Goal: Task Accomplishment & Management: Use online tool/utility

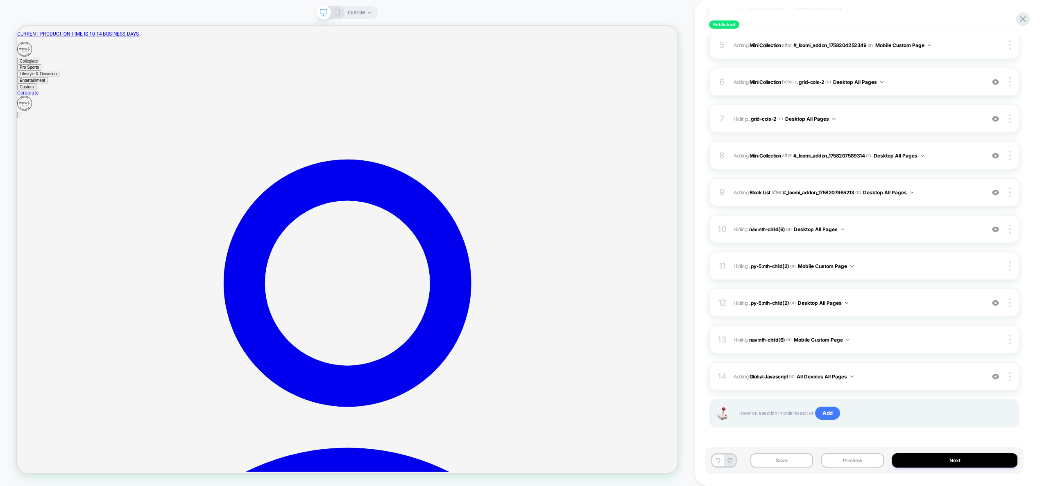
scroll to position [262, 0]
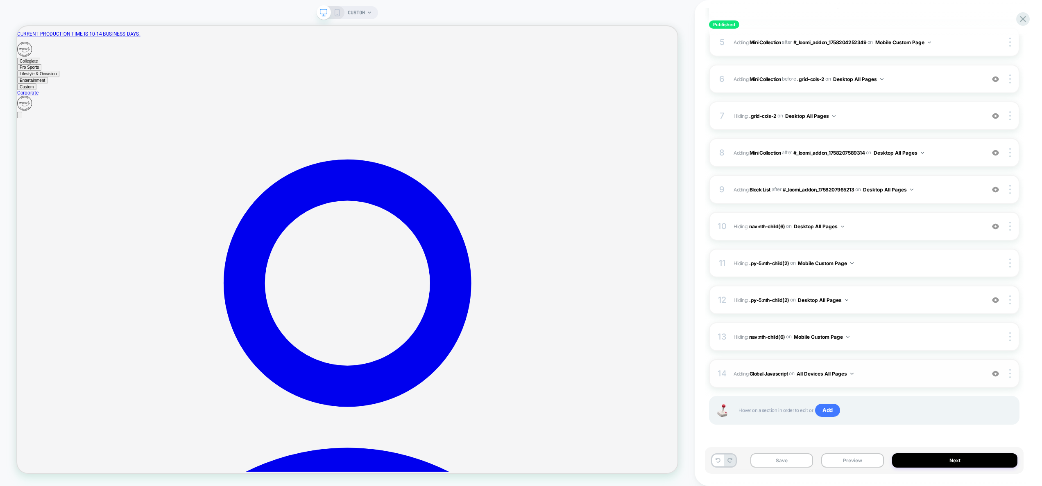
click at [876, 371] on span "Adding Global Javascript on All Devices All Pages" at bounding box center [856, 374] width 247 height 10
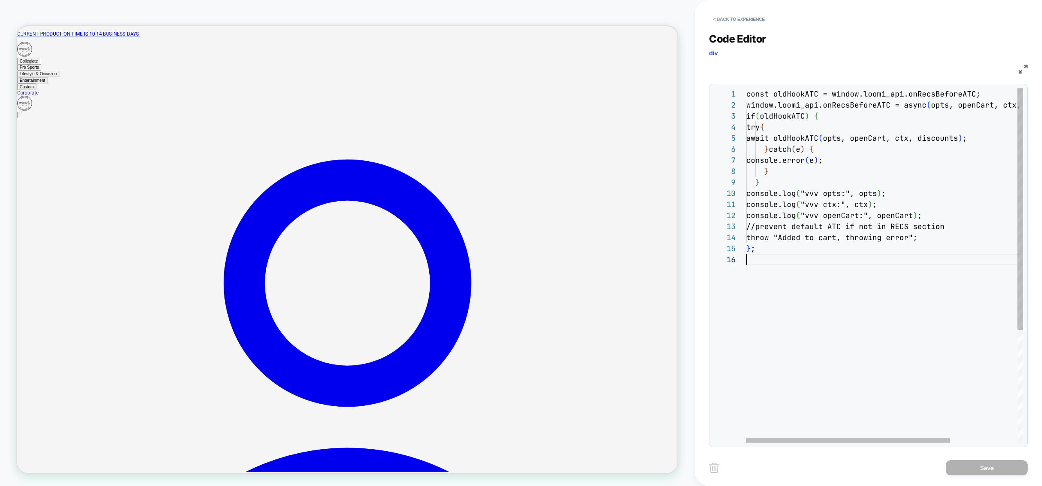
scroll to position [55, 0]
click at [834, 299] on div "const oldHookATC = window.loomi_api.onRecsBeforeAT C; window.loomi_api.onRecsBe…" at bounding box center [930, 348] width 368 height 520
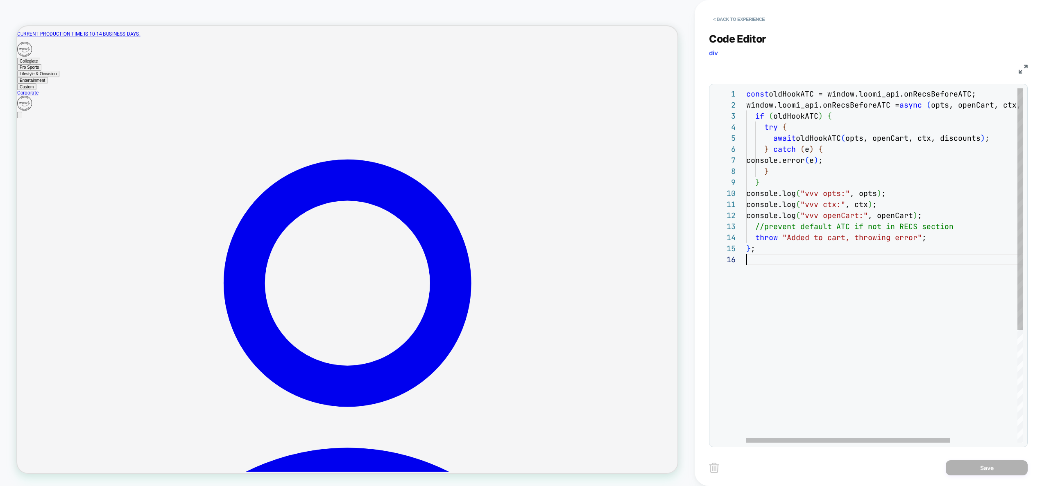
click at [773, 179] on div "const oldHookATC = window.loomi_api.onRecsBeforeATC; window.loomi_api.onRecsBef…" at bounding box center [930, 348] width 368 height 520
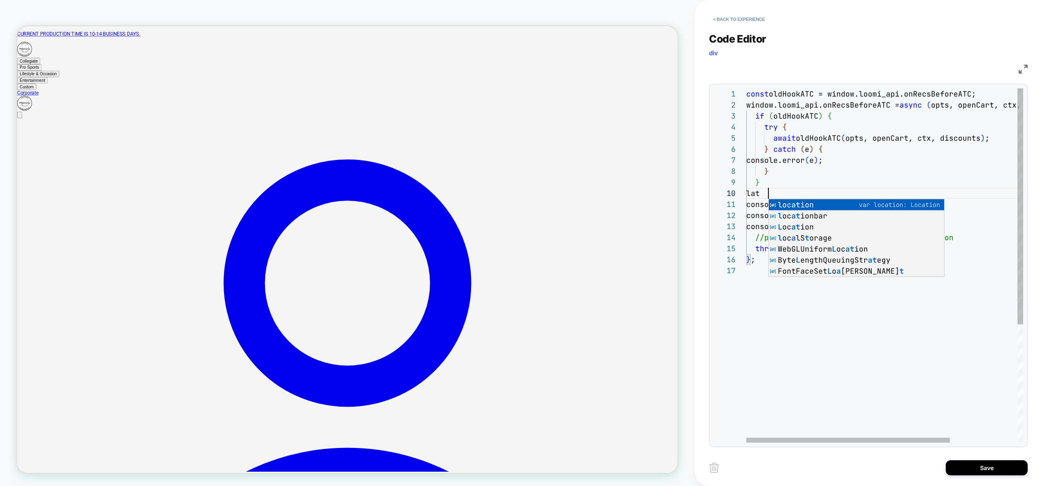
scroll to position [99, 234]
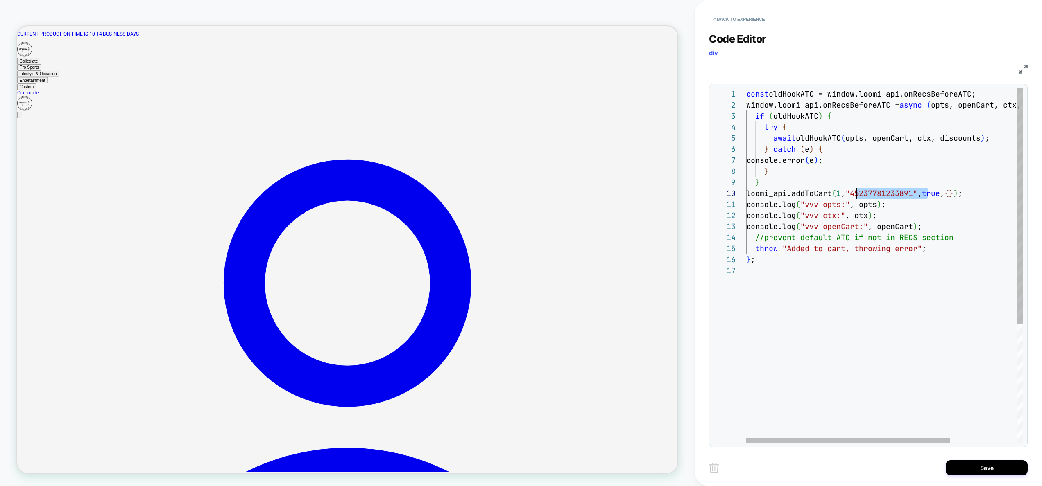
drag, startPoint x: 927, startPoint y: 194, endPoint x: 857, endPoint y: 192, distance: 70.4
click at [857, 192] on div "const oldHookATC = window.loomi_api.onRecsBeforeATC; window.loomi_api.onRecsBef…" at bounding box center [930, 353] width 368 height 531
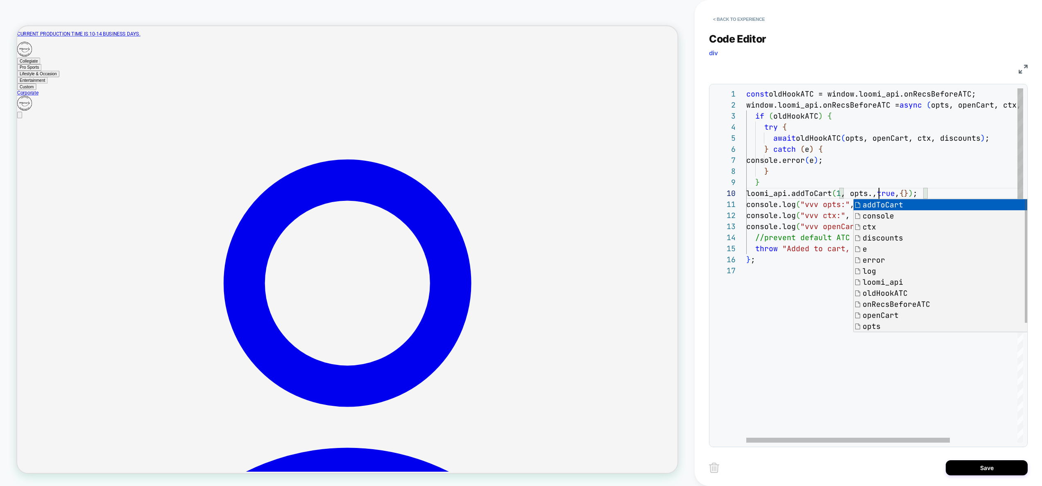
scroll to position [99, 204]
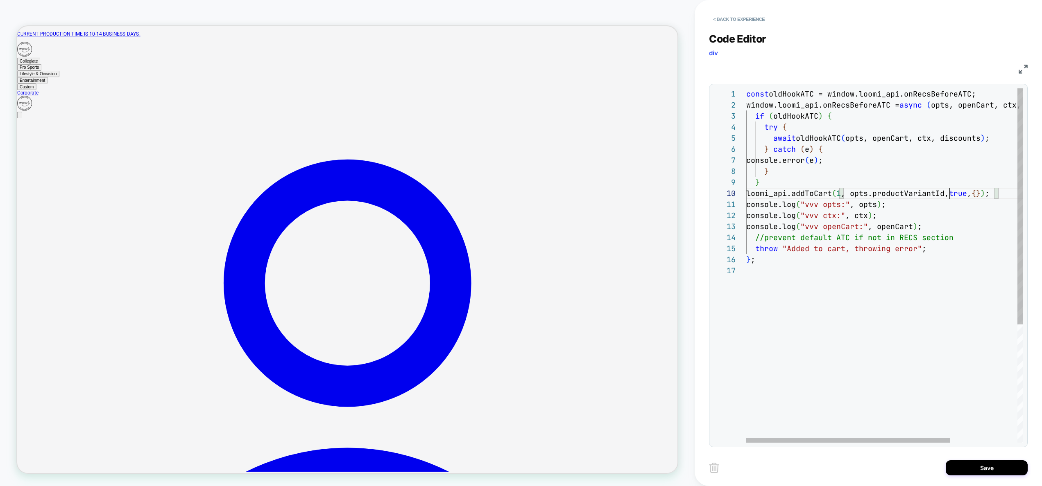
click at [969, 195] on div "const oldHookATC = window.loomi_api.onRecsBeforeATC; window.loomi_api.onRecsBef…" at bounding box center [930, 353] width 368 height 531
click at [970, 195] on div "const oldHookATC = window.loomi_api.onRecsBeforeATC; window.loomi_api.onRecsBef…" at bounding box center [930, 353] width 368 height 531
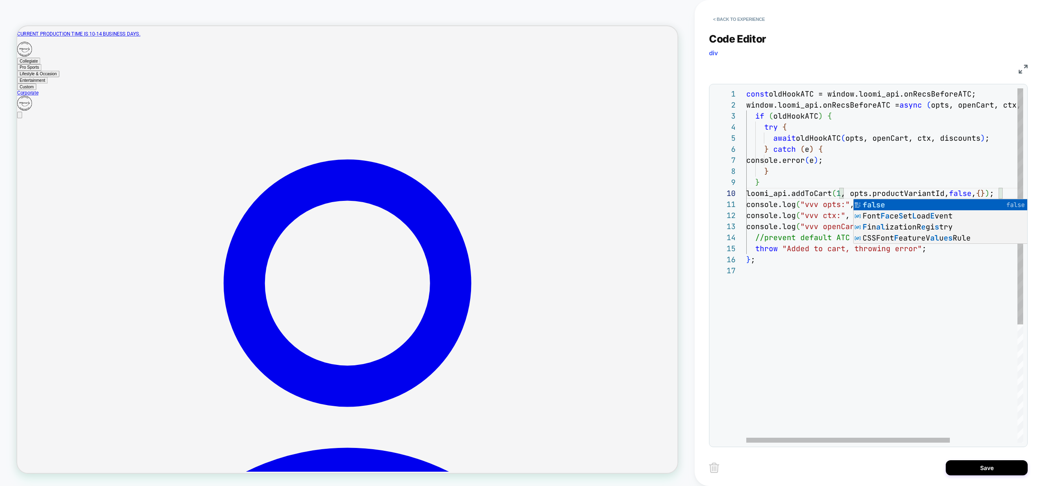
click at [978, 181] on div "const oldHookATC = window.loomi_api.onRecsBeforeATC; window.loomi_api.onRecsBef…" at bounding box center [930, 353] width 368 height 531
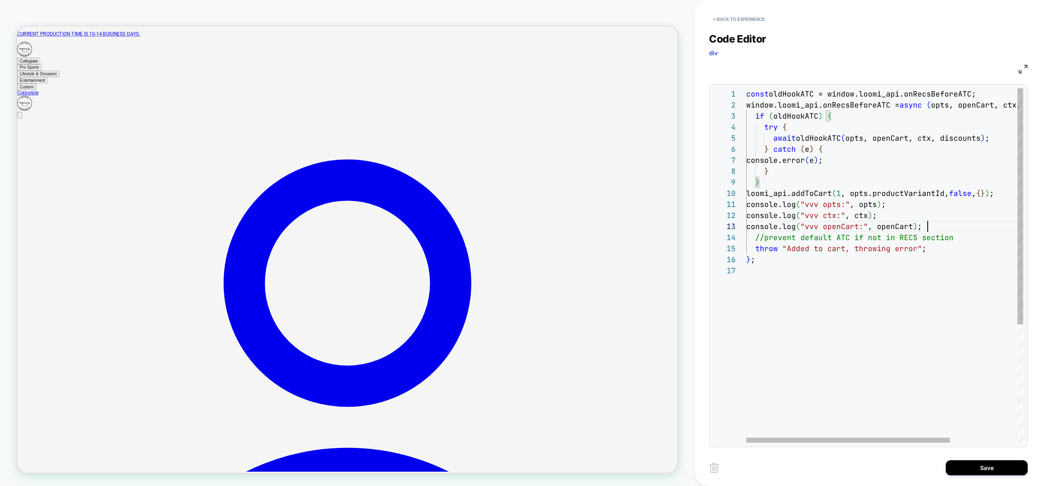
scroll to position [22, 181]
click at [937, 222] on div "const oldHookATC = window.loomi_api.onRecsBeforeATC; window.loomi_api.onRecsBef…" at bounding box center [930, 353] width 368 height 531
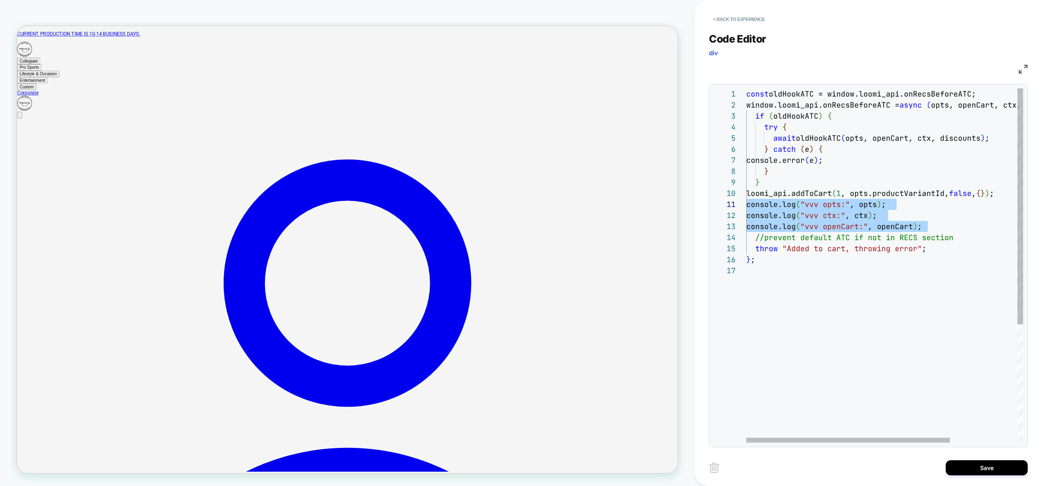
drag, startPoint x: 941, startPoint y: 228, endPoint x: 647, endPoint y: 209, distance: 294.2
click at [746, 209] on div "const oldHookATC = window.loomi_api.onRecsBeforeATC; window.loomi_api.onRecsBef…" at bounding box center [930, 353] width 368 height 531
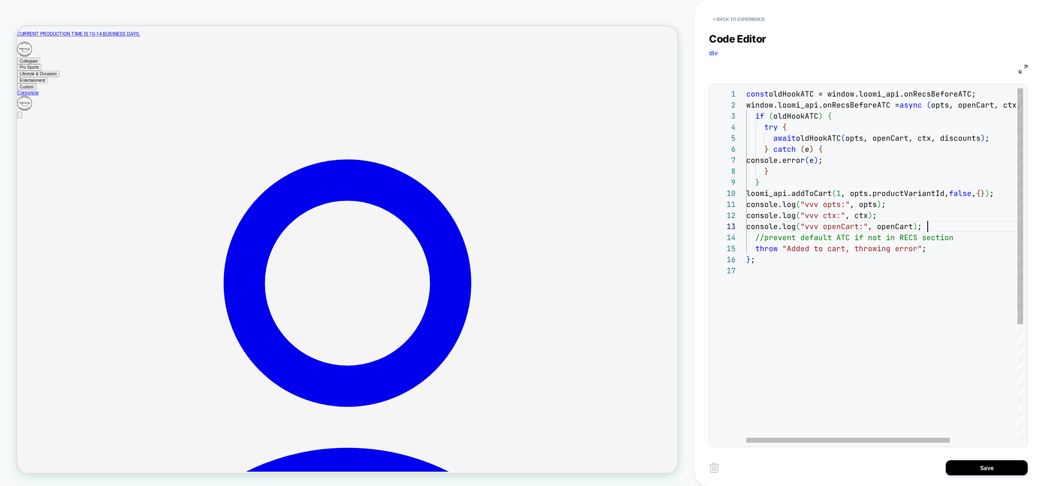
click at [938, 227] on div "const oldHookATC = window.loomi_api.onRecsBeforeATC; window.loomi_api.onRecsBef…" at bounding box center [930, 353] width 368 height 531
drag, startPoint x: 953, startPoint y: 227, endPoint x: 831, endPoint y: 229, distance: 121.6
click at [831, 228] on div "const oldHookATC = window.loomi_api.onRecsBeforeATC; window.loomi_api.onRecsBef…" at bounding box center [930, 353] width 368 height 531
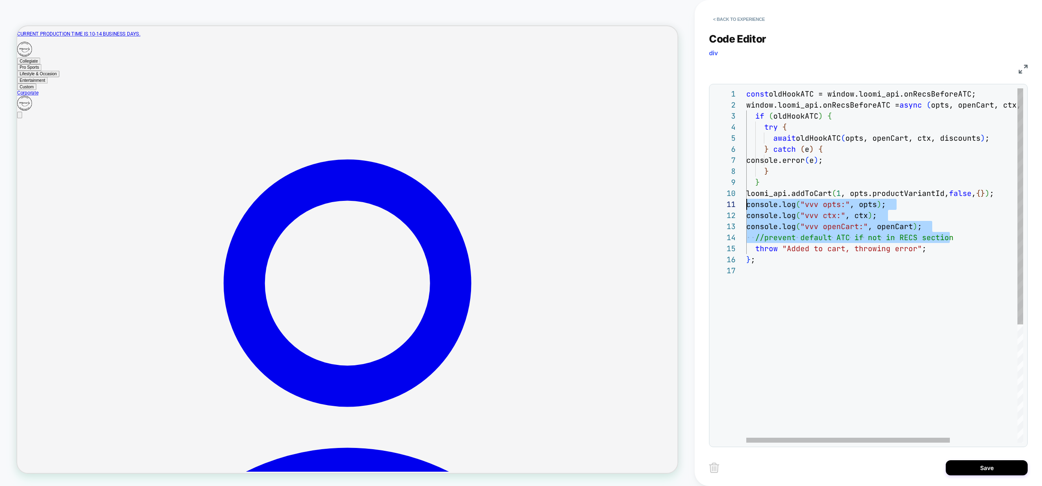
drag, startPoint x: 960, startPoint y: 237, endPoint x: 608, endPoint y: 202, distance: 353.1
click at [746, 202] on div "const oldHookATC = window.loomi_api.onRecsBeforeATC; window.loomi_api.onRecsBef…" at bounding box center [930, 353] width 368 height 531
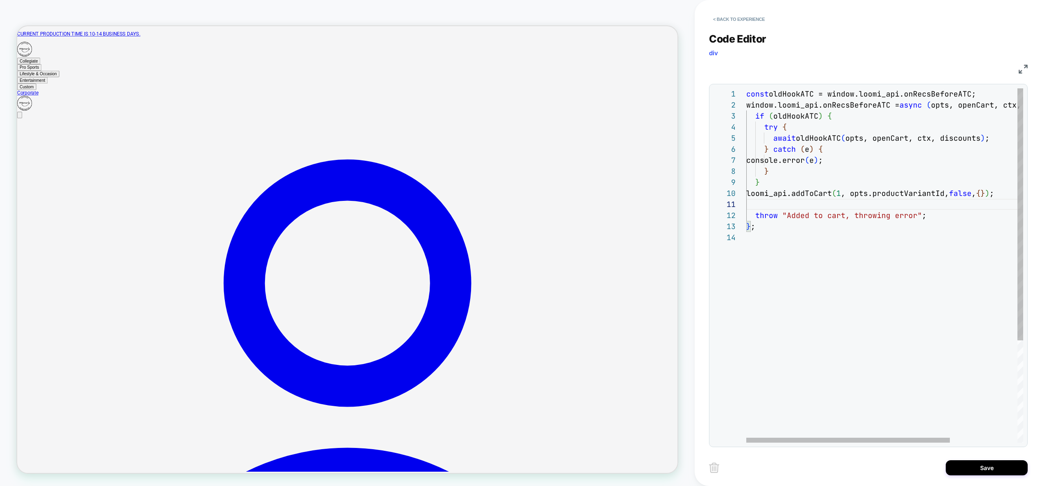
type textarea "**********"
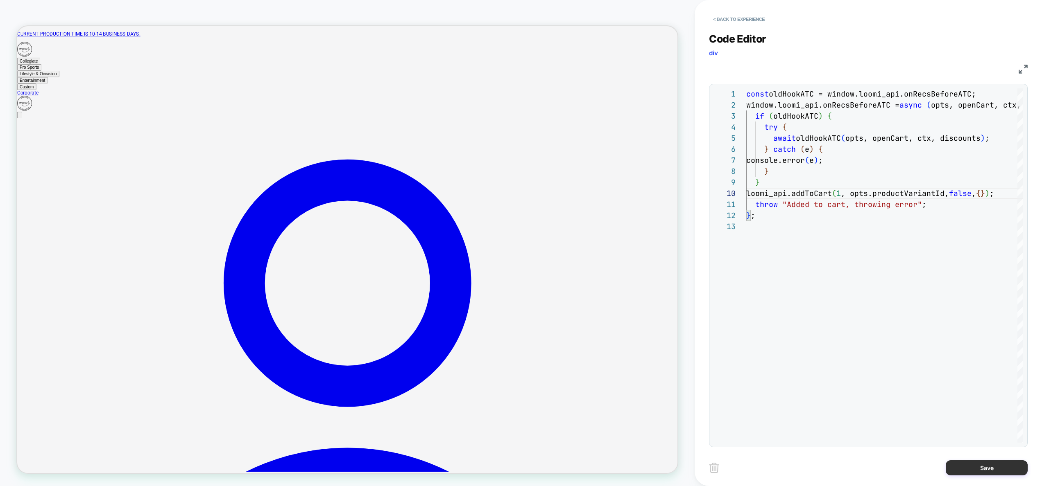
click at [984, 465] on button "Save" at bounding box center [986, 468] width 82 height 15
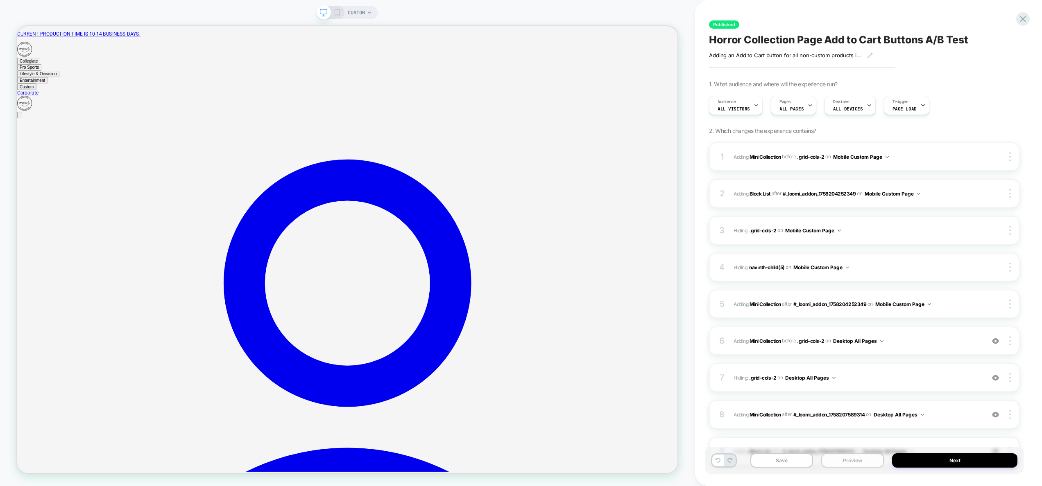
click at [855, 459] on button "Preview" at bounding box center [852, 461] width 63 height 14
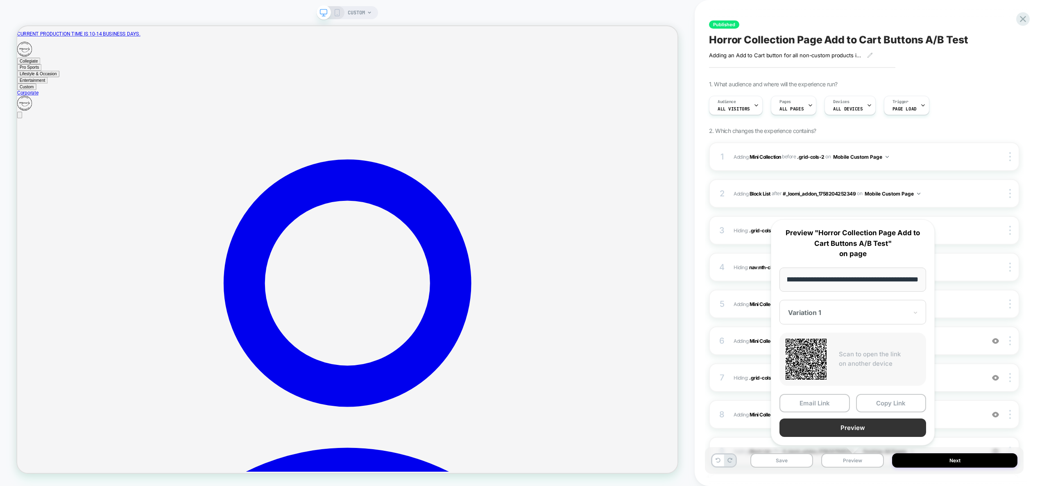
scroll to position [0, 0]
click at [852, 431] on button "Preview" at bounding box center [852, 428] width 147 height 18
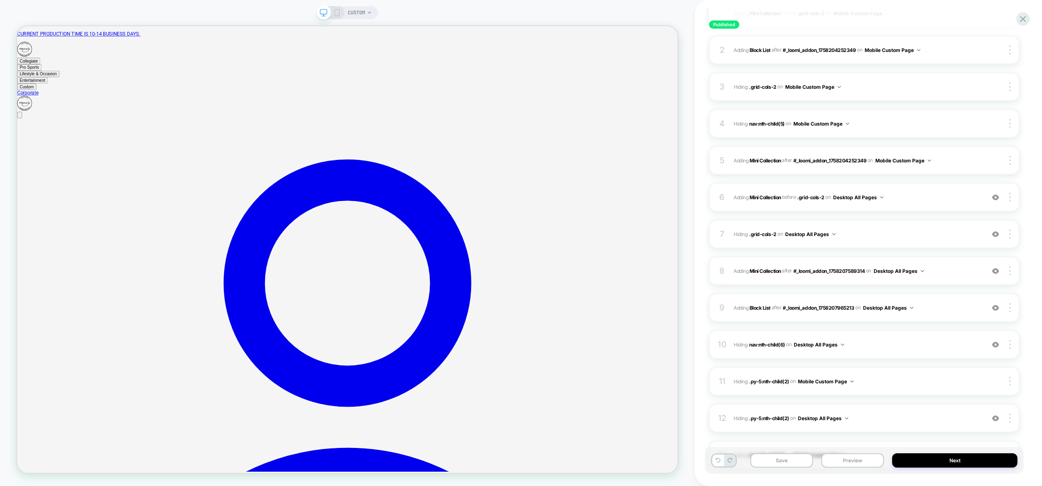
scroll to position [262, 0]
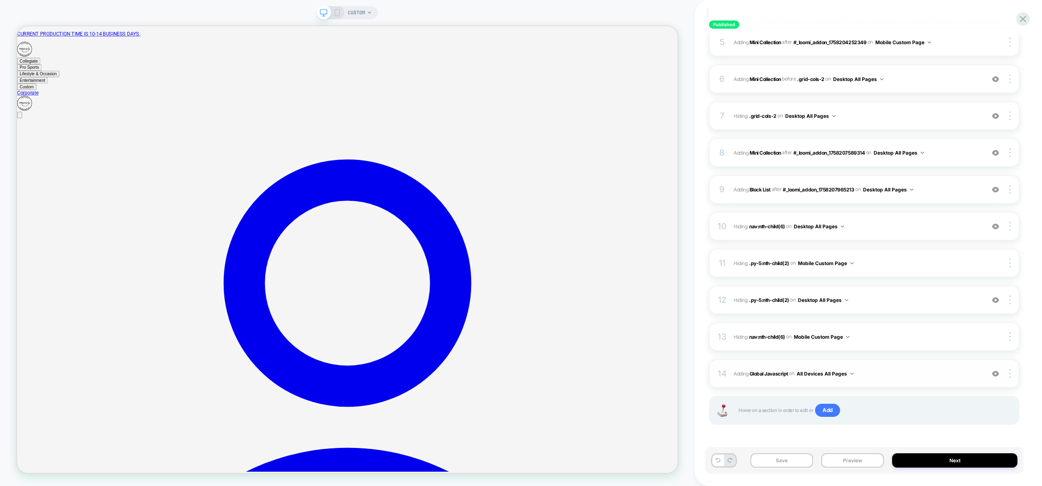
click at [891, 367] on div "14 Adding Global Javascript on All Devices All Pages Add Before Add After Targe…" at bounding box center [864, 374] width 310 height 29
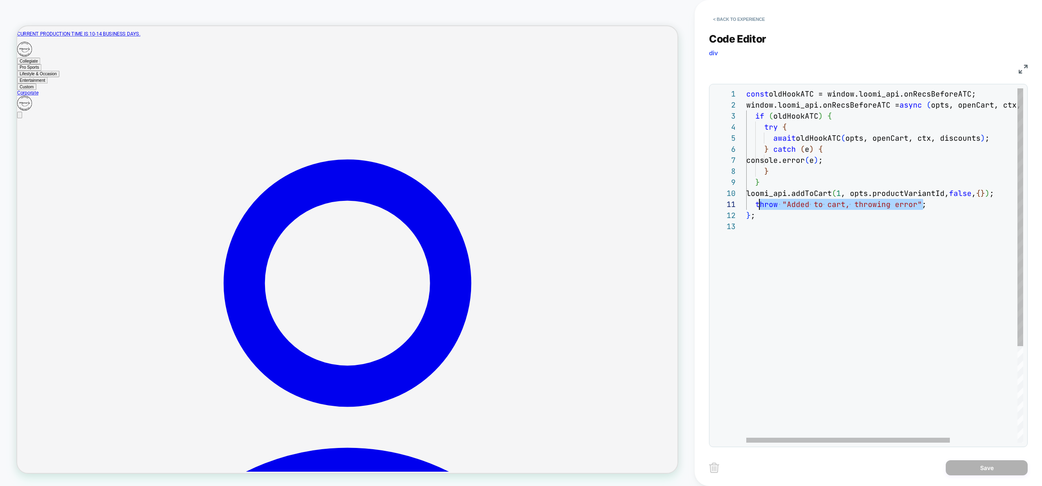
scroll to position [0, 9]
drag, startPoint x: 943, startPoint y: 206, endPoint x: 755, endPoint y: 206, distance: 187.9
click at [755, 206] on div "const oldHookATC = window.loomi_api.onRecsBeforeATC; window.loomi_api.onRecsBef…" at bounding box center [930, 331] width 368 height 487
click at [954, 195] on div "const oldHookATC = window.loomi_api.onRecsBeforeATC; window.loomi_api.onRecsBef…" at bounding box center [930, 331] width 368 height 487
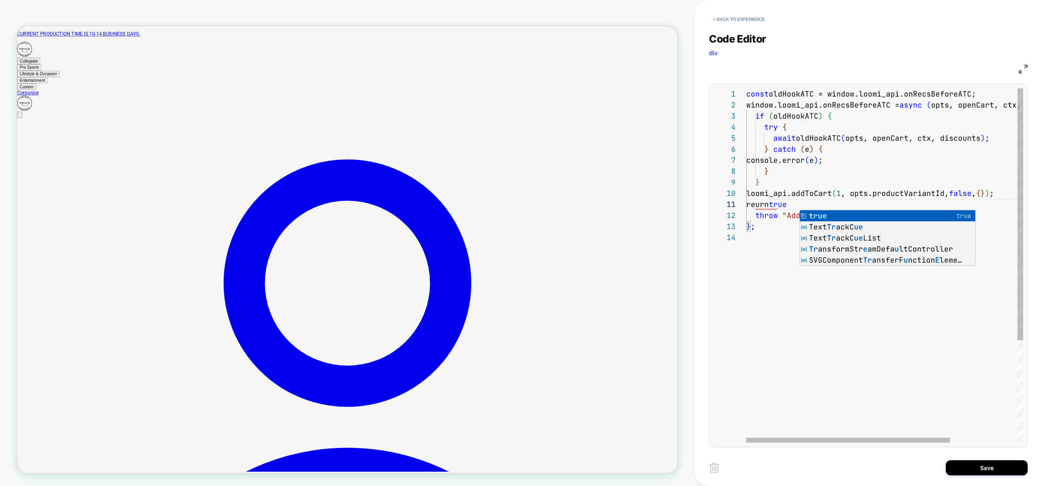
scroll to position [33, 0]
click at [873, 317] on div "const oldHookATC = window.loomi_api.onRecsBeforeATC; window.loomi_api.onRecsBef…" at bounding box center [930, 337] width 368 height 498
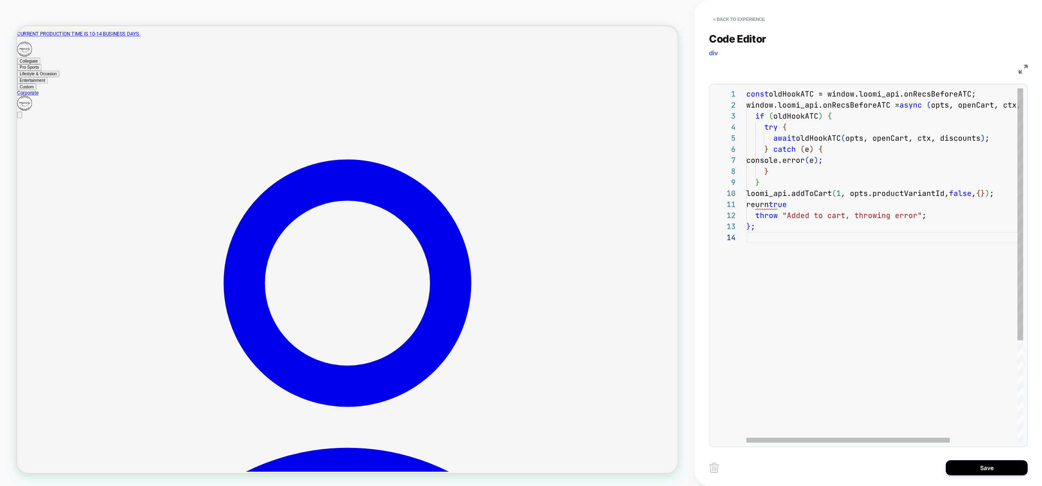
click at [773, 202] on div "const oldHookATC = window.loomi_api.onRecsBeforeATC; window.loomi_api.onRecsBef…" at bounding box center [930, 337] width 368 height 498
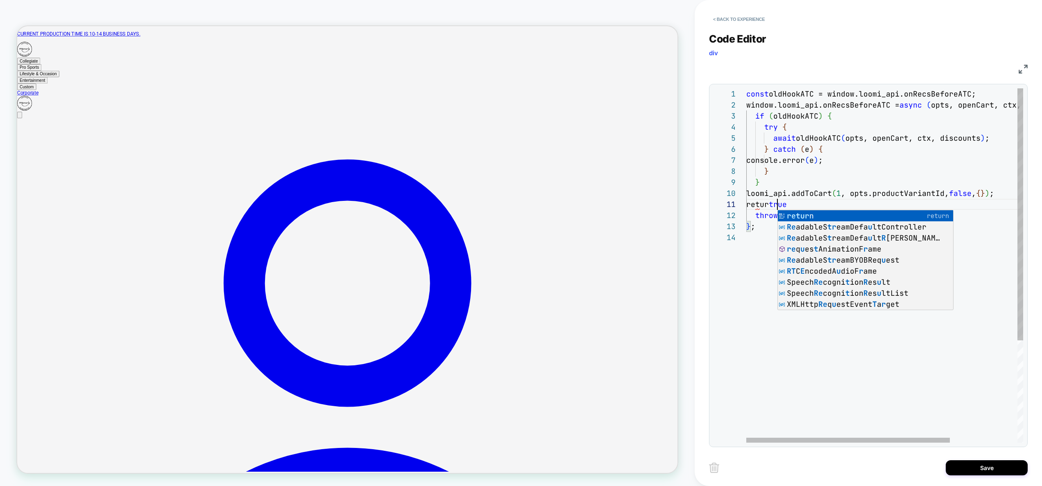
scroll to position [0, 35]
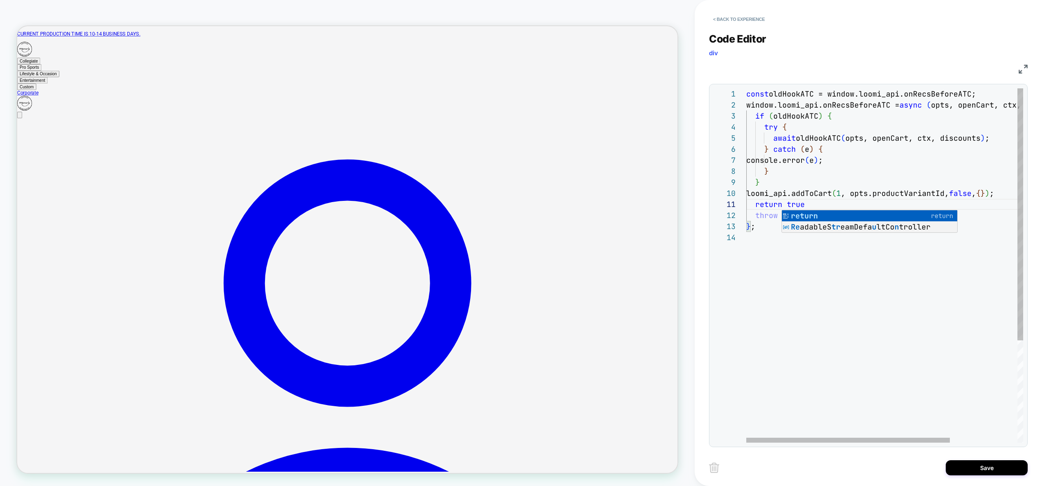
click at [880, 342] on div "const oldHookATC = window.loomi_api.onRecsBeforeATC; window.loomi_api.onRecsBef…" at bounding box center [930, 337] width 368 height 498
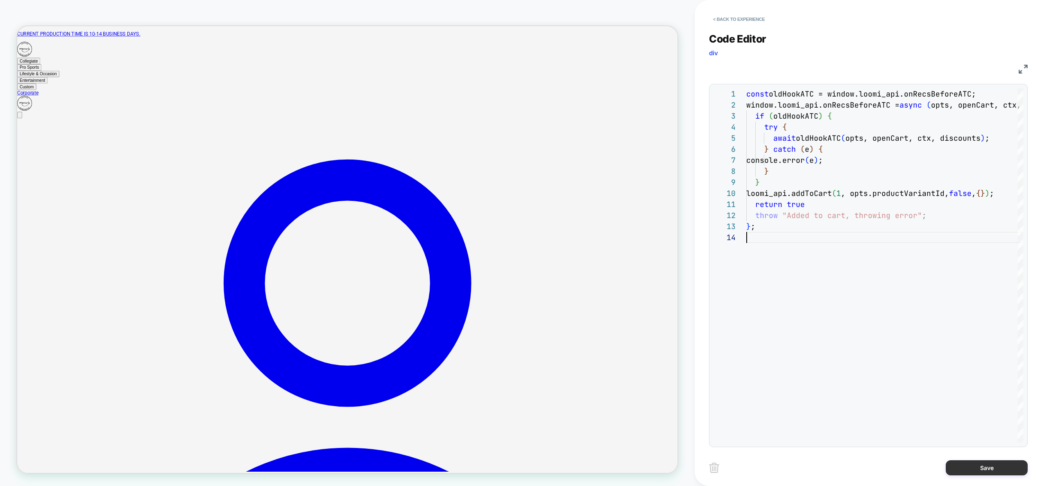
type textarea "**********"
click at [1006, 468] on button "Save" at bounding box center [986, 468] width 82 height 15
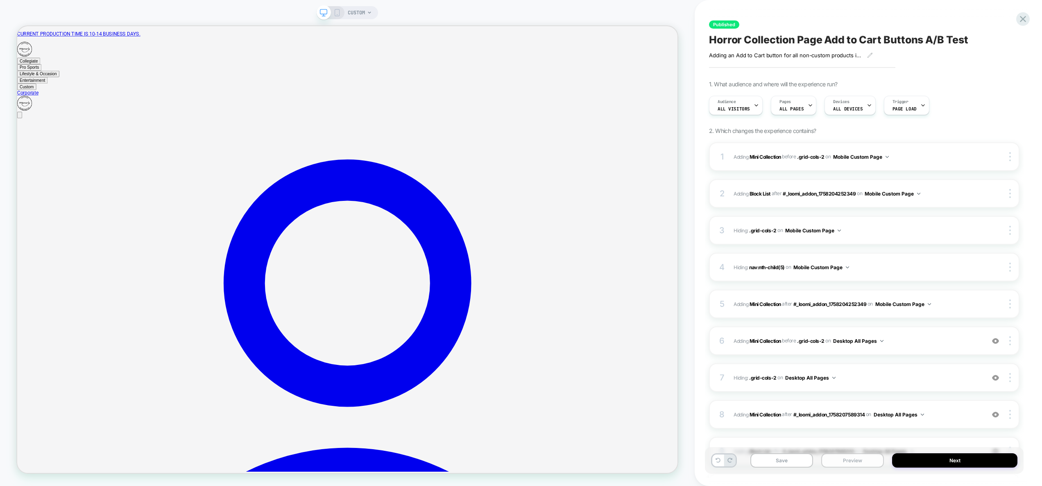
click at [843, 459] on button "Preview" at bounding box center [852, 461] width 63 height 14
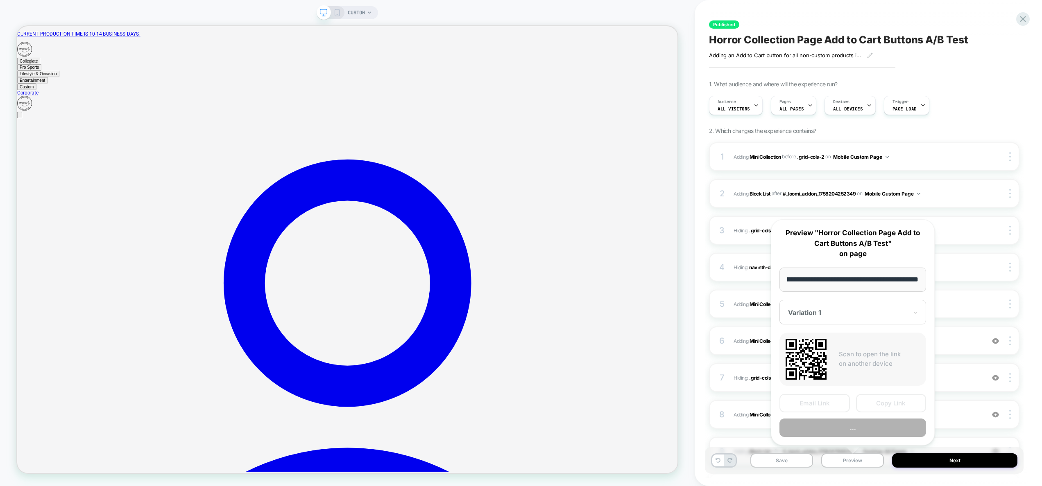
scroll to position [0, 0]
click at [845, 434] on button "..." at bounding box center [852, 428] width 147 height 18
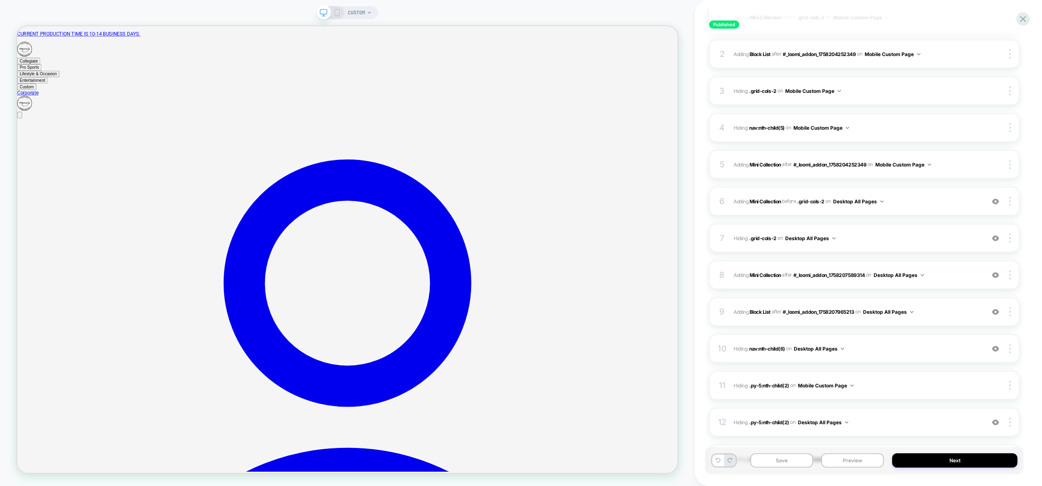
scroll to position [150, 0]
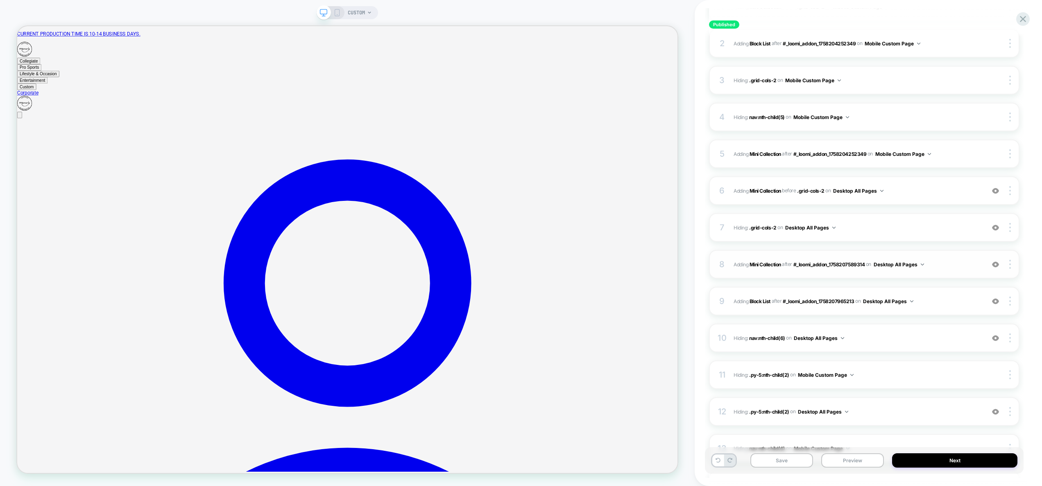
click at [947, 263] on span "#_loomi_addon_1758207965213 Adding Mini Collection AFTER #_loomi_addon_17582075…" at bounding box center [856, 265] width 247 height 10
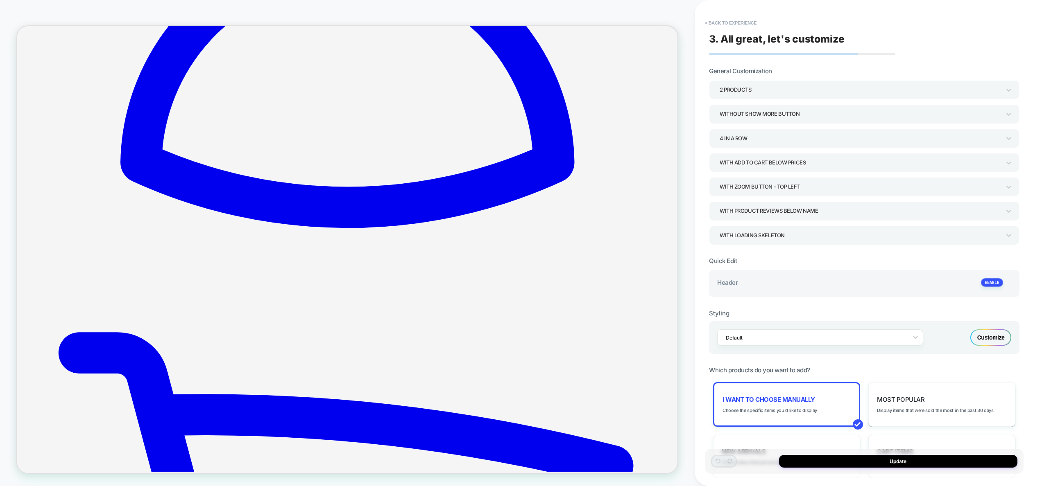
scroll to position [699, 0]
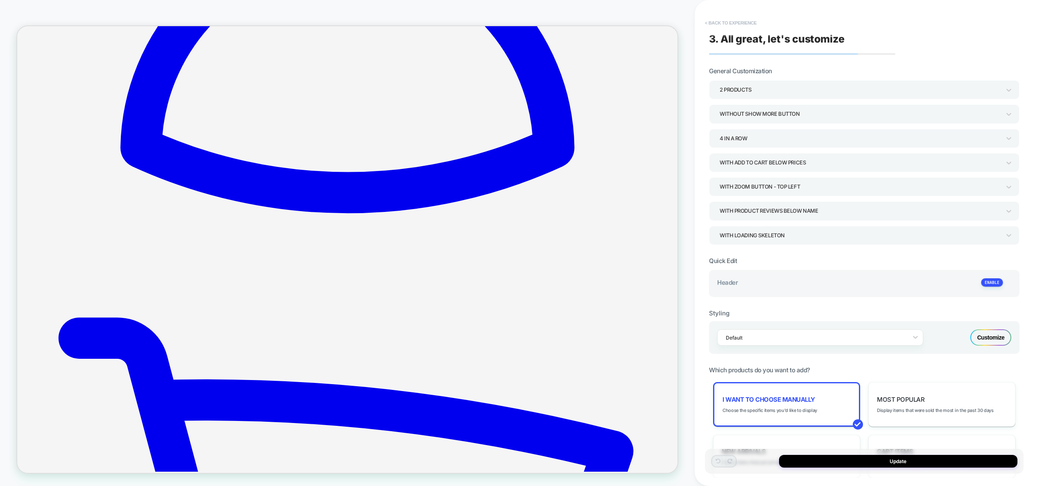
click at [742, 17] on button "< Back to experience" at bounding box center [731, 22] width 60 height 13
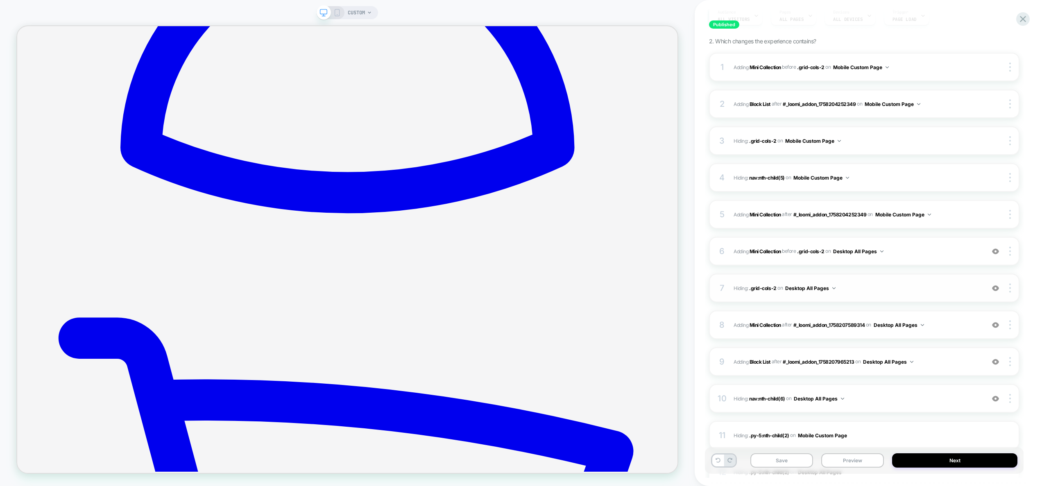
scroll to position [191, 0]
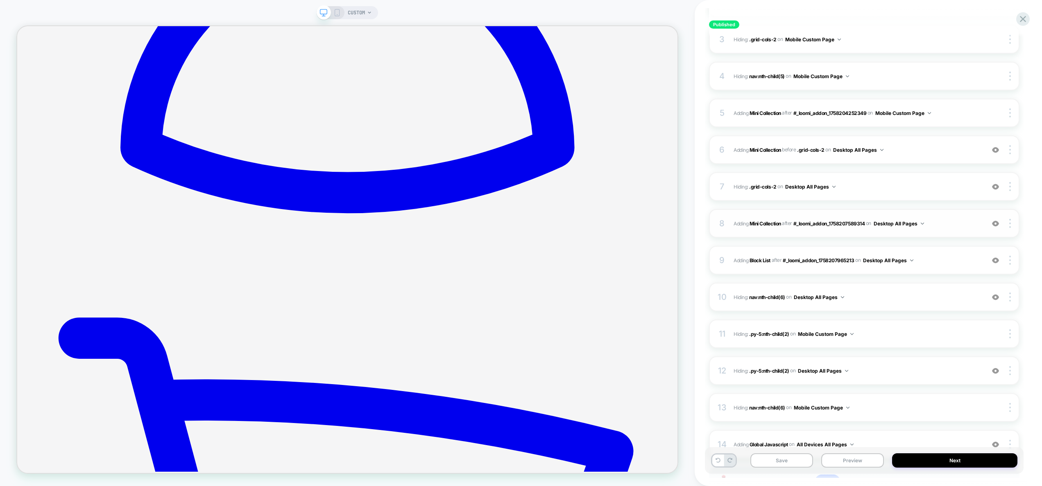
click at [939, 227] on span "#_loomi_addon_1758207965213 Adding Mini Collection AFTER #_loomi_addon_17582075…" at bounding box center [856, 224] width 247 height 10
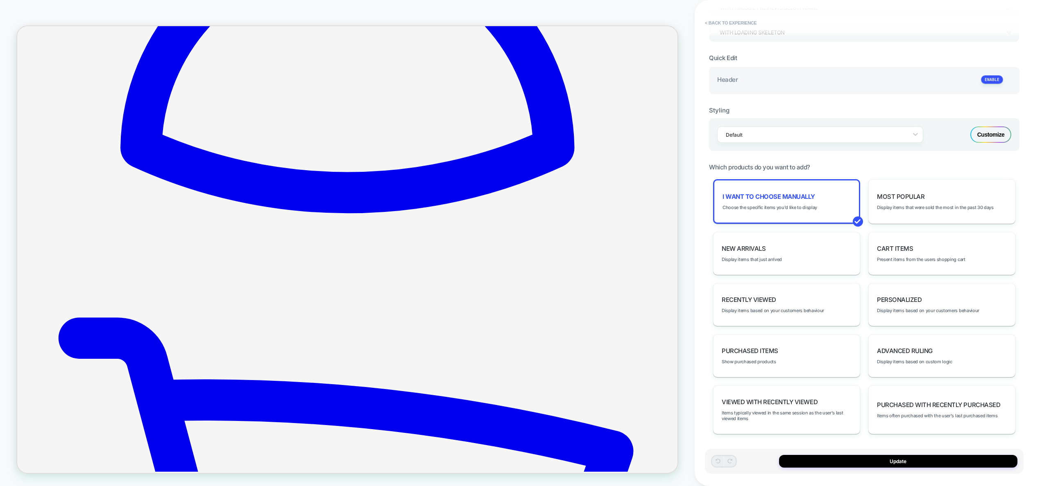
scroll to position [204, 0]
click at [733, 19] on button "< Back to experience" at bounding box center [731, 22] width 60 height 13
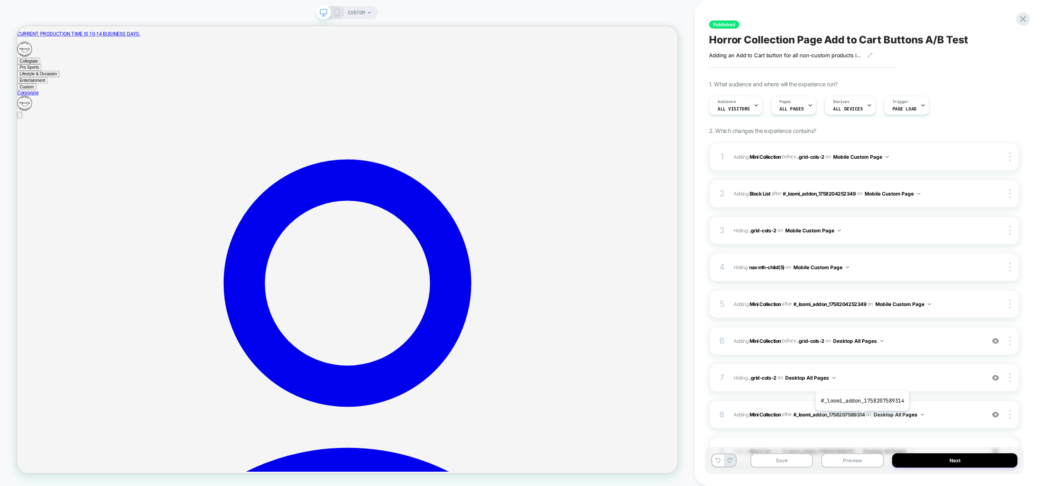
scroll to position [262, 0]
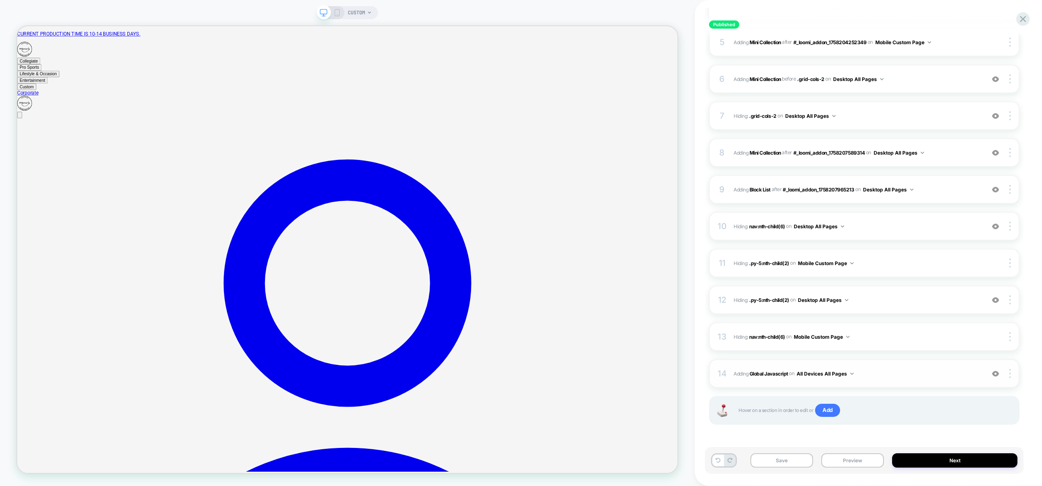
click at [912, 376] on span "Adding Global Javascript on All Devices All Pages" at bounding box center [856, 374] width 247 height 10
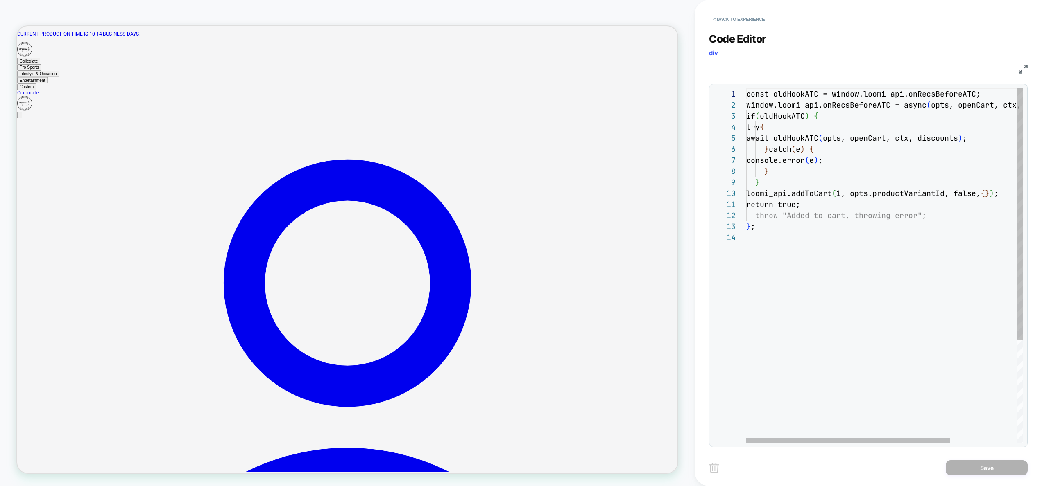
scroll to position [33, 0]
click at [868, 244] on div "const oldHookATC = window.loomi_api.onRecsBeforeAT C; window.loomi_api.onRecsBe…" at bounding box center [930, 337] width 368 height 498
click at [809, 203] on div "const oldHookATC = window.loomi_api.onRecsBeforeAT C; window.loomi_api.onRecsBe…" at bounding box center [930, 337] width 368 height 498
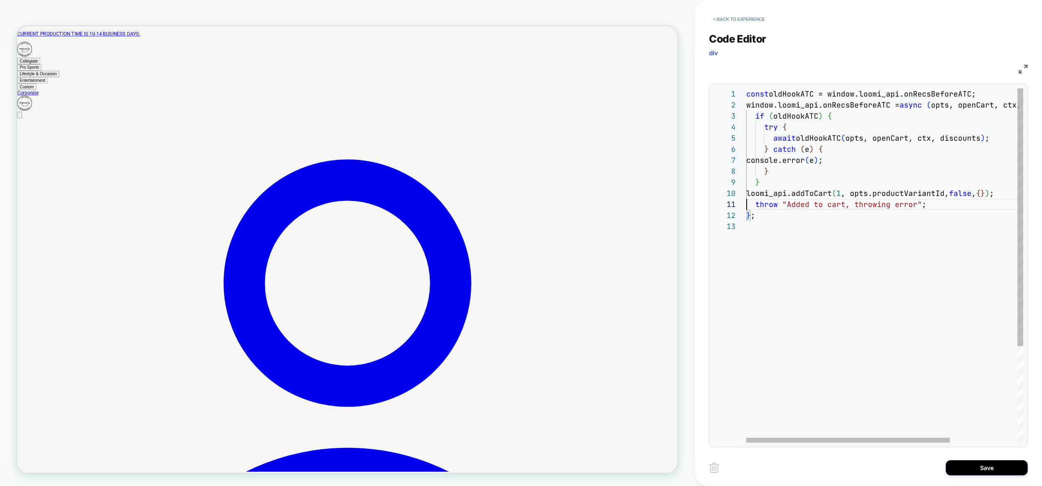
scroll to position [0, 97]
click at [843, 206] on div "const oldHookATC = window.loomi_api.onRecsBeforeATC; window.loomi_api.onRecsBef…" at bounding box center [930, 331] width 368 height 487
click at [993, 195] on div "const oldHookATC = window.loomi_api.onRecsBeforeATC; window.loomi_api.onRecsBef…" at bounding box center [930, 331] width 368 height 487
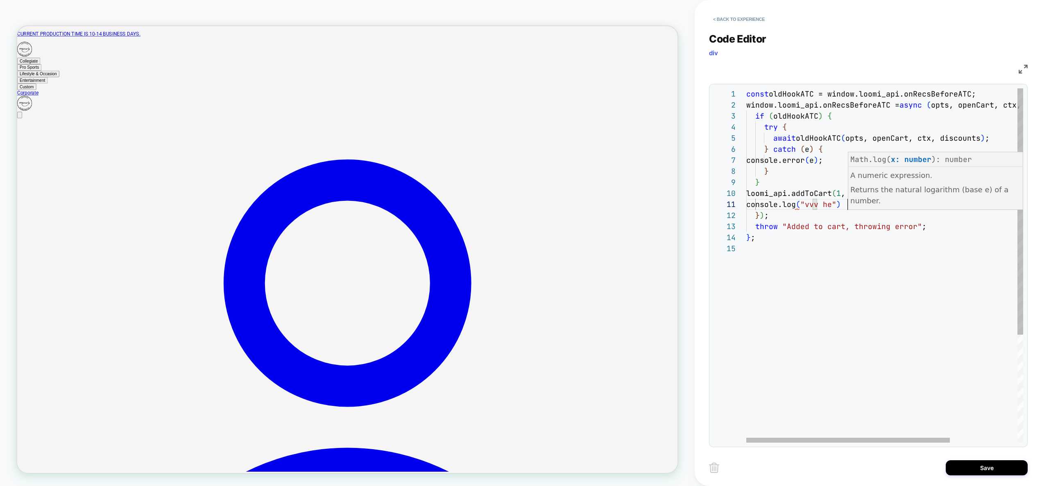
scroll to position [0, 106]
click at [902, 264] on div "const oldHookATC = window.loomi_api.onRecsBeforeATC; window.loomi_api.onRecsBef…" at bounding box center [930, 342] width 368 height 509
click at [993, 193] on div "const oldHookATC = window.loomi_api.onRecsBeforeATC; window.loomi_api.onRecsBef…" at bounding box center [930, 342] width 368 height 509
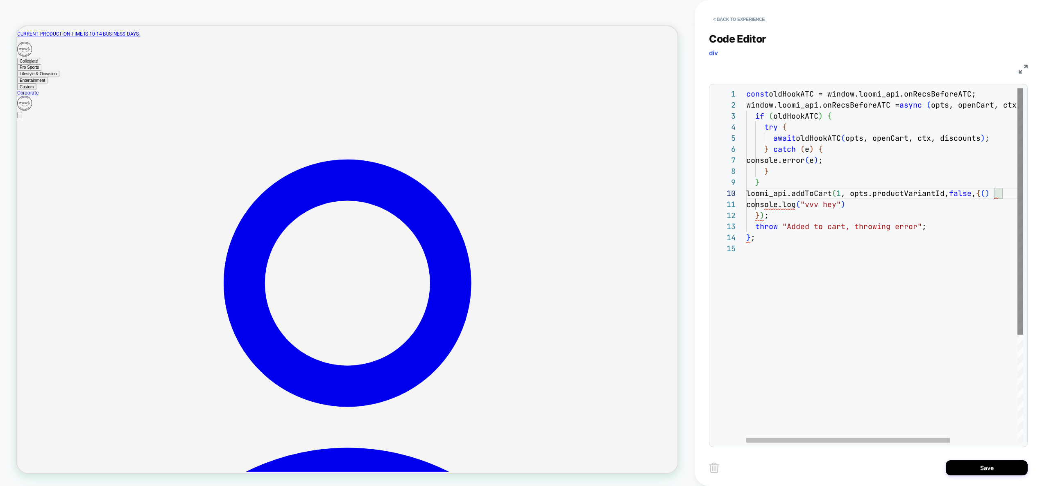
type textarea "**********"
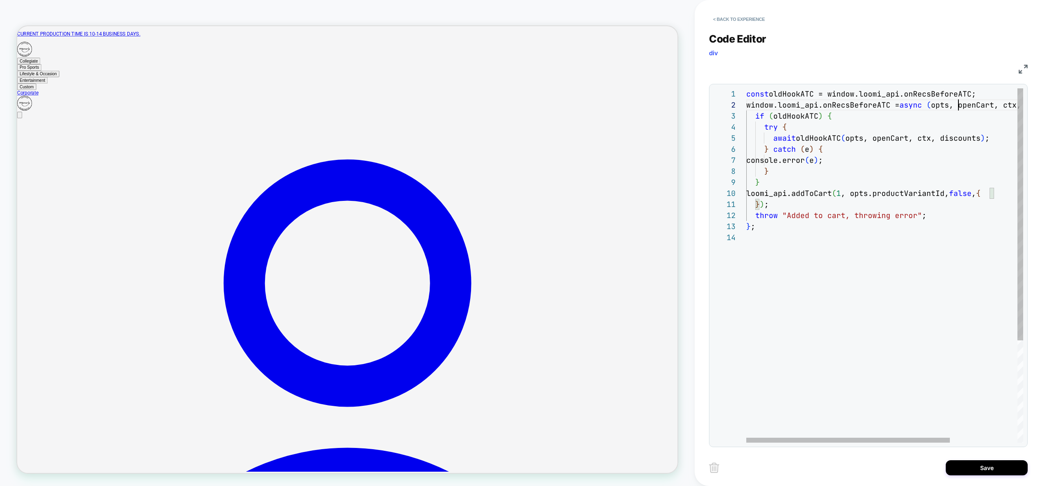
scroll to position [11, 344]
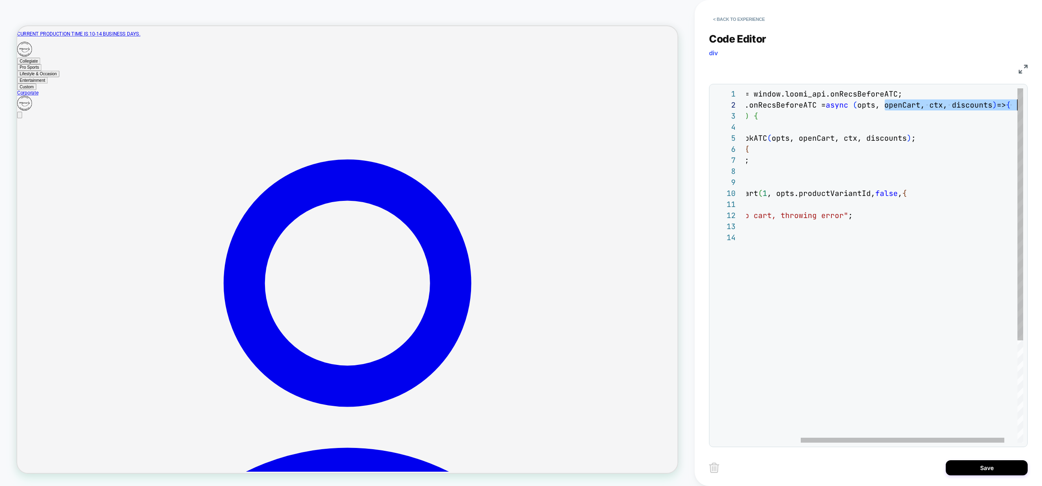
drag, startPoint x: 956, startPoint y: 103, endPoint x: 1085, endPoint y: 101, distance: 129.0
click at [1040, 101] on div "const oldHookATC = window.loomi_api.onRecsBeforeATC; window.loomi_api.onRecsBef…" at bounding box center [856, 337] width 368 height 498
click at [898, 116] on div "const oldHookATC = window.loomi_api.onRecsBeforeATC; window.loomi_api.onRecsBef…" at bounding box center [856, 337] width 368 height 498
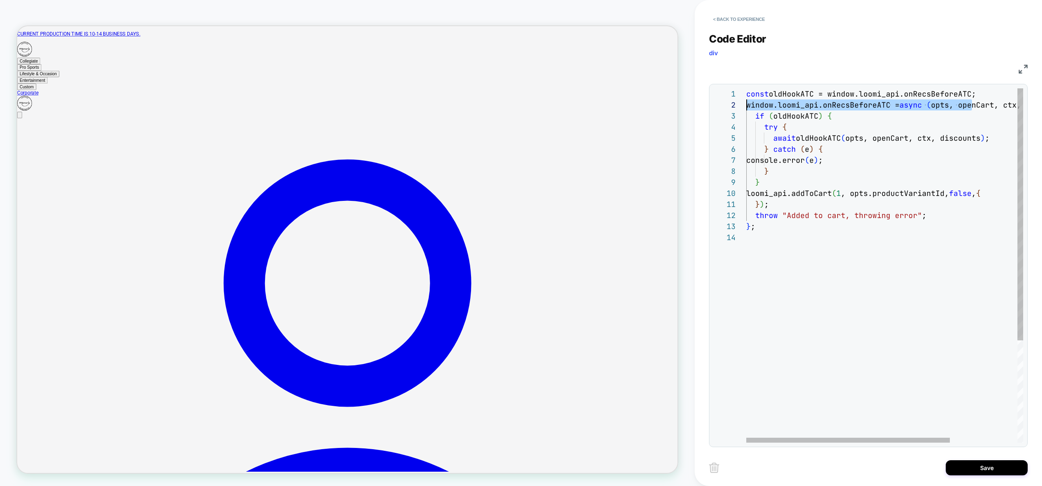
drag, startPoint x: 897, startPoint y: 106, endPoint x: 817, endPoint y: 119, distance: 81.3
click at [746, 102] on div "const oldHookATC = window.loomi_api.onRecsBeforeATC; window.loomi_api.onRecsBef…" at bounding box center [930, 337] width 368 height 498
click at [981, 307] on div "const oldHookATC = window.loomi_api.onRecsBeforeATC; window.loomi_api.onRecsBef…" at bounding box center [930, 337] width 368 height 498
click at [924, 210] on div "const oldHookATC = window.loomi_api.onRecsBeforeATC; window.loomi_api.onRecsBef…" at bounding box center [930, 337] width 368 height 498
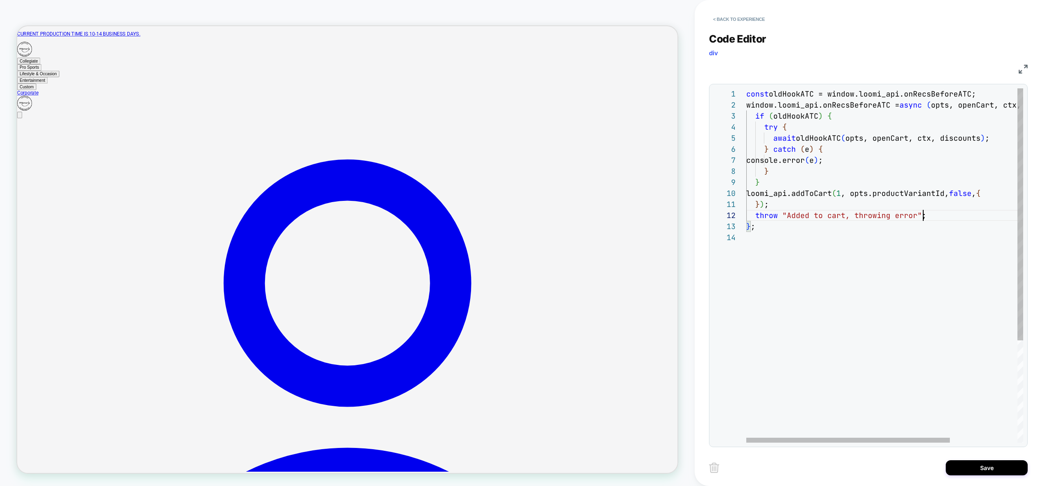
click at [909, 188] on div "const oldHookATC = window.loomi_api.onRecsBeforeATC; window.loomi_api.onRecsBef…" at bounding box center [930, 337] width 368 height 498
type textarea "**********"
click at [830, 201] on div "const oldHookATC = window.loomi_api.onRecsBeforeATC; window.loomi_api.onRecsBef…" at bounding box center [930, 337] width 368 height 498
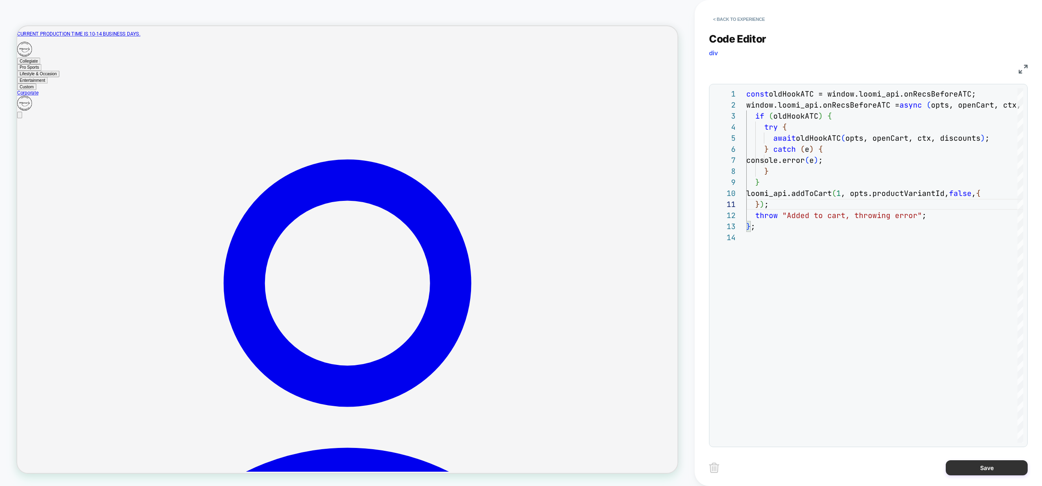
click at [981, 467] on button "Save" at bounding box center [986, 468] width 82 height 15
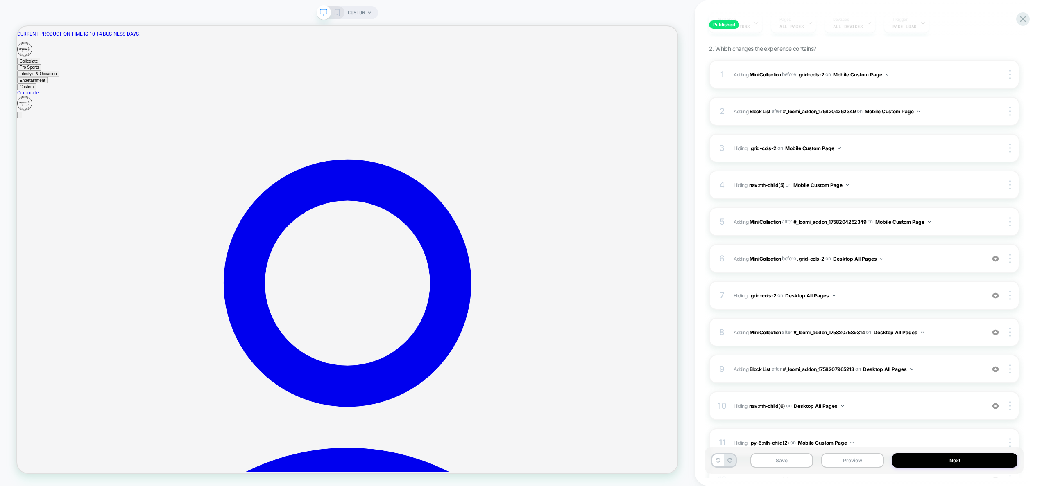
scroll to position [140, 0]
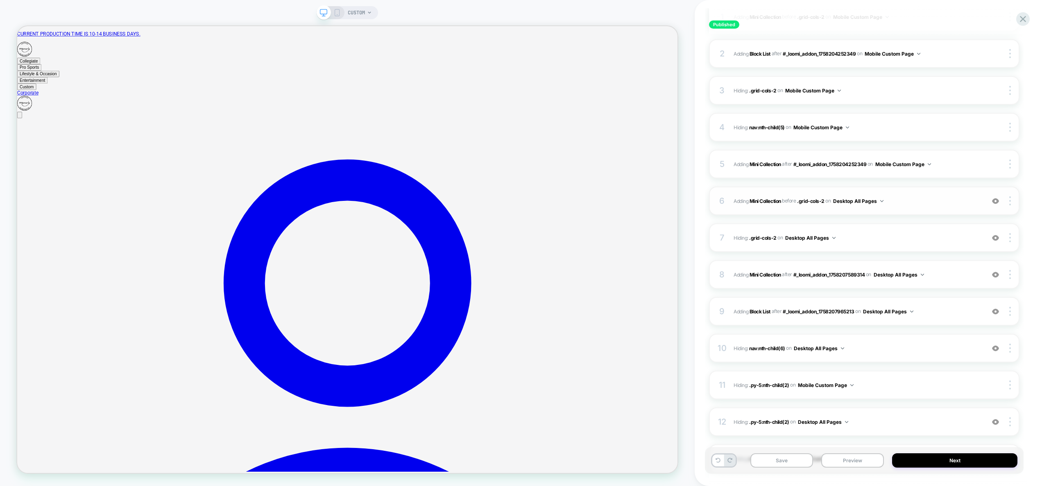
click at [918, 194] on div "6 #_loomi_addon_1758207589314 Adding Mini Collection BEFORE .grid-cols-2 .grid-…" at bounding box center [864, 201] width 310 height 29
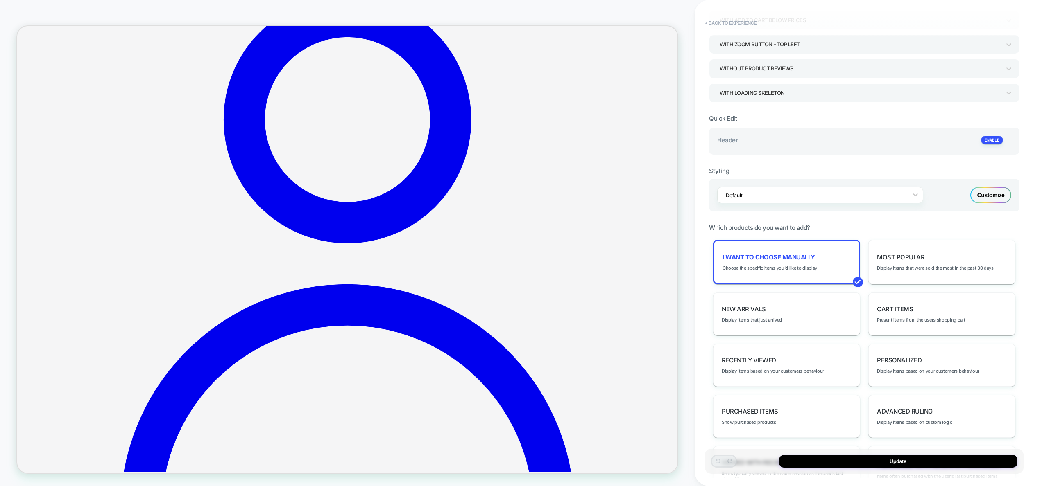
scroll to position [133, 0]
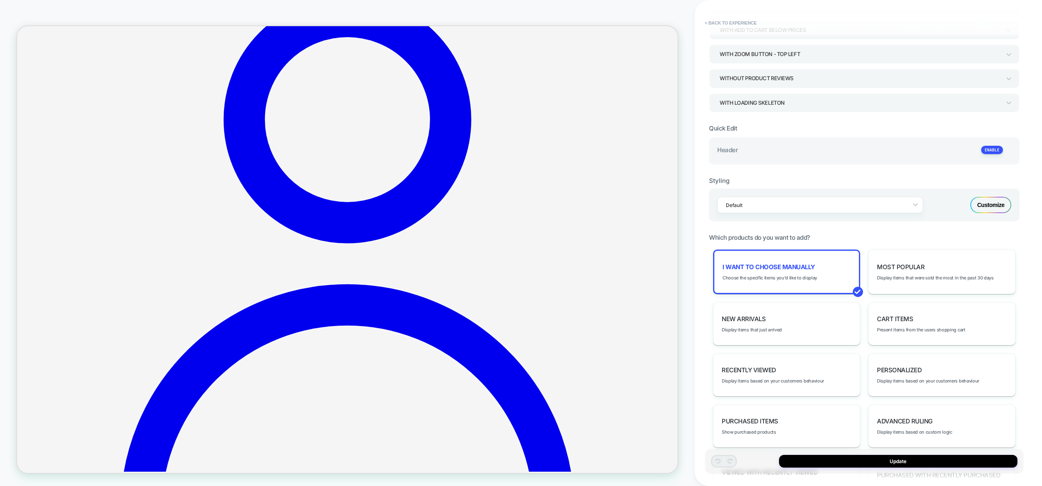
click at [995, 212] on div "Customize" at bounding box center [990, 205] width 41 height 16
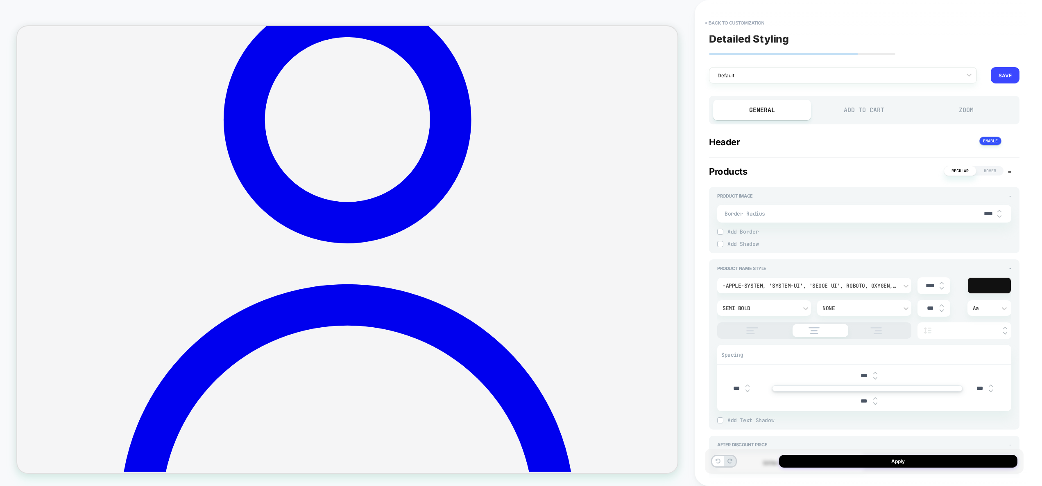
drag, startPoint x: 944, startPoint y: 107, endPoint x: 833, endPoint y: 111, distance: 111.0
click at [944, 108] on div "Zoom" at bounding box center [966, 110] width 98 height 20
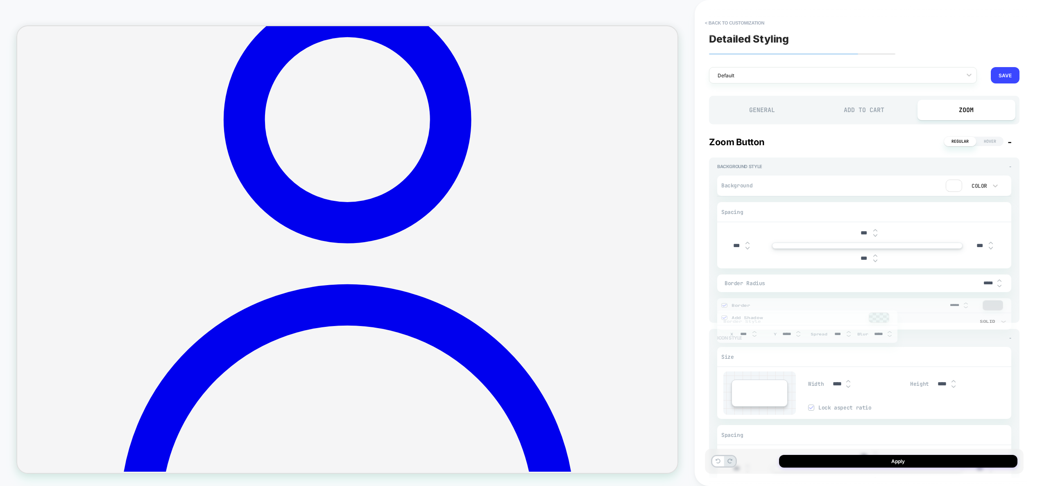
click at [833, 111] on div "Add to Cart" at bounding box center [864, 110] width 98 height 20
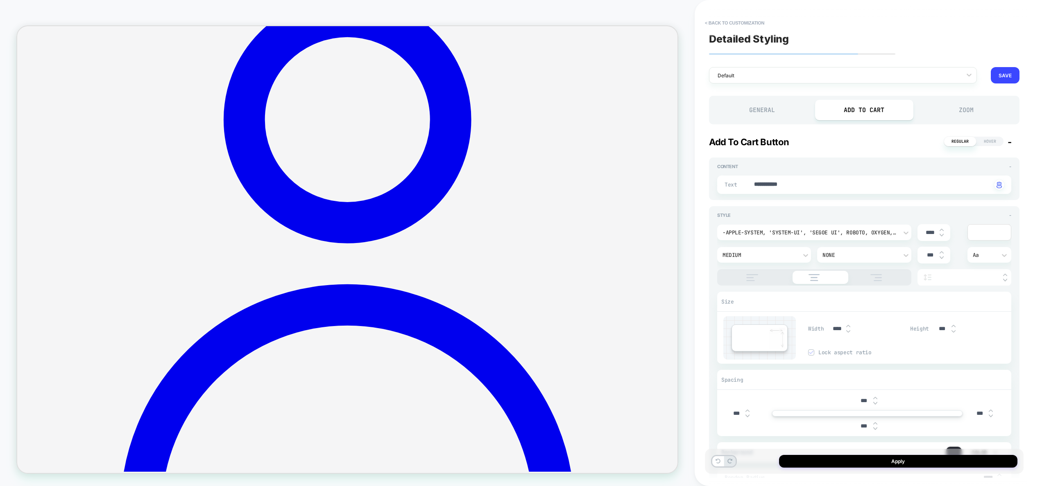
click at [858, 111] on div "Add to Cart" at bounding box center [864, 110] width 98 height 20
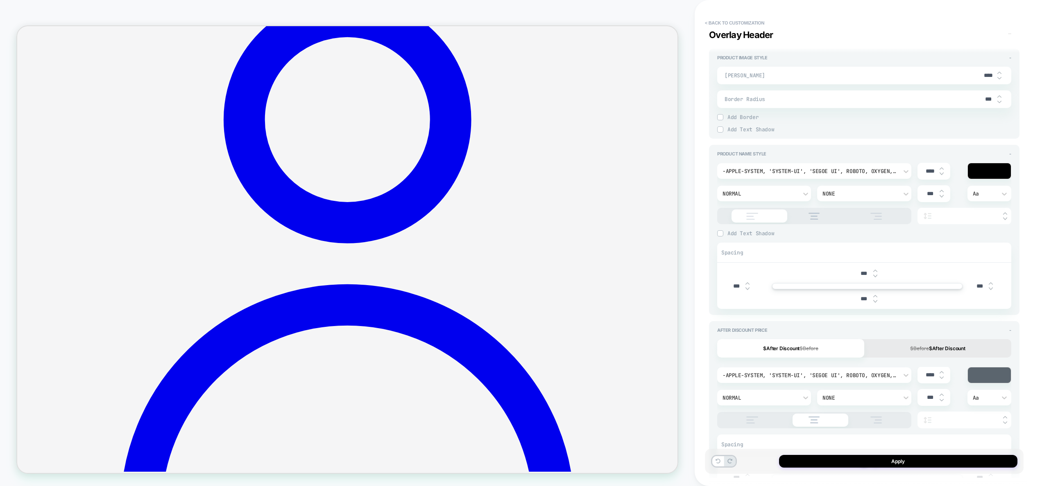
scroll to position [0, 0]
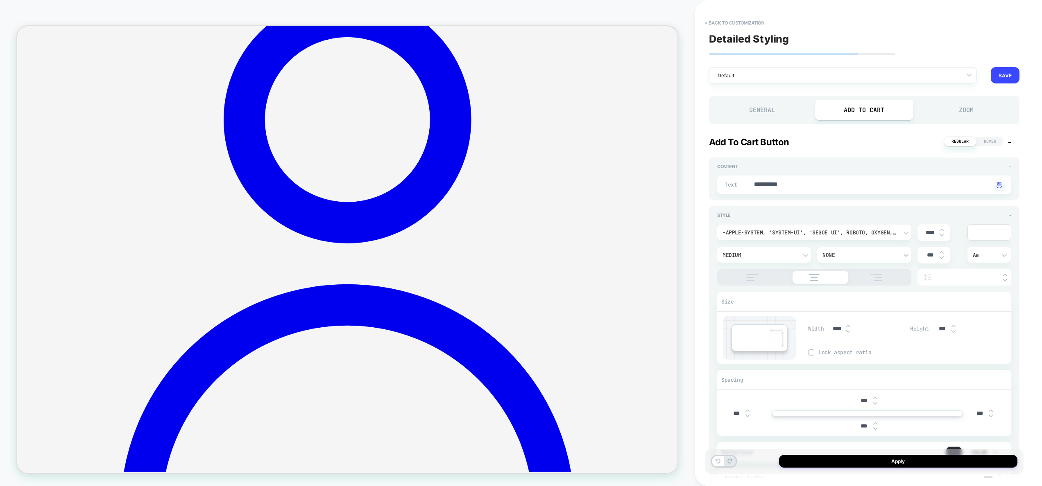
click at [972, 107] on div "Zoom" at bounding box center [966, 110] width 98 height 20
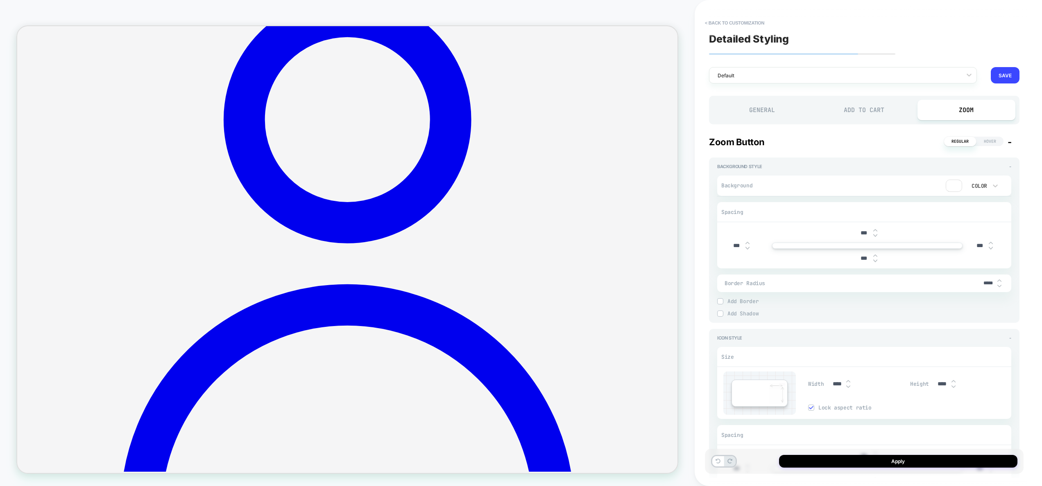
click at [858, 113] on div "Add to Cart" at bounding box center [864, 110] width 98 height 20
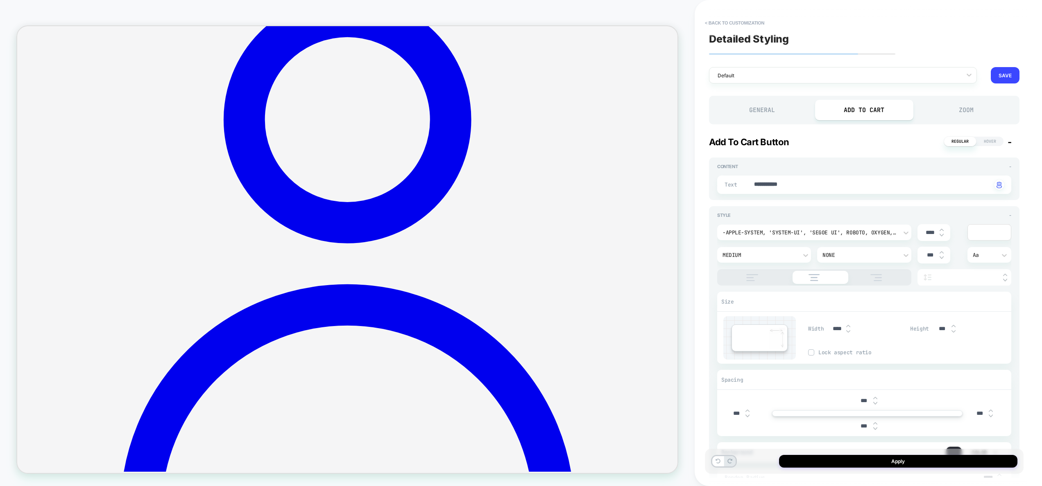
click at [917, 110] on div "Zoom" at bounding box center [966, 110] width 98 height 20
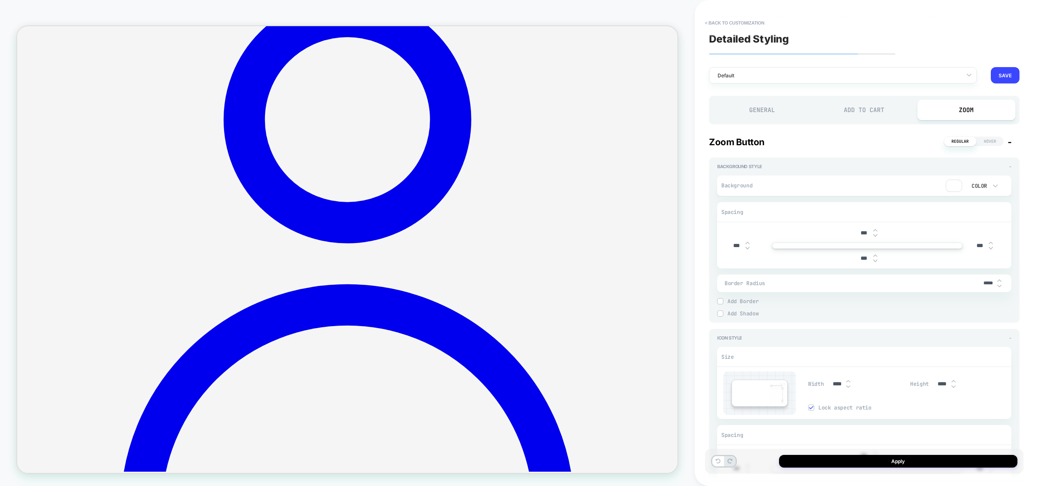
drag, startPoint x: 781, startPoint y: 115, endPoint x: 785, endPoint y: 119, distance: 5.5
click at [781, 115] on div "General" at bounding box center [762, 110] width 98 height 20
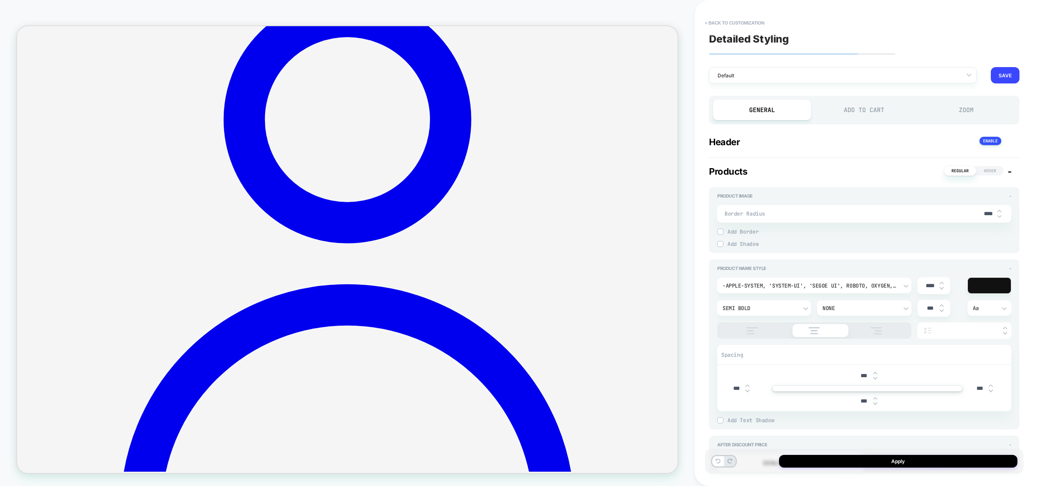
click at [861, 115] on div "Add to Cart" at bounding box center [864, 110] width 98 height 20
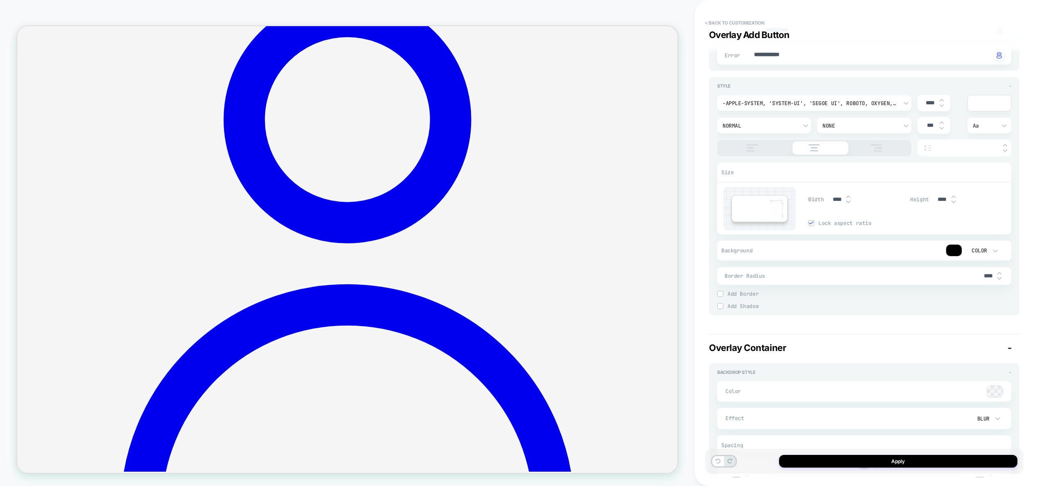
scroll to position [2543, 0]
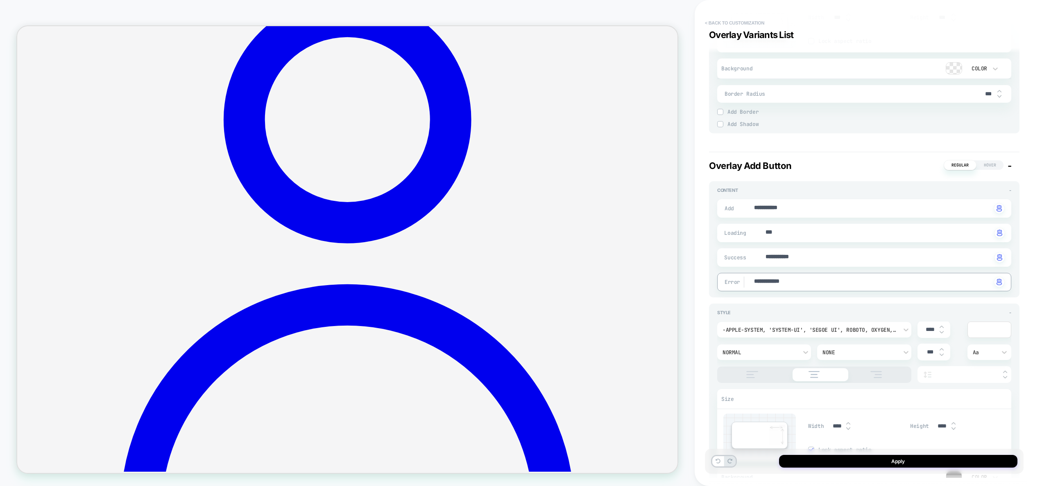
type textarea "*"
click at [747, 18] on button "< Back to customization" at bounding box center [735, 22] width 68 height 13
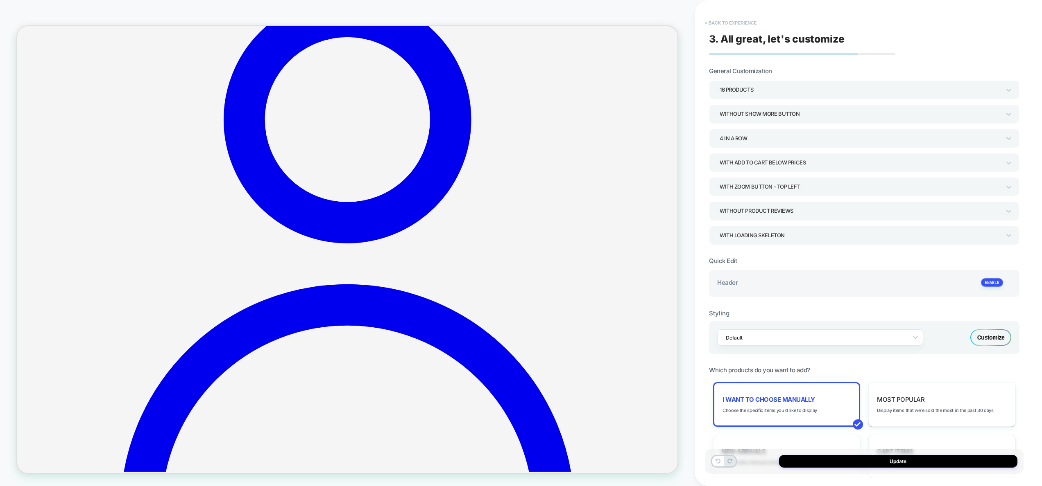
click at [739, 28] on button "< Back to experience" at bounding box center [731, 22] width 60 height 13
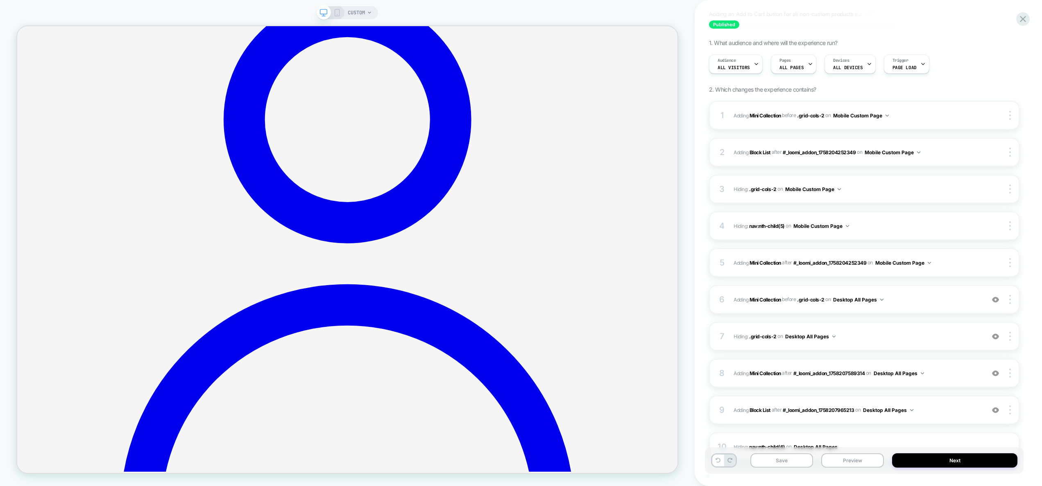
scroll to position [262, 0]
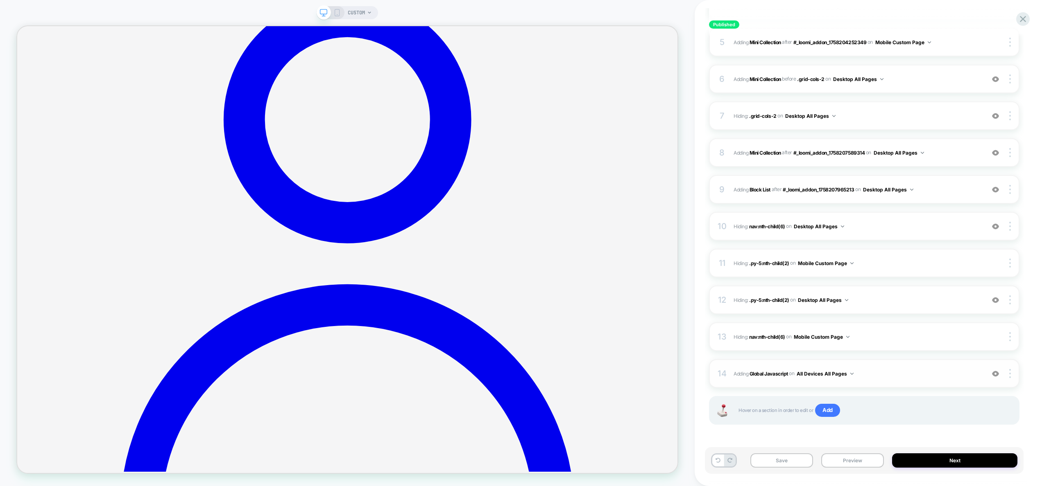
click at [927, 363] on div "14 Adding Global Javascript on All Devices All Pages Add Before Add After Targe…" at bounding box center [864, 374] width 310 height 29
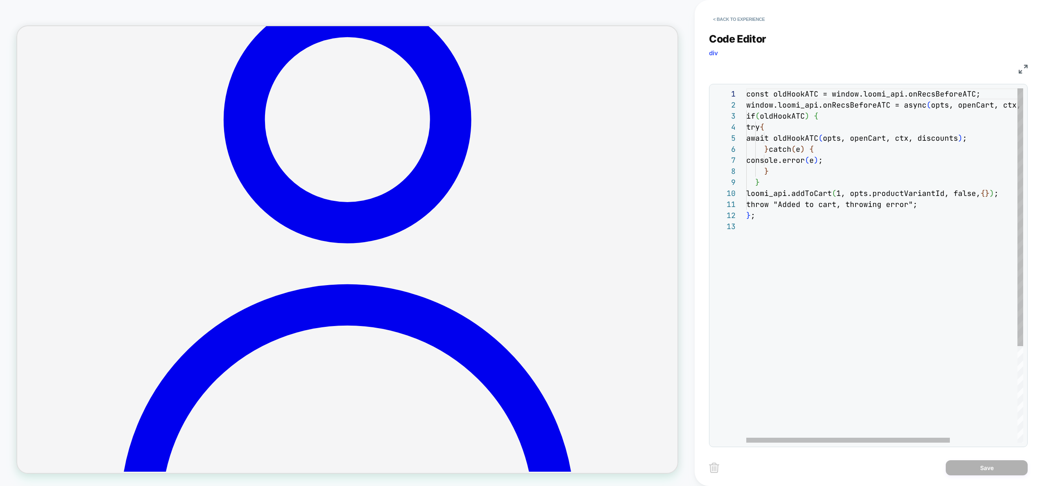
scroll to position [22, 0]
click at [888, 256] on div "const oldHookATC = window.loomi_api.onRecsBeforeAT C; window.loomi_api.onRecsBe…" at bounding box center [930, 331] width 368 height 487
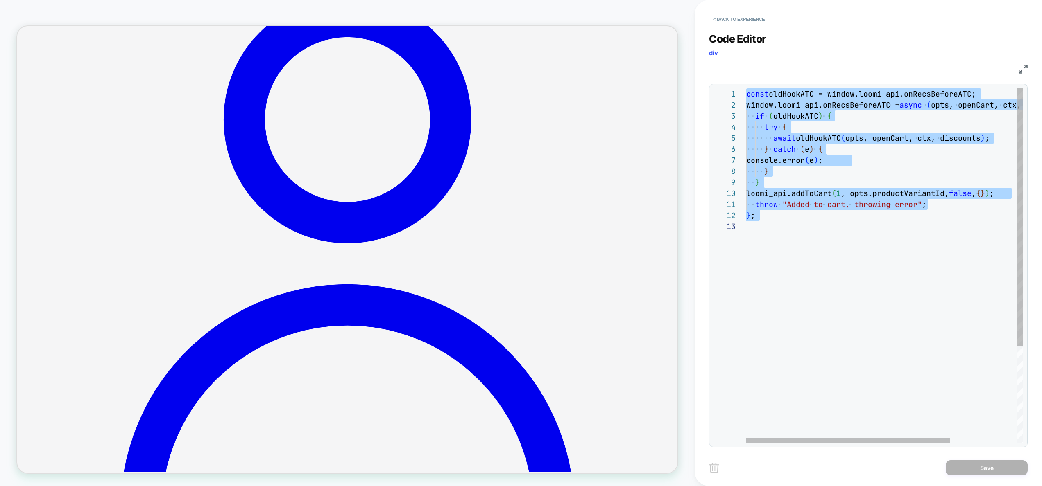
scroll to position [11, 9]
drag, startPoint x: 785, startPoint y: 214, endPoint x: 800, endPoint y: 217, distance: 16.3
click at [785, 214] on div "const oldHookATC = window.loomi_api.onRecsBeforeATC; window.loomi_api.onRecsBef…" at bounding box center [930, 331] width 368 height 487
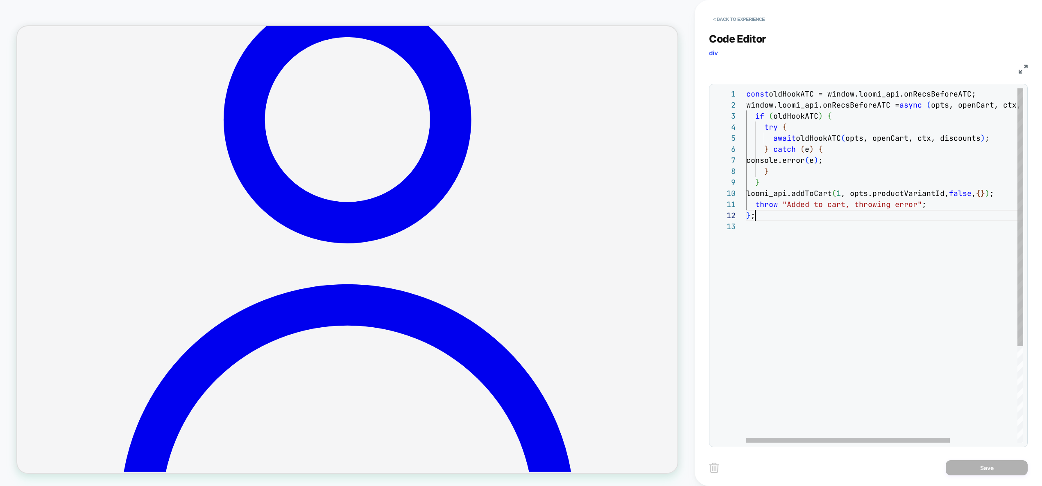
scroll to position [0, 176]
drag, startPoint x: 960, startPoint y: 199, endPoint x: 945, endPoint y: 193, distance: 16.5
click at [945, 193] on div "const oldHookATC = window.loomi_api.onRecsBeforeATC; window.loomi_api.onRecsBef…" at bounding box center [930, 331] width 368 height 487
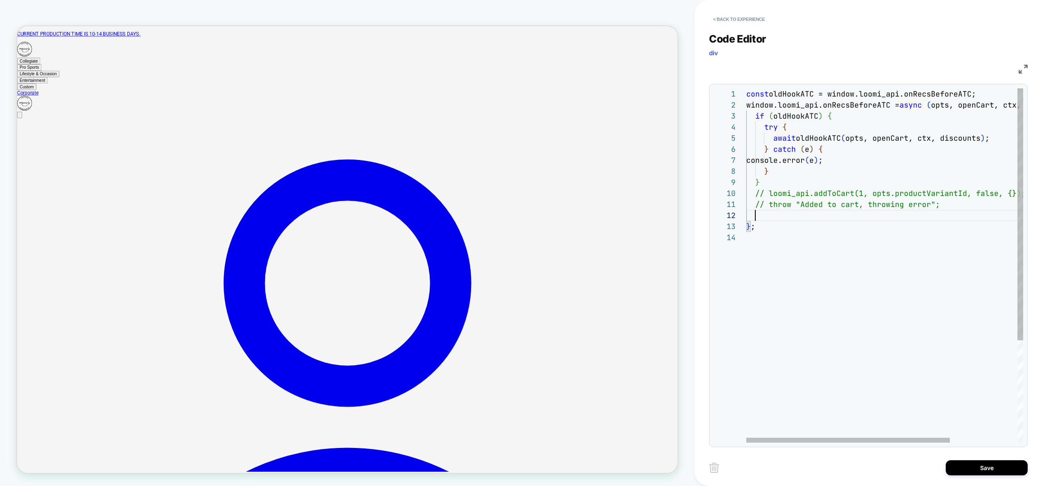
scroll to position [77, 248]
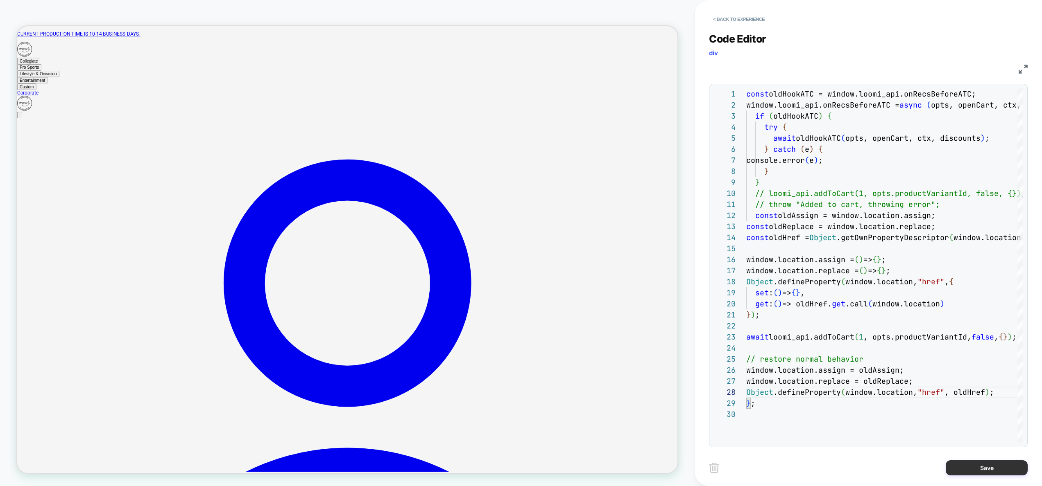
type textarea "**********"
drag, startPoint x: 977, startPoint y: 474, endPoint x: 965, endPoint y: 472, distance: 11.7
click at [977, 474] on button "Save" at bounding box center [986, 468] width 82 height 15
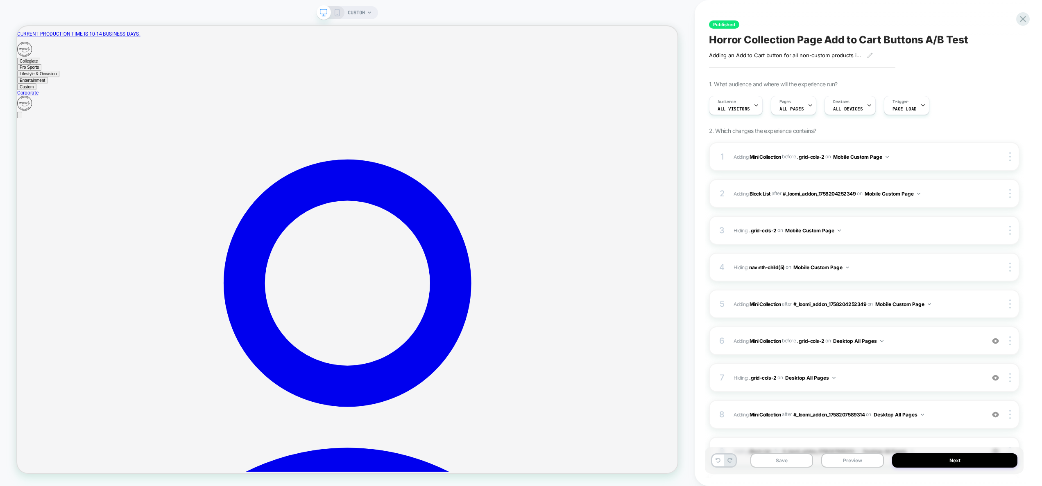
drag, startPoint x: 839, startPoint y: 465, endPoint x: 844, endPoint y: 450, distance: 15.0
click at [839, 465] on button "Preview" at bounding box center [852, 461] width 63 height 14
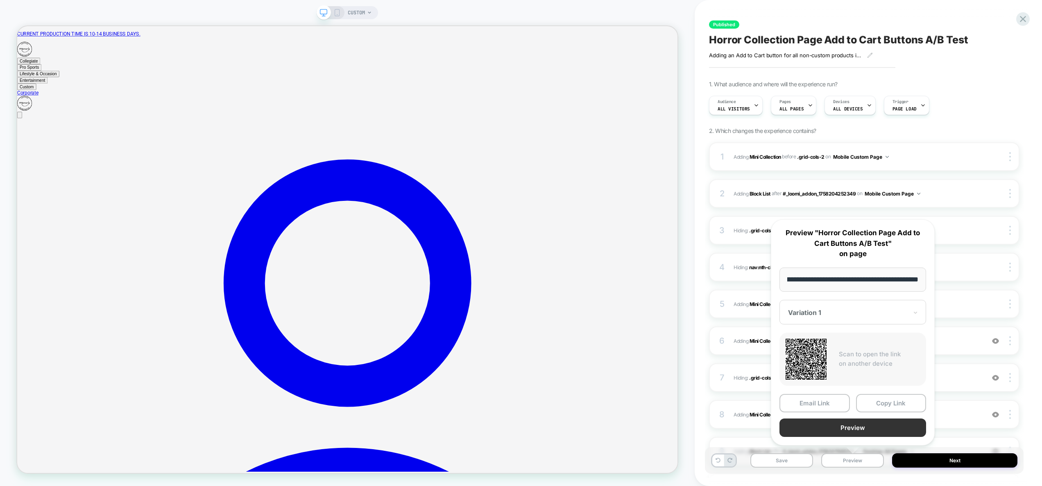
scroll to position [0, 0]
click at [847, 428] on button "Preview" at bounding box center [852, 428] width 147 height 18
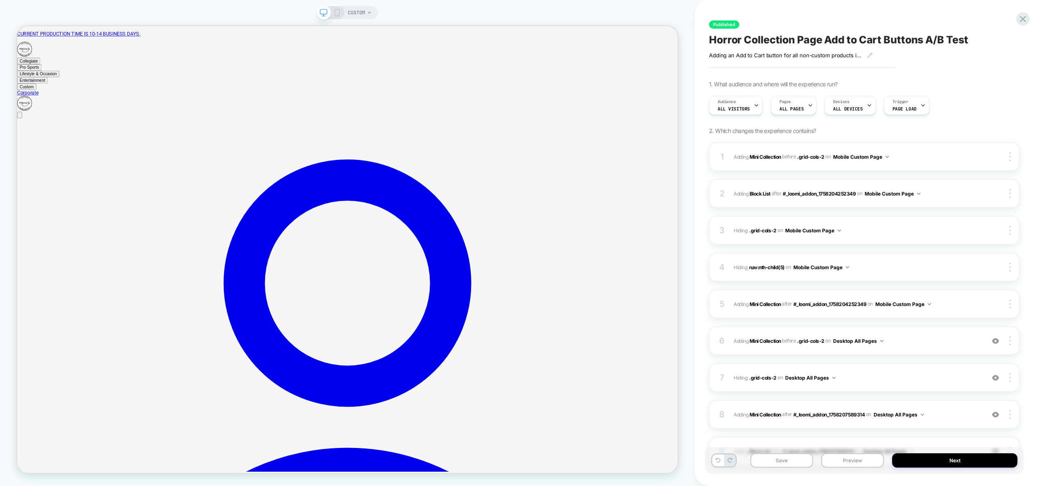
scroll to position [262, 0]
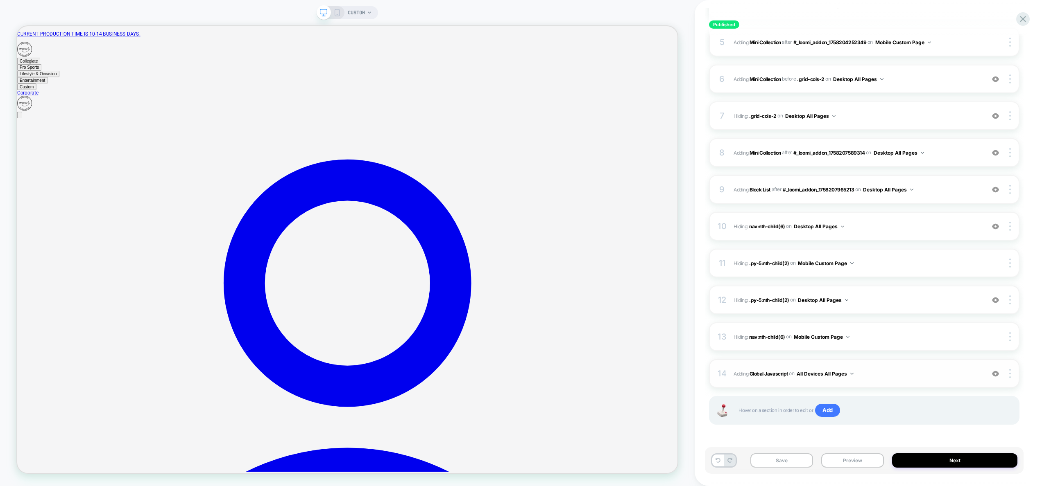
click at [890, 378] on span "Adding Global Javascript on All Devices All Pages" at bounding box center [856, 374] width 247 height 10
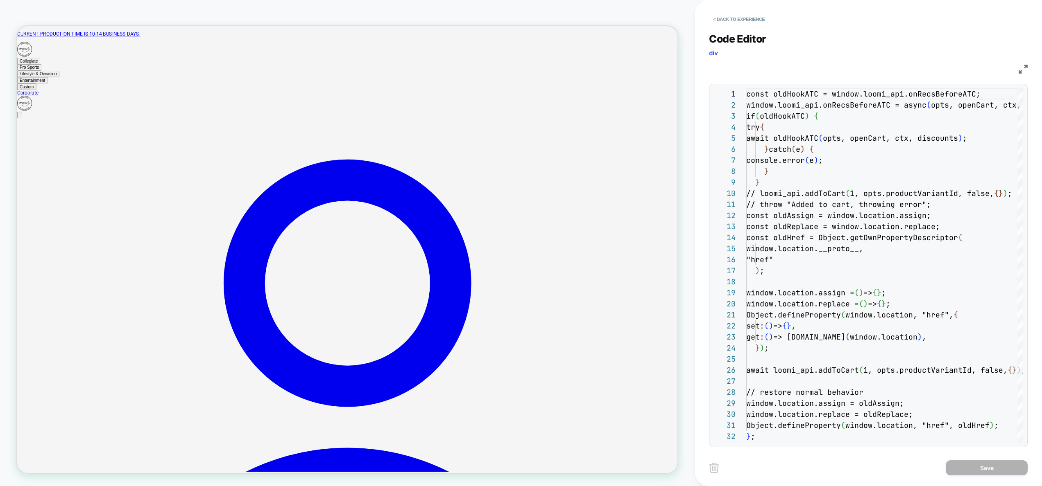
scroll to position [111, 0]
click at [894, 306] on div "const oldHookATC = window.loomi_api.onRecsBeforeAT C; window.loomi_api.onRecsBe…" at bounding box center [884, 442] width 277 height 708
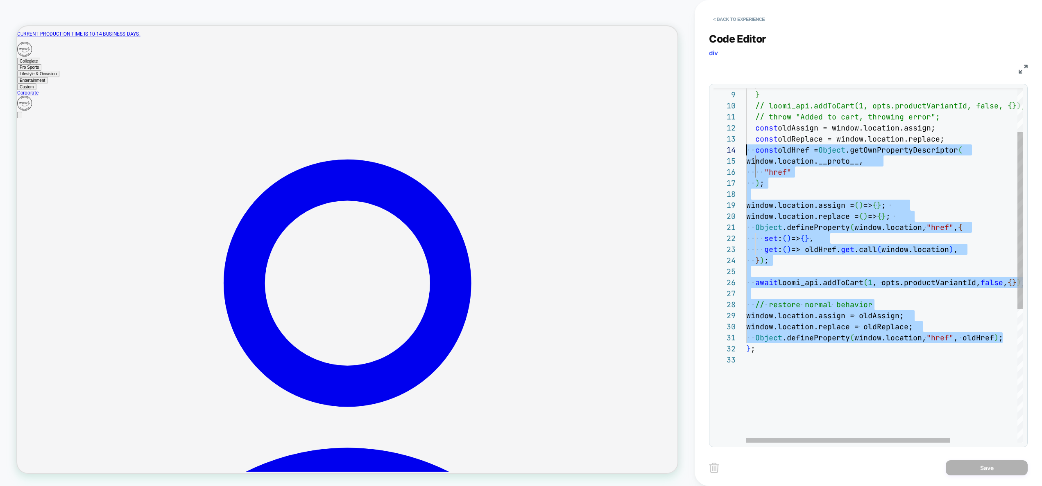
scroll to position [11, 0]
drag, startPoint x: 1006, startPoint y: 337, endPoint x: 677, endPoint y: 131, distance: 388.8
click at [746, 131] on div "Object .defineProperty ( window.location, "href" , oldHref ) ; } ; window.locat…" at bounding box center [930, 355] width 368 height 708
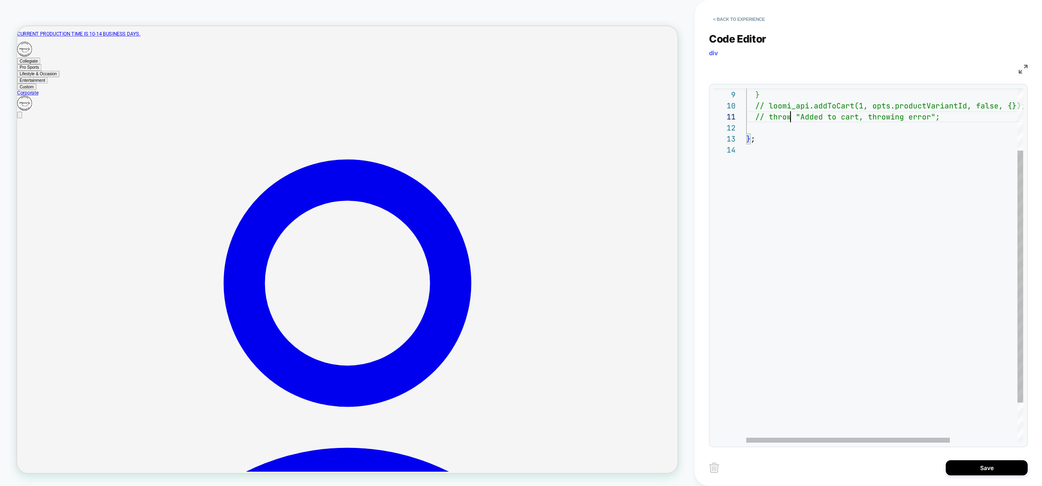
scroll to position [0, 40]
drag, startPoint x: 789, startPoint y: 121, endPoint x: 785, endPoint y: 106, distance: 16.1
click at [782, 106] on div "} ; } } // loomi_api.addToCart(1, opts.productVariantId, f alse, {}); // throw …" at bounding box center [930, 250] width 368 height 498
click at [779, 135] on div "} ; } } loomi_api.addToCart ( 1 , opts.productVariantId, false , { } ) ; throw …" at bounding box center [930, 250] width 368 height 498
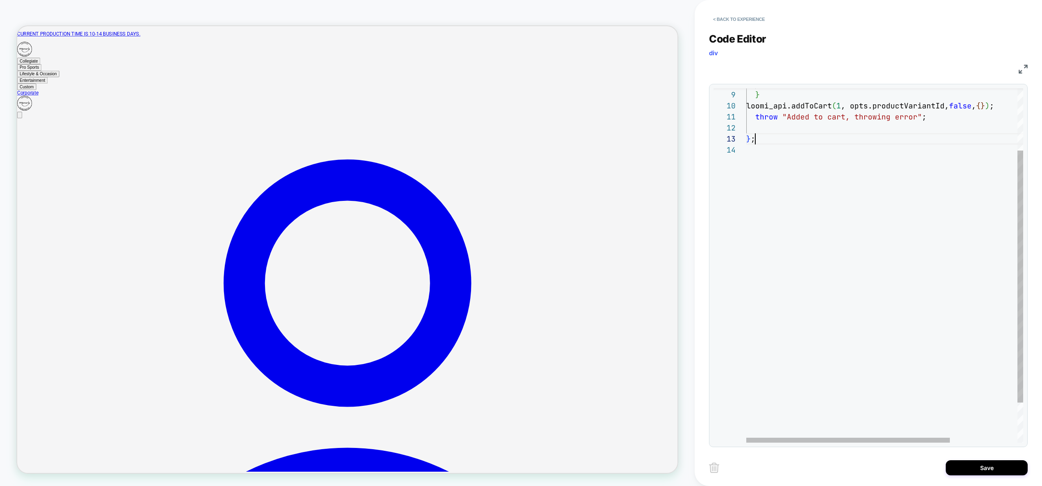
scroll to position [11, 0]
click at [777, 128] on div "} ; } } loomi_api.addToCart ( 1 , opts.productVariantId, false , { } ) ; throw …" at bounding box center [930, 250] width 368 height 498
type textarea "**********"
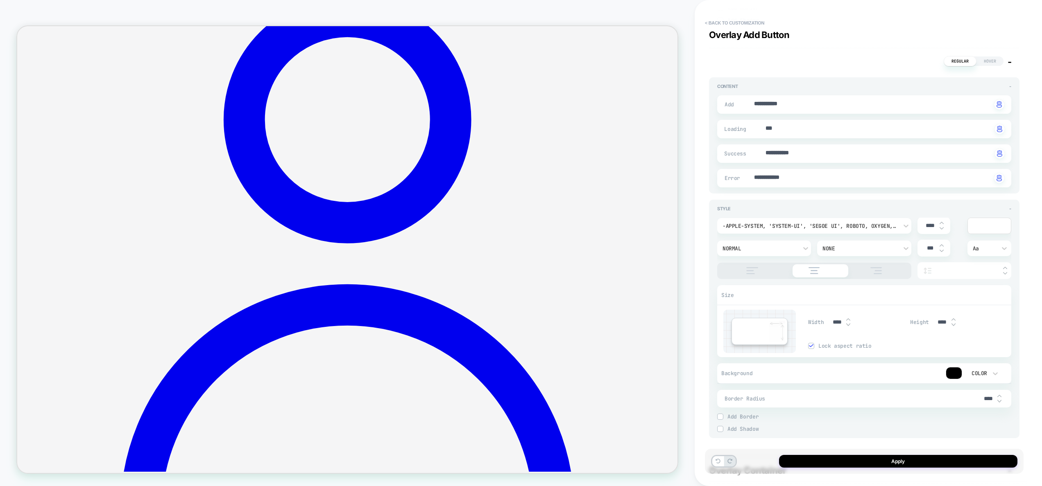
scroll to position [2630, 0]
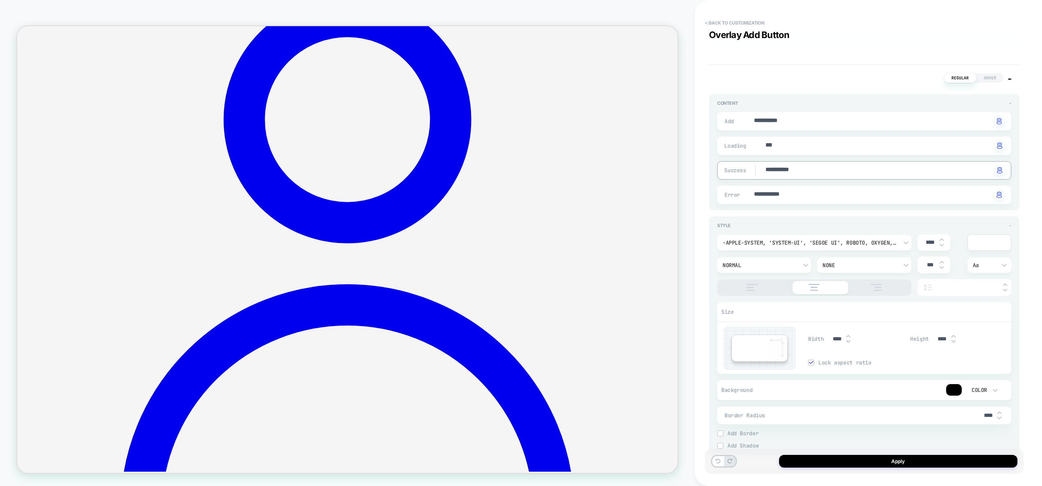
drag, startPoint x: 816, startPoint y: 167, endPoint x: 745, endPoint y: 174, distance: 71.9
click at [810, 190] on div "**********" at bounding box center [864, 195] width 294 height 18
type textarea "*"
paste textarea
type textarea "**********"
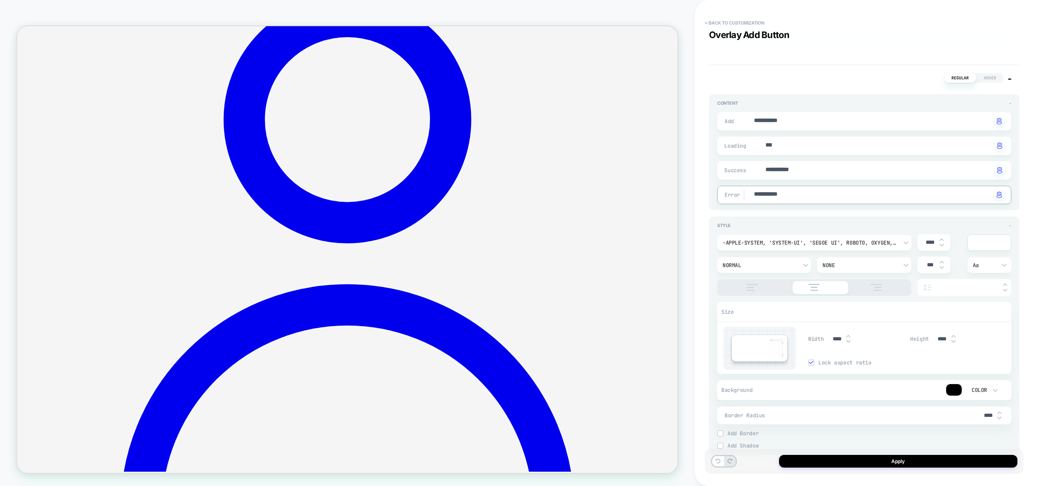
type textarea "*"
type textarea "**********"
click at [921, 461] on button "Apply" at bounding box center [898, 461] width 238 height 13
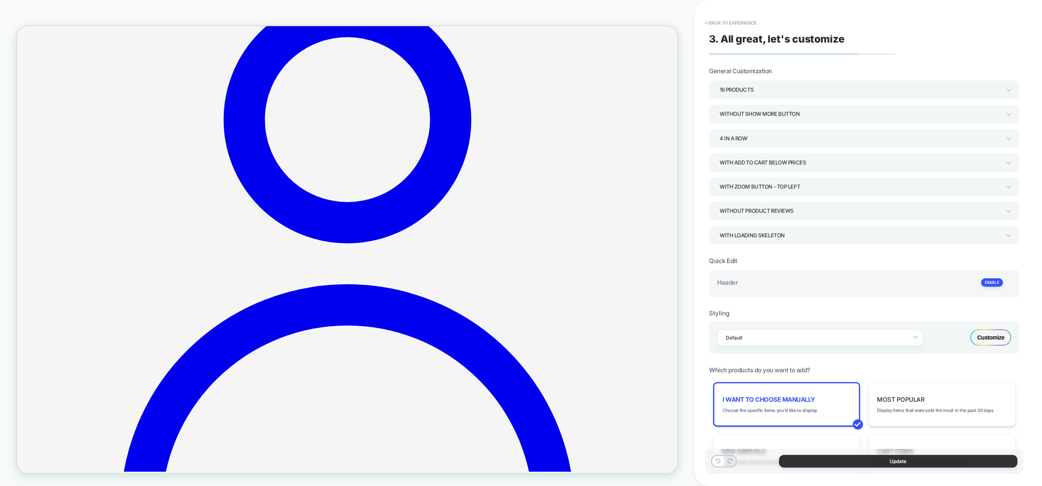
click at [865, 464] on button "Update" at bounding box center [898, 461] width 238 height 13
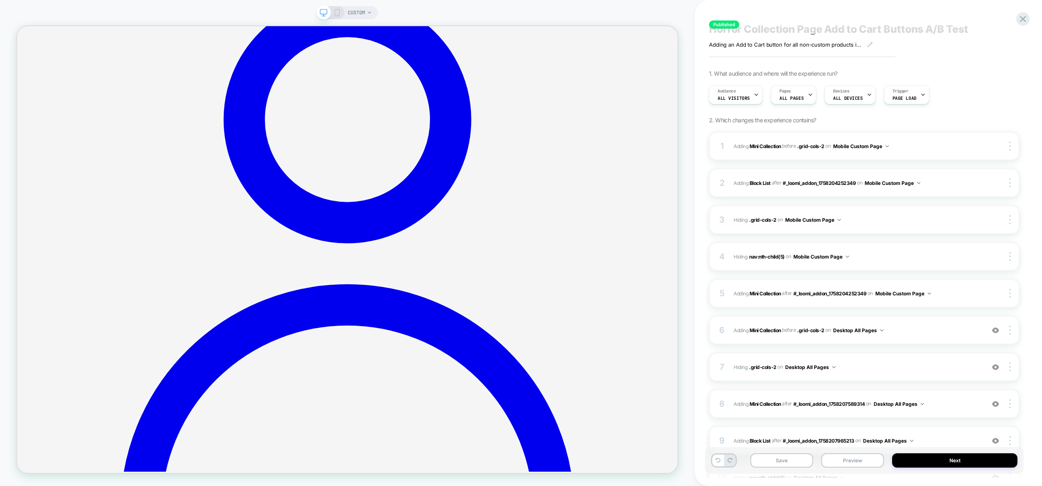
scroll to position [130, 0]
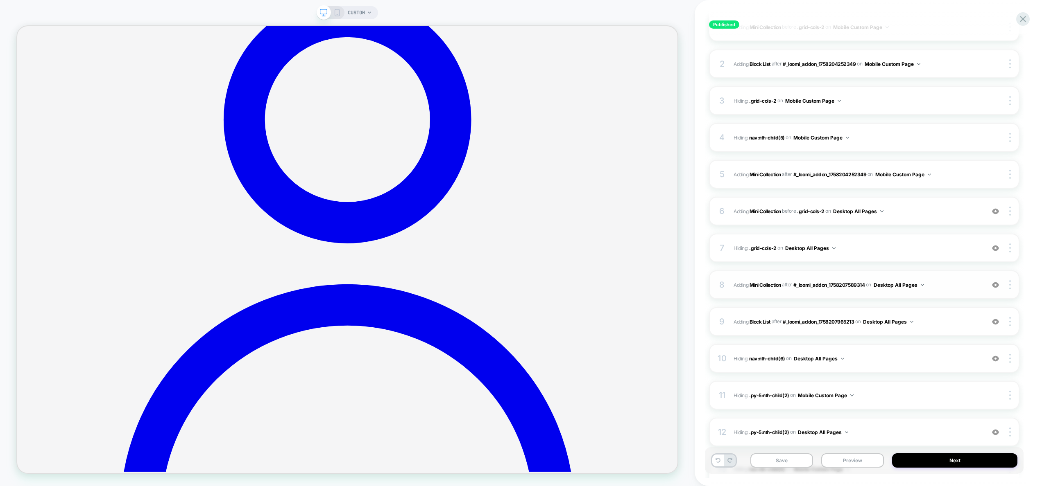
click at [949, 292] on div "8 #_loomi_addon_1758207965213 Adding Mini Collection AFTER #_loomi_addon_175820…" at bounding box center [864, 285] width 310 height 29
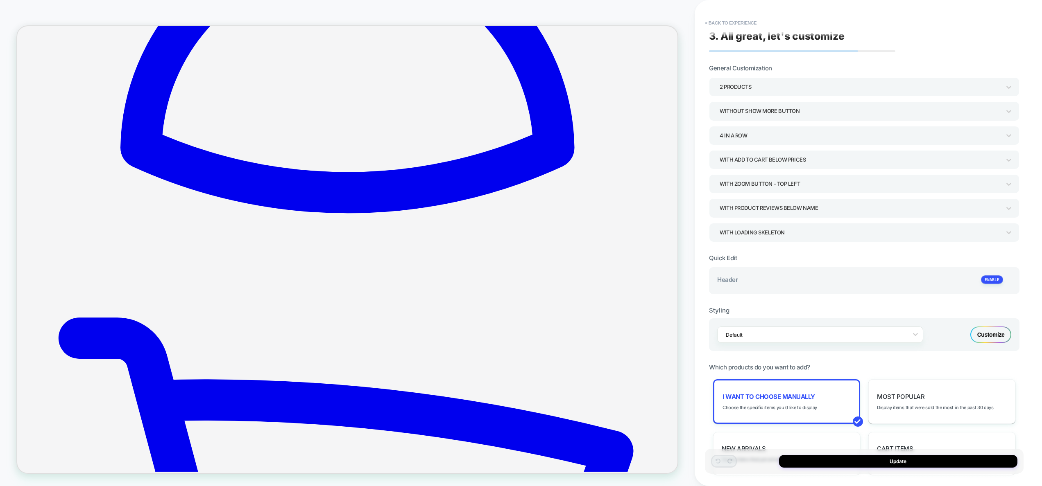
scroll to position [0, 0]
click at [986, 335] on div "Customize" at bounding box center [990, 338] width 41 height 16
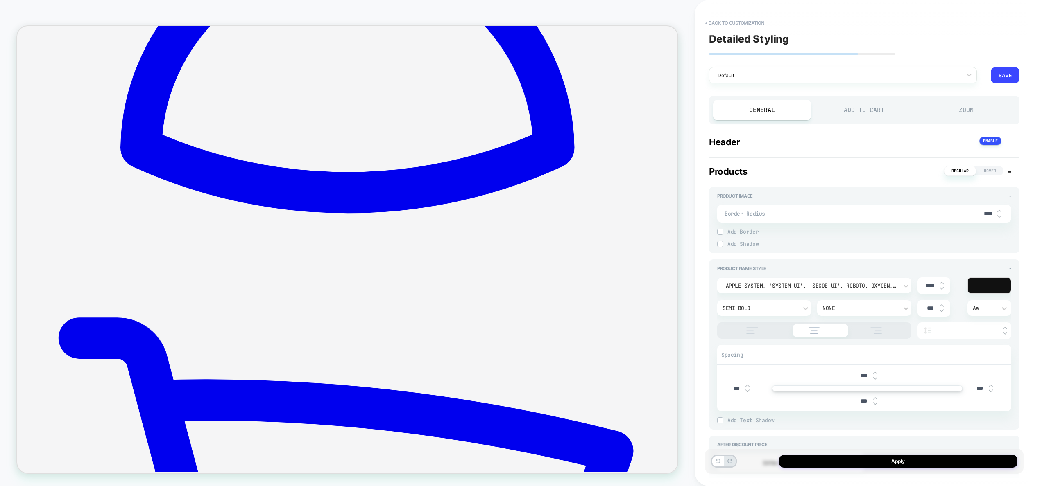
click at [842, 114] on div "Add to Cart" at bounding box center [864, 110] width 98 height 20
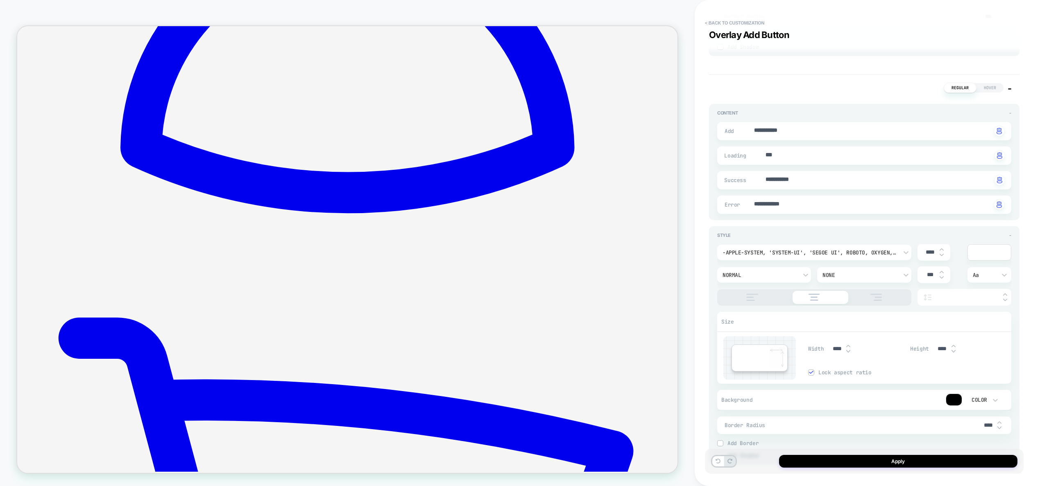
scroll to position [2619, 0]
drag, startPoint x: 825, startPoint y: 230, endPoint x: 868, endPoint y: 246, distance: 46.4
paste textarea "**********"
type textarea "*"
type textarea "**********"
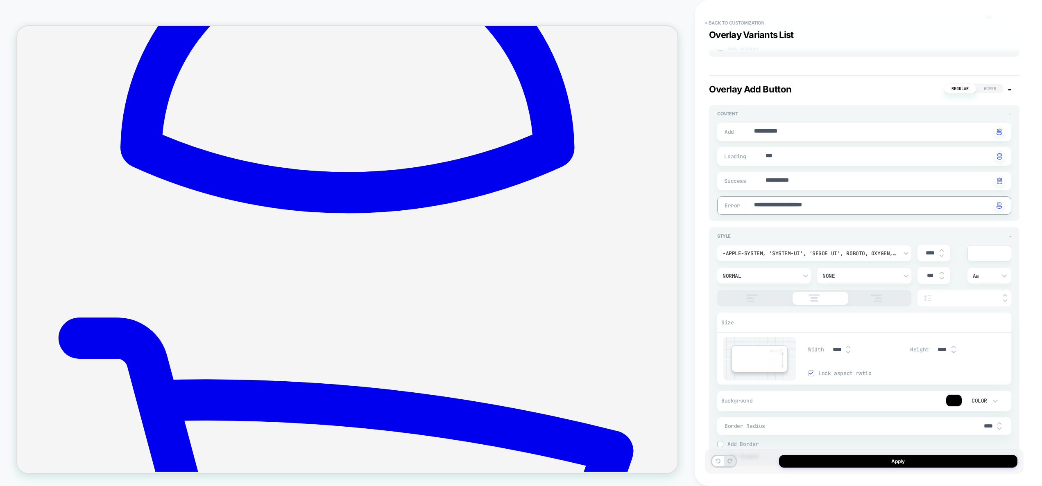
paste textarea
type textarea "*"
type textarea "**********"
type textarea "*"
type textarea "**********"
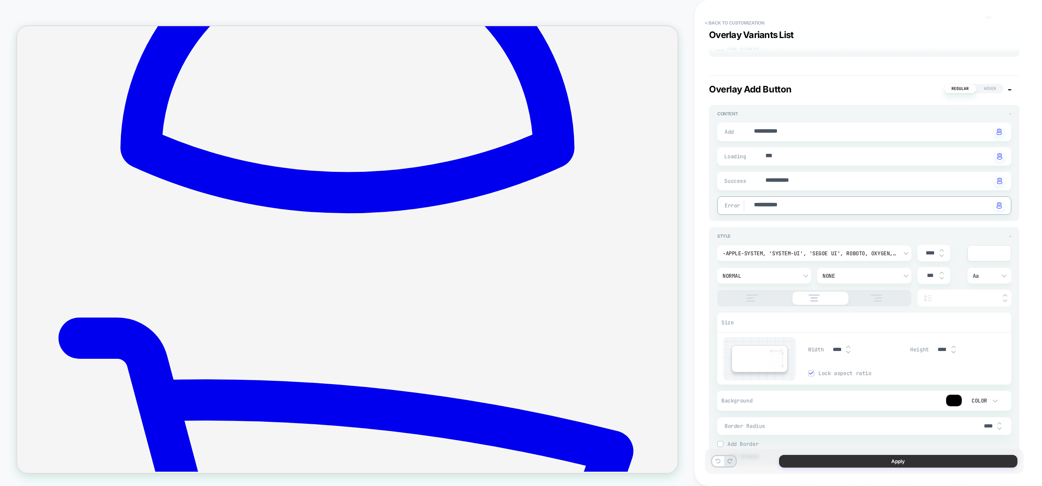
type textarea "*"
click at [911, 459] on button "Apply" at bounding box center [898, 461] width 238 height 13
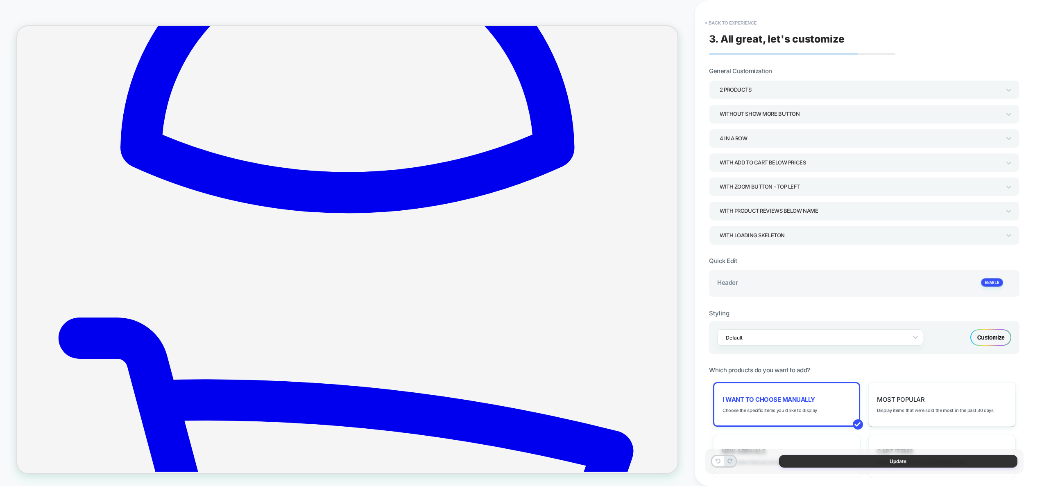
click at [882, 463] on button "Update" at bounding box center [898, 461] width 238 height 13
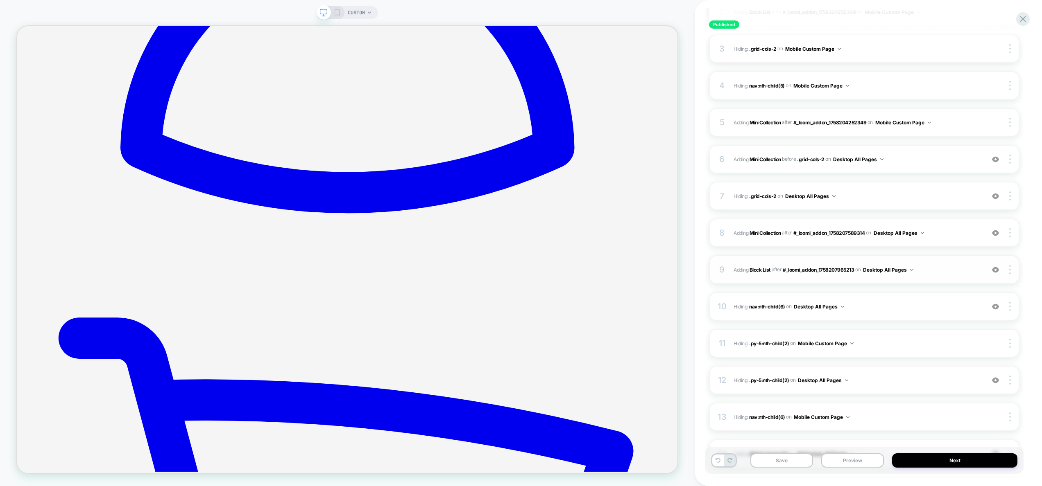
scroll to position [188, 0]
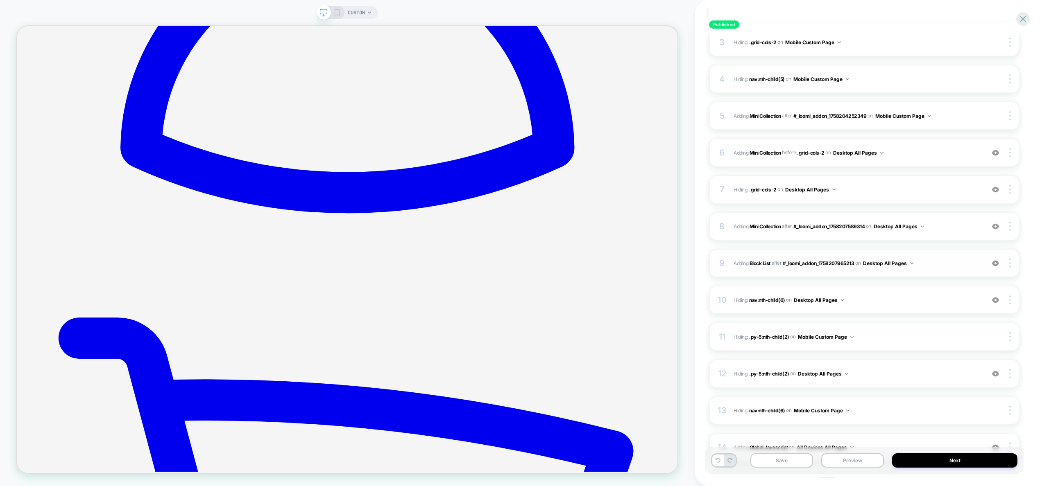
click at [942, 263] on span "#_loomi_addon_1758208103998 Adding Block List AFTER #_loomi_addon_1758207965213…" at bounding box center [856, 263] width 247 height 10
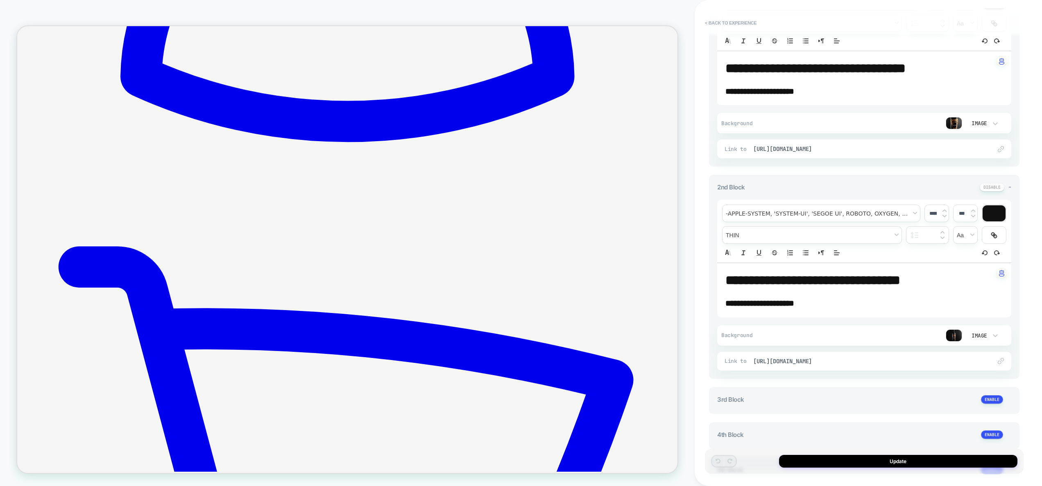
scroll to position [804, 0]
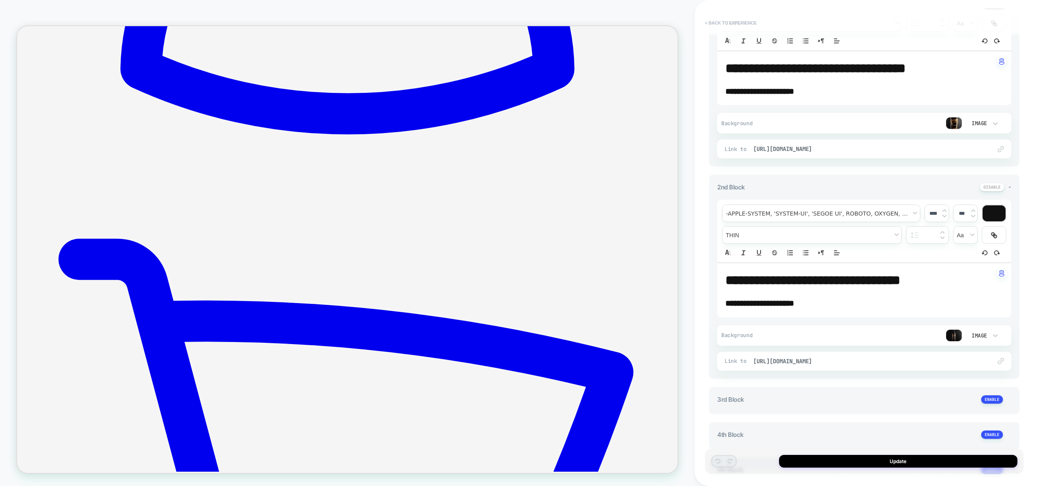
click at [730, 21] on button "< Back to experience" at bounding box center [731, 22] width 60 height 13
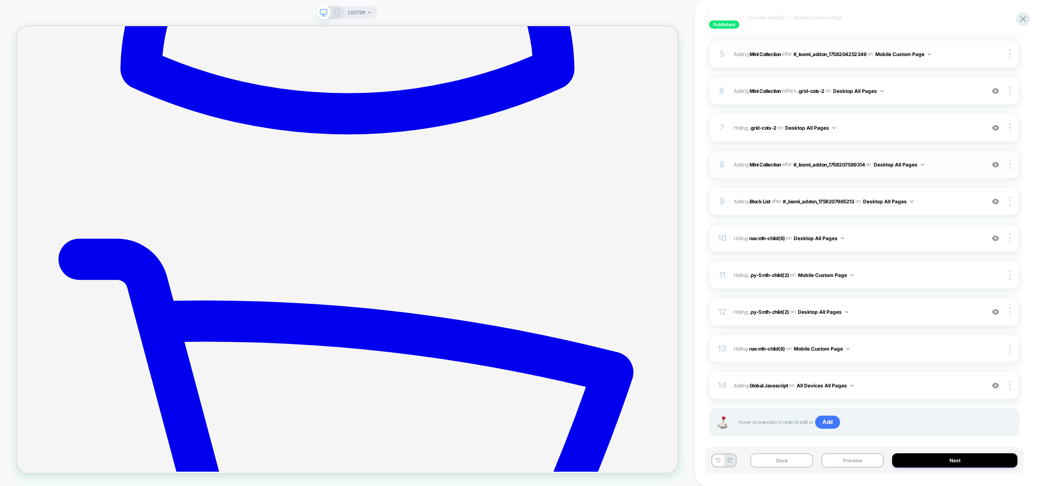
scroll to position [262, 0]
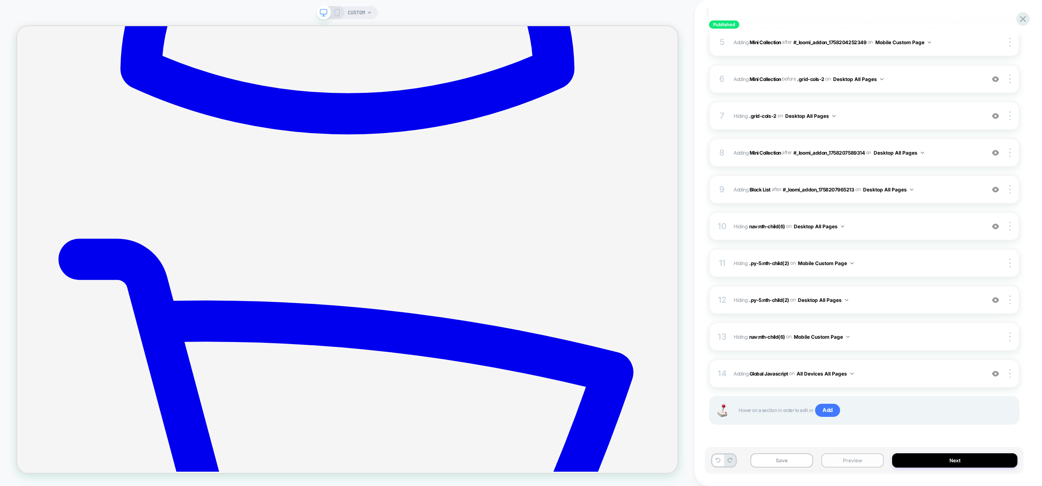
drag, startPoint x: 852, startPoint y: 466, endPoint x: 852, endPoint y: 461, distance: 4.9
click at [852, 466] on button "Preview" at bounding box center [852, 461] width 63 height 14
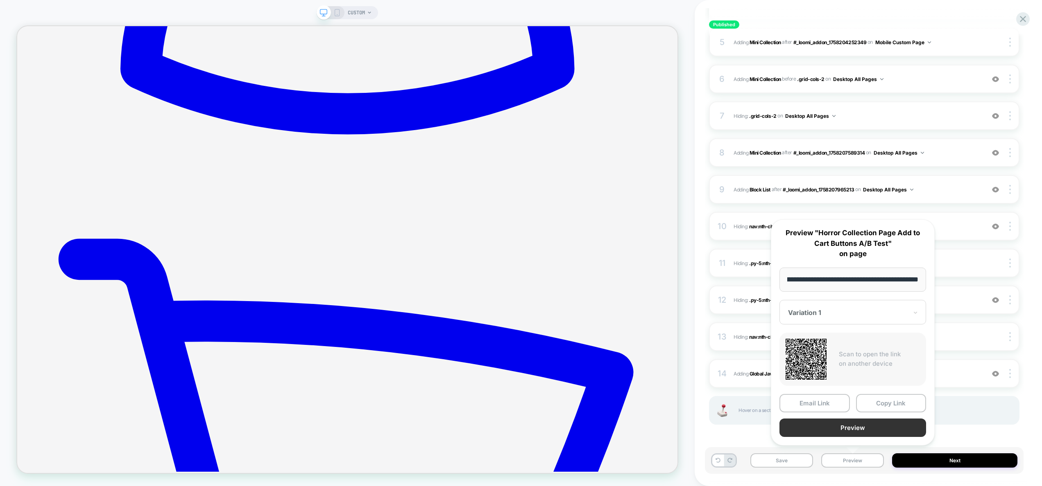
scroll to position [0, 0]
click at [852, 425] on button "Preview" at bounding box center [852, 428] width 147 height 18
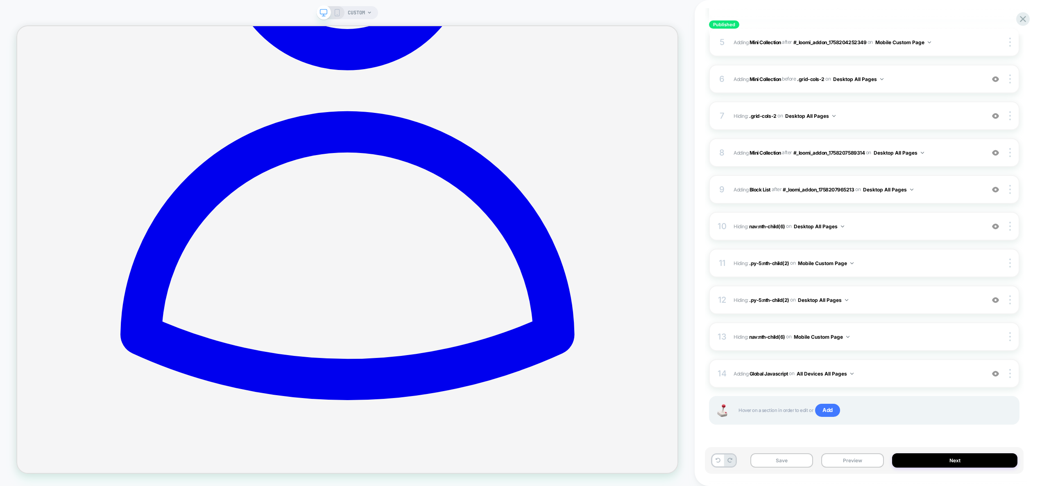
scroll to position [414, 0]
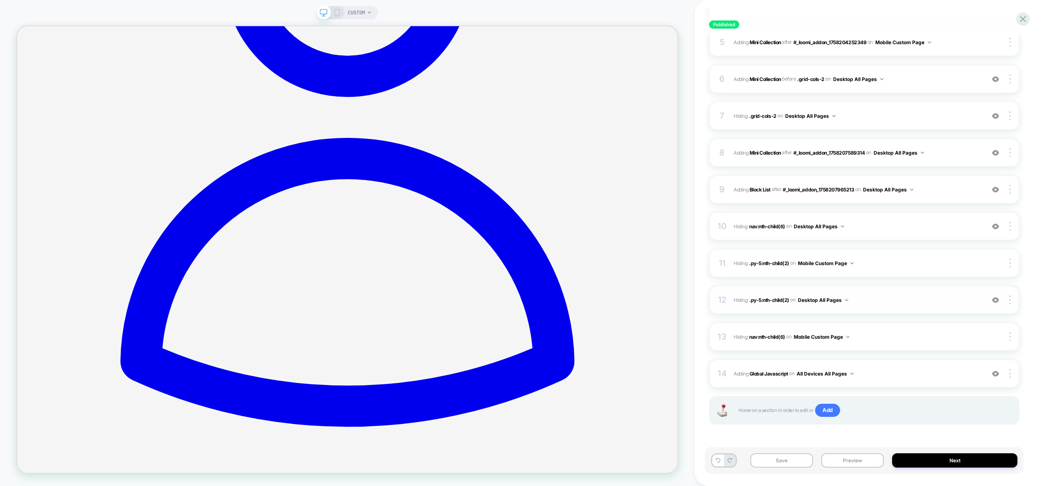
click at [826, 299] on button "Desktop All Pages" at bounding box center [823, 300] width 50 height 10
click at [843, 441] on div "Desktop Custom Page" at bounding box center [823, 442] width 103 height 18
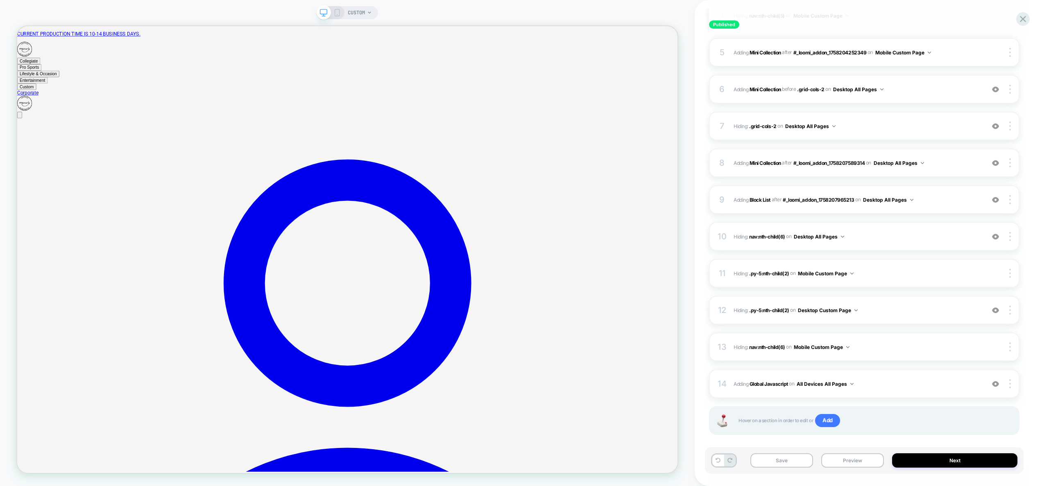
scroll to position [250, 0]
click at [827, 237] on button "Desktop All Pages" at bounding box center [819, 238] width 50 height 10
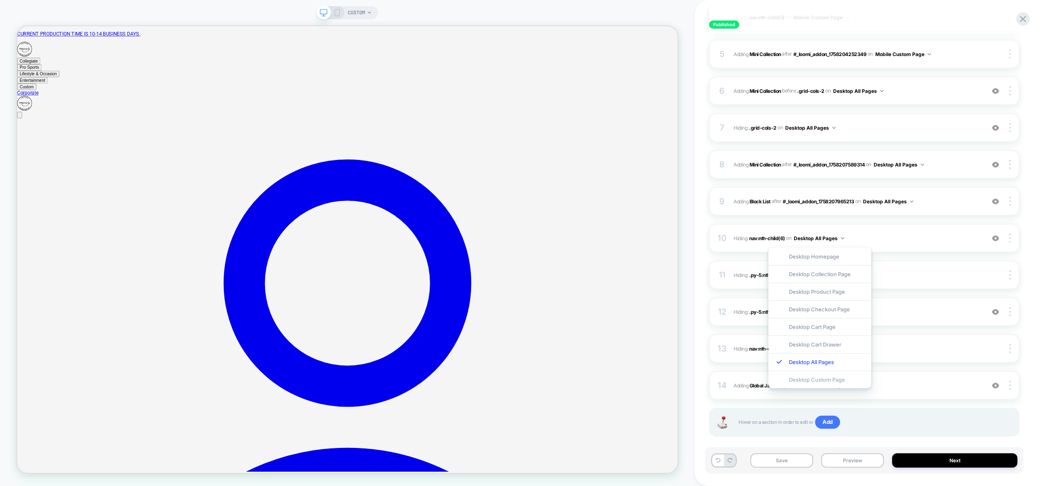
click at [822, 380] on div "Desktop Custom Page" at bounding box center [819, 380] width 103 height 18
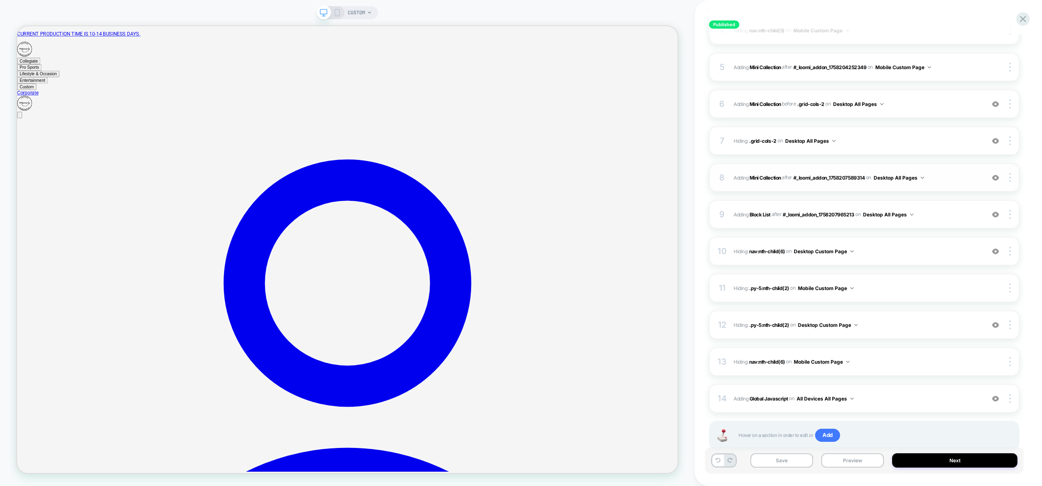
scroll to position [114, 0]
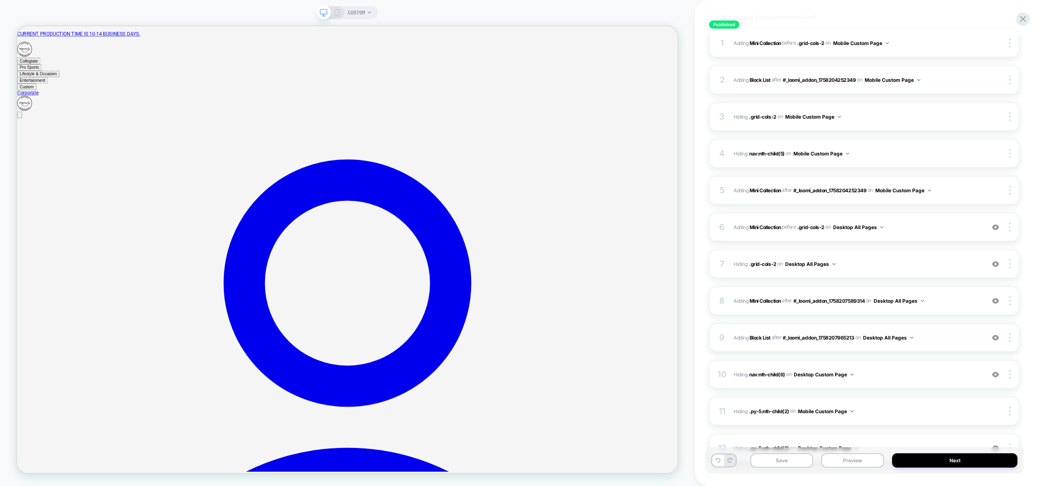
click at [894, 337] on button "Desktop All Pages" at bounding box center [888, 338] width 50 height 10
drag, startPoint x: 795, startPoint y: 398, endPoint x: 881, endPoint y: 329, distance: 110.4
click at [795, 398] on div "Desktop Custom Page" at bounding box center [807, 400] width 103 height 18
click at [904, 302] on button "Desktop All Pages" at bounding box center [898, 301] width 50 height 10
click at [891, 440] on div "Desktop Custom Page" at bounding box center [900, 443] width 103 height 18
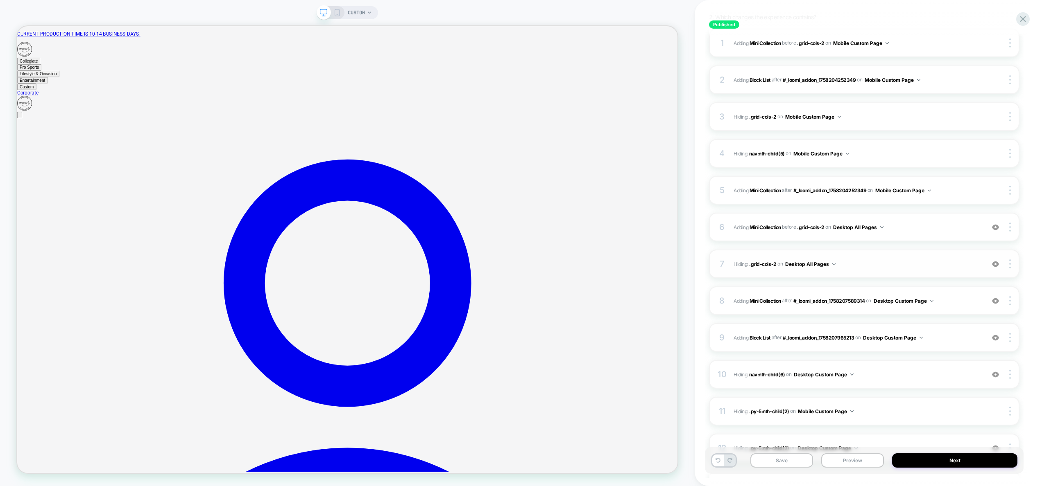
click at [818, 262] on button "Desktop All Pages" at bounding box center [810, 264] width 50 height 10
click at [821, 405] on div "Desktop Custom Page" at bounding box center [809, 406] width 103 height 18
click at [901, 192] on button "Mobile Custom Page" at bounding box center [903, 190] width 56 height 10
click at [847, 227] on button "Desktop All Pages" at bounding box center [858, 227] width 50 height 10
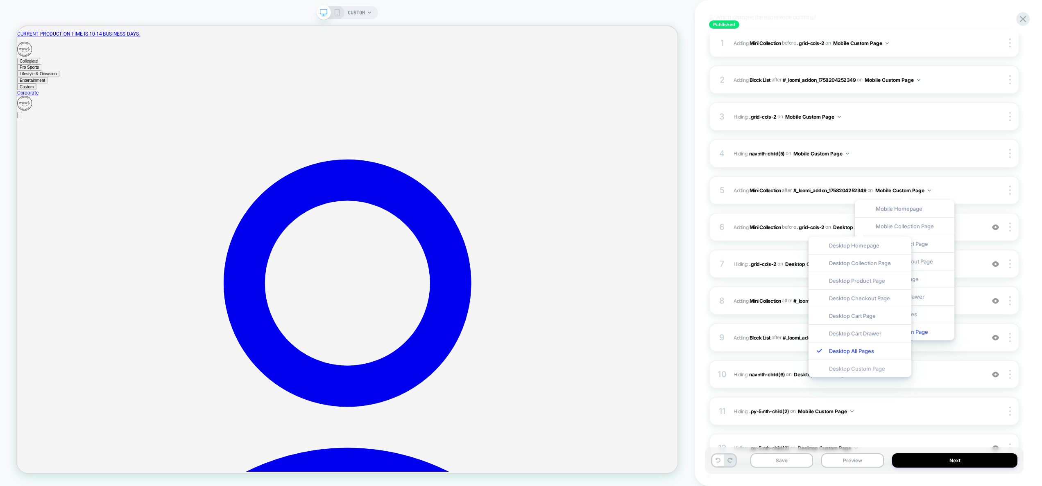
click at [860, 372] on div "Desktop Custom Page" at bounding box center [859, 369] width 103 height 18
click at [690, 232] on div "CUSTOM" at bounding box center [347, 243] width 694 height 470
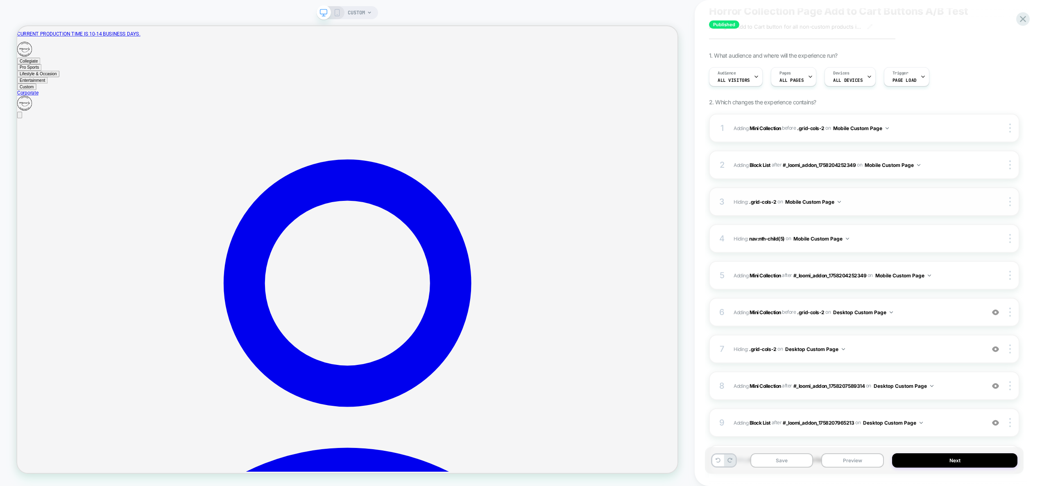
scroll to position [262, 0]
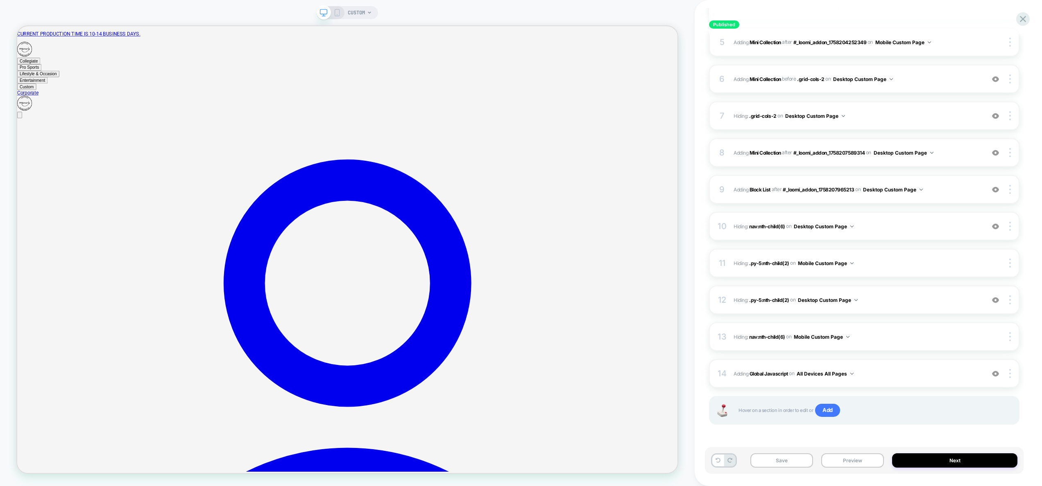
click at [339, 12] on icon at bounding box center [336, 12] width 7 height 7
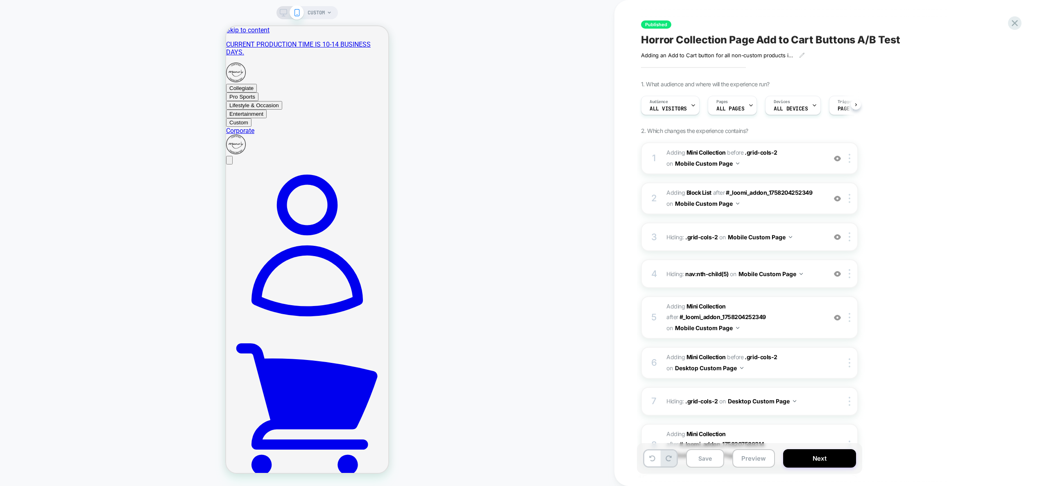
scroll to position [0, 0]
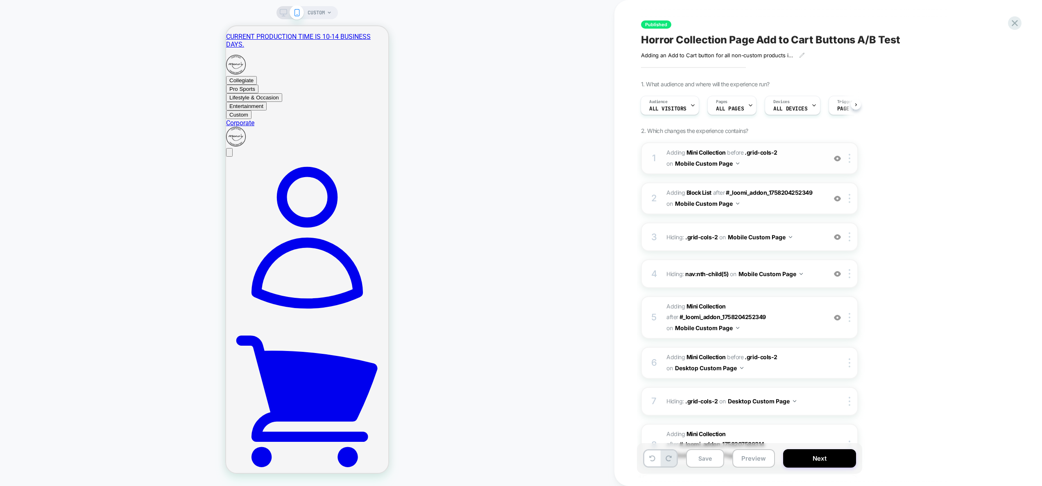
click at [834, 157] on img at bounding box center [837, 158] width 7 height 7
click at [837, 158] on img at bounding box center [837, 158] width 7 height 7
click at [791, 164] on span "#_loomi_addon_1758204252349 Adding Mini Collection BEFORE .grid-cols-2 .grid-co…" at bounding box center [744, 158] width 156 height 22
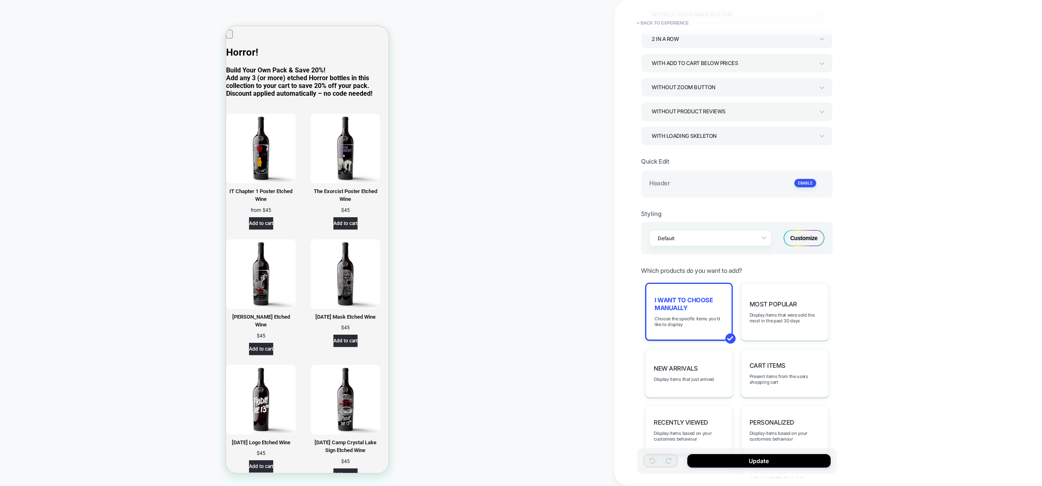
scroll to position [93, 0]
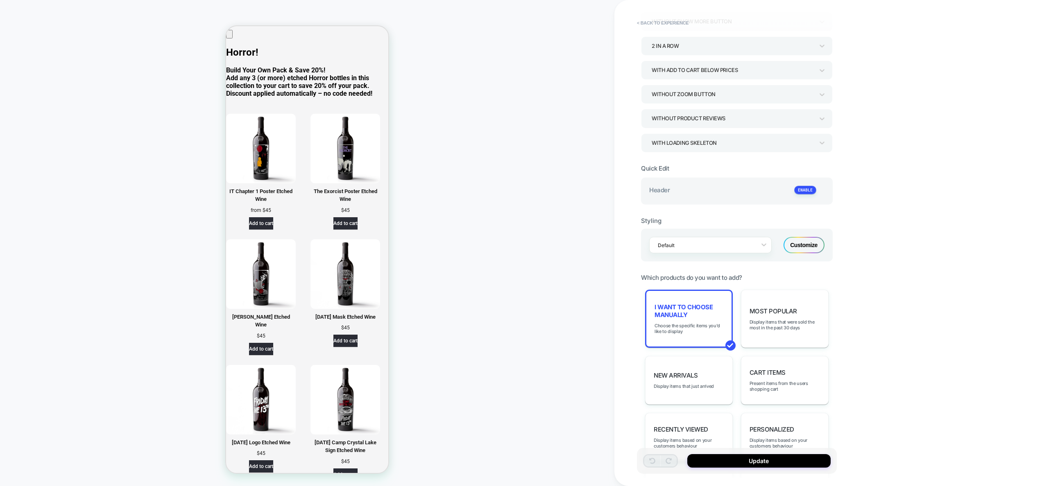
click at [799, 253] on div "Default Customize" at bounding box center [737, 245] width 192 height 33
click at [800, 247] on div "Customize" at bounding box center [803, 245] width 41 height 16
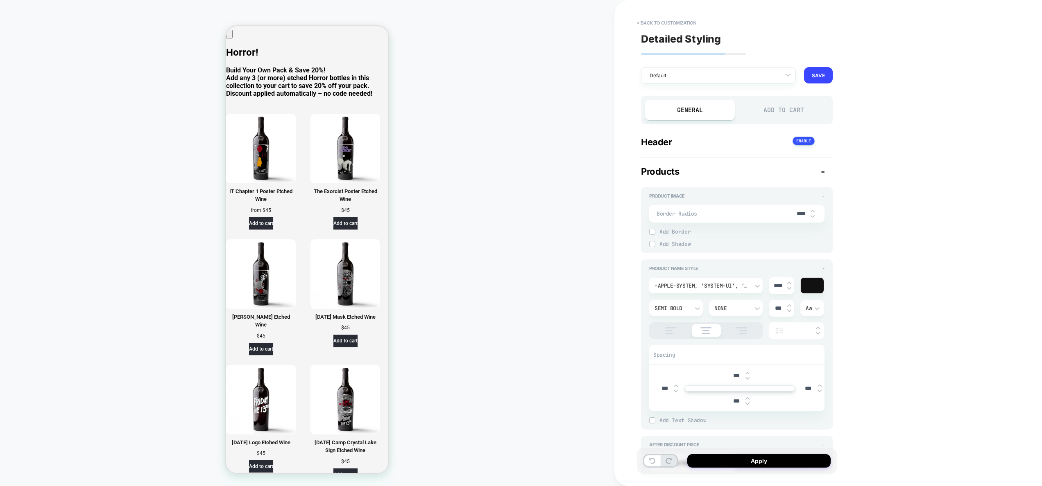
click at [772, 107] on div "Add to Cart" at bounding box center [784, 110] width 90 height 20
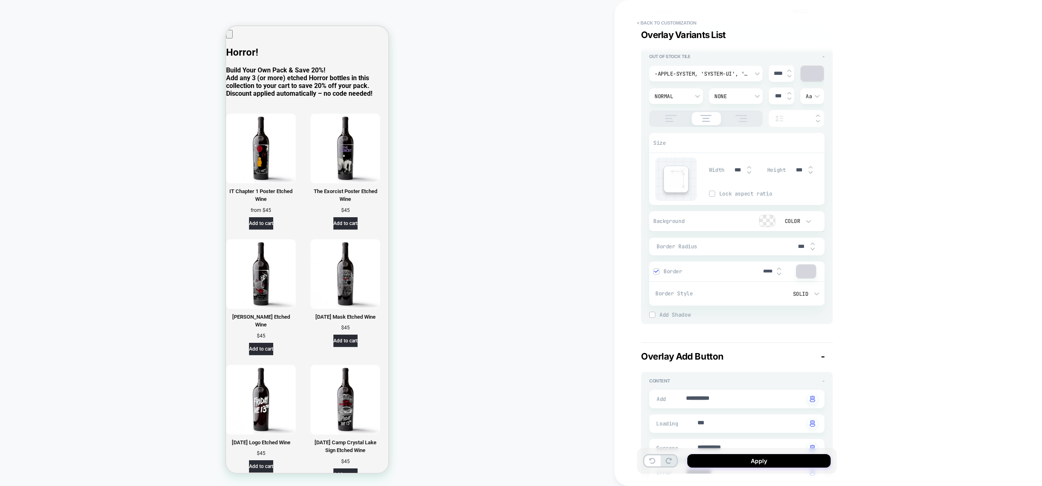
scroll to position [2674, 0]
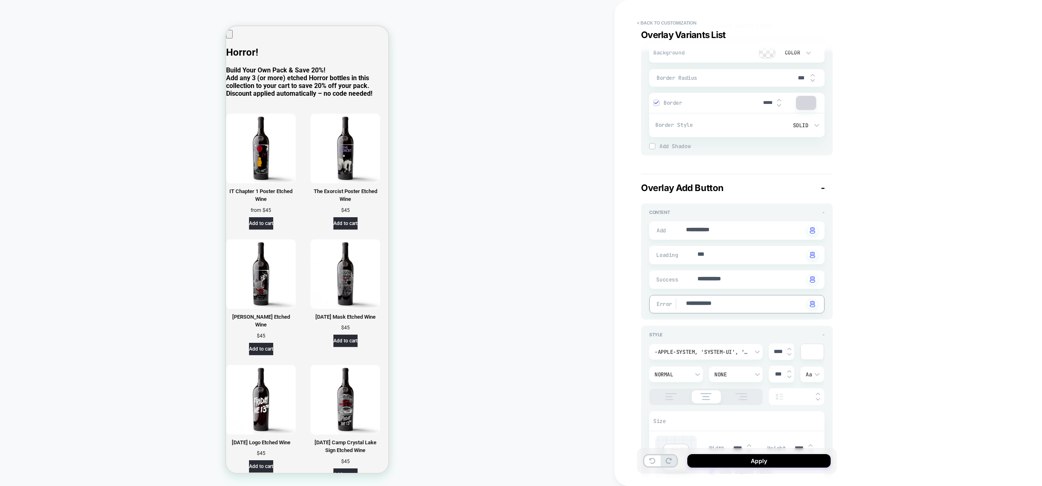
drag, startPoint x: 734, startPoint y: 302, endPoint x: 628, endPoint y: 303, distance: 106.5
paste textarea
type textarea "*"
type textarea "**********"
type textarea "*"
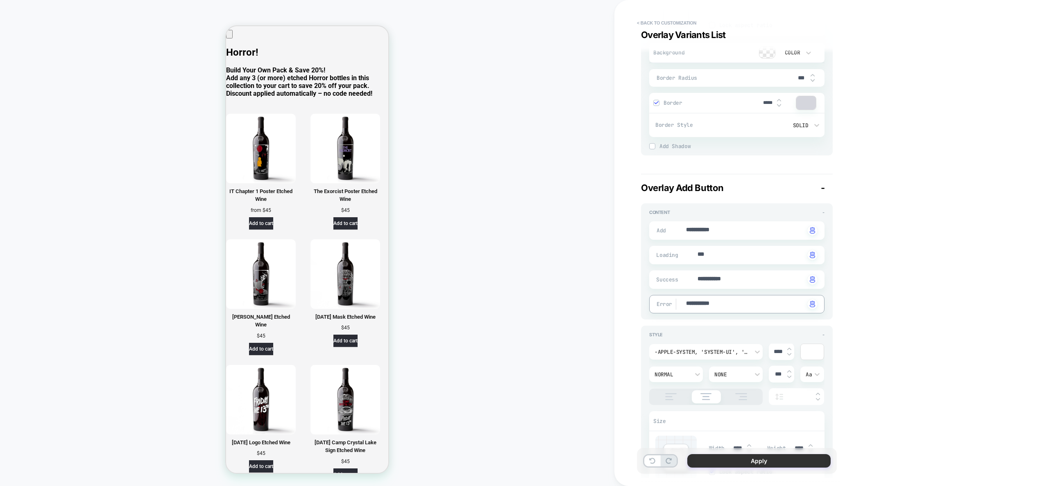
type textarea "**********"
click at [776, 464] on button "Apply" at bounding box center [758, 461] width 143 height 14
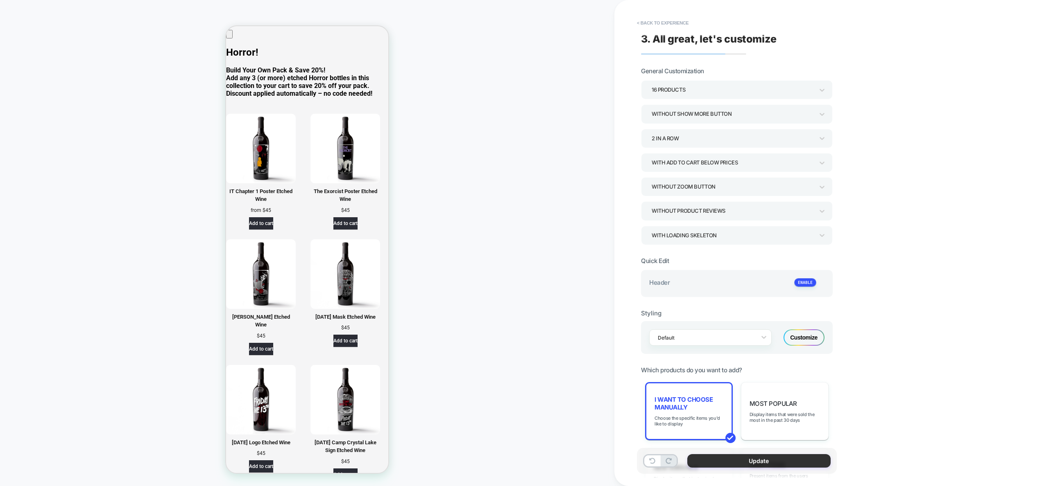
click at [774, 463] on button "Update" at bounding box center [758, 461] width 143 height 14
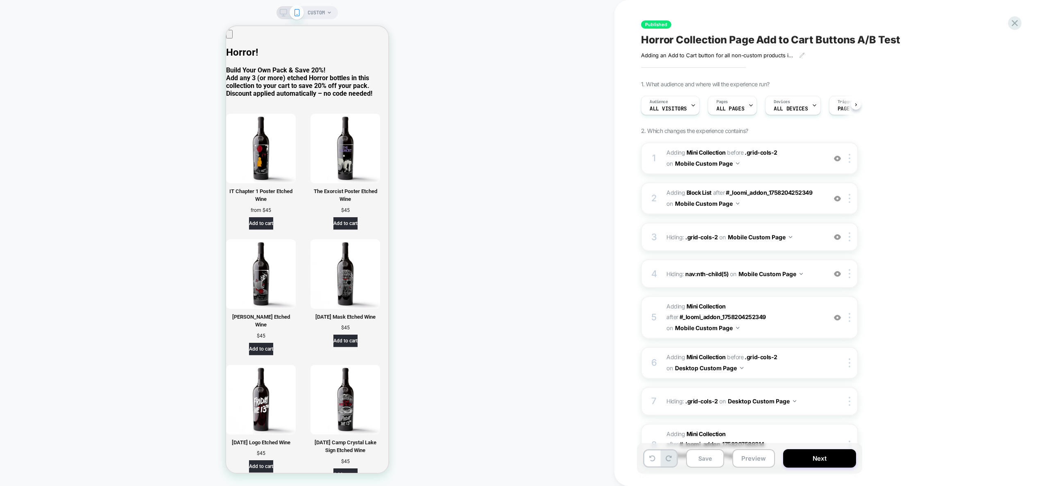
scroll to position [0, 0]
click at [792, 323] on span "#_loomi_addon_1758206340409 Adding Mini Collection AFTER #_loomi_addon_17582042…" at bounding box center [744, 317] width 156 height 32
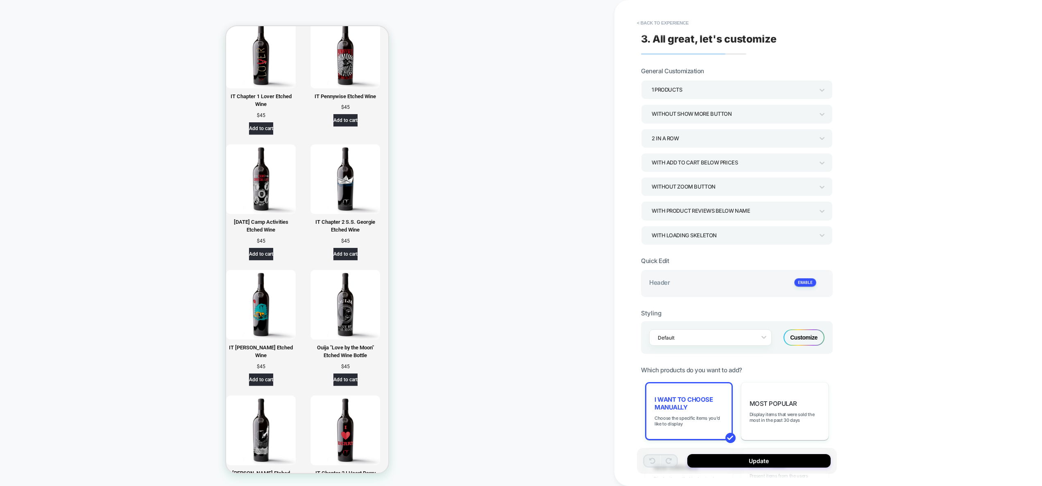
scroll to position [1061, 0]
click at [798, 343] on div "Customize" at bounding box center [803, 338] width 41 height 16
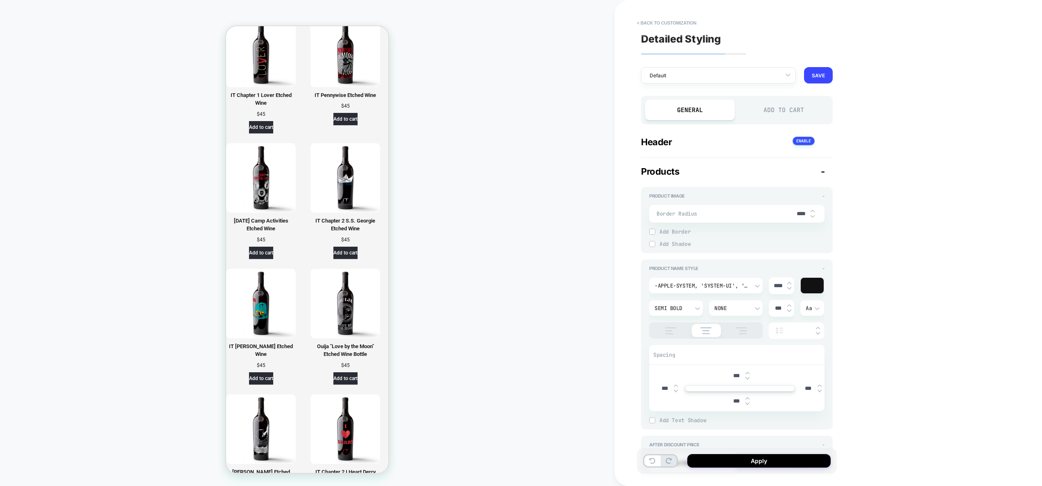
click at [767, 115] on div "Add to Cart" at bounding box center [784, 110] width 90 height 20
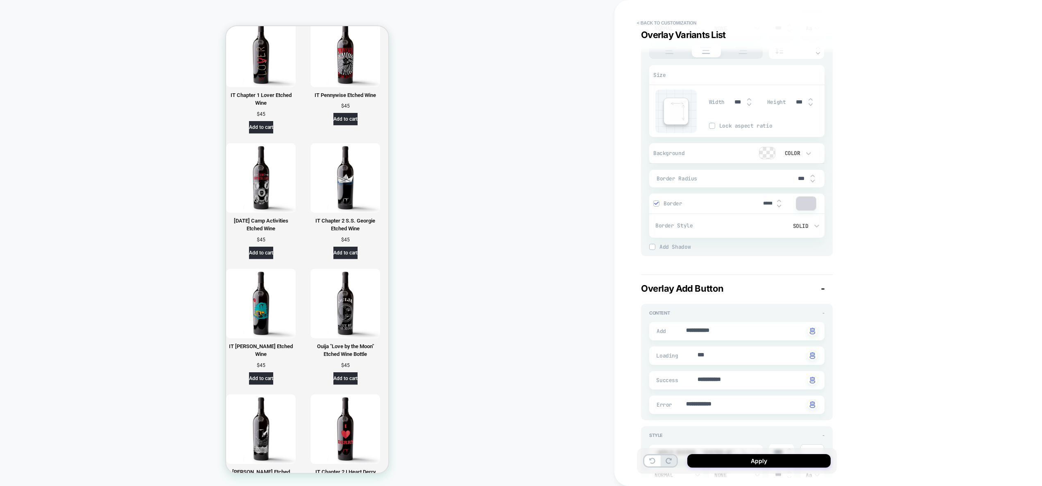
scroll to position [2583, 0]
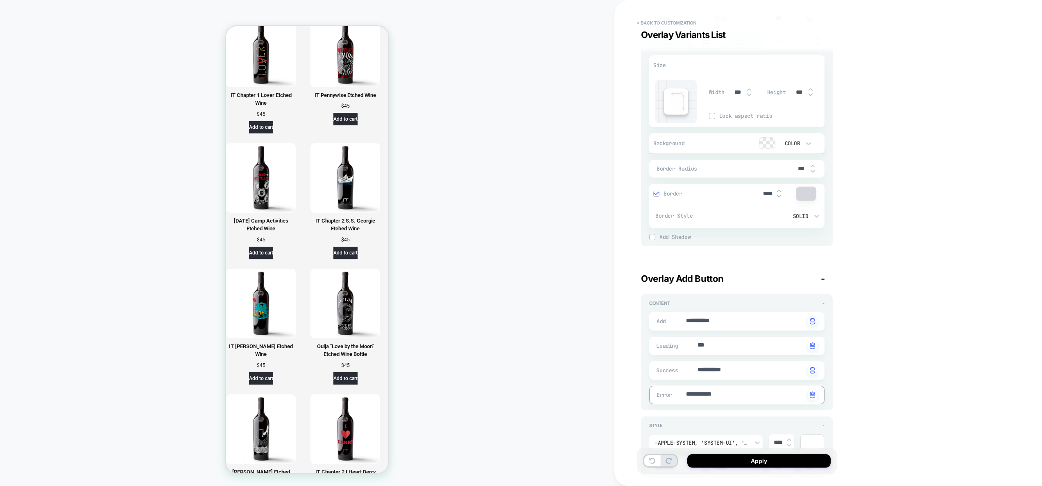
drag, startPoint x: 734, startPoint y: 396, endPoint x: 608, endPoint y: 387, distance: 126.0
paste textarea
type textarea "*"
type textarea "**********"
type textarea "*"
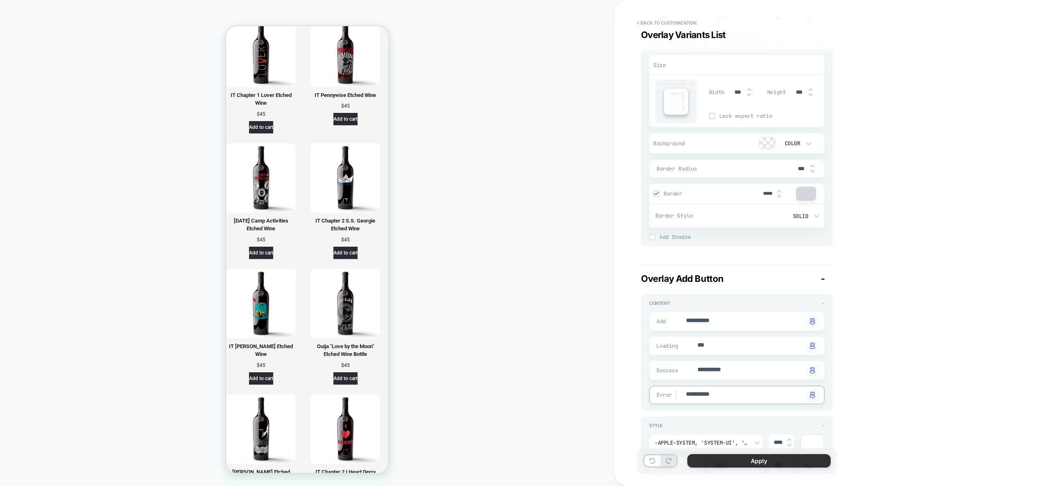
type textarea "**********"
type textarea "*"
click at [775, 461] on button "Apply" at bounding box center [758, 461] width 143 height 14
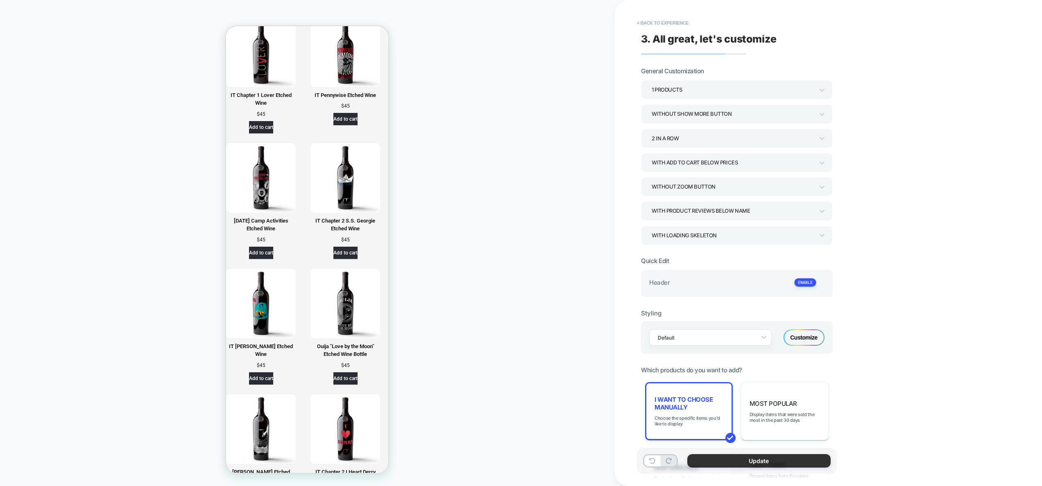
click at [719, 465] on button "Update" at bounding box center [758, 461] width 143 height 14
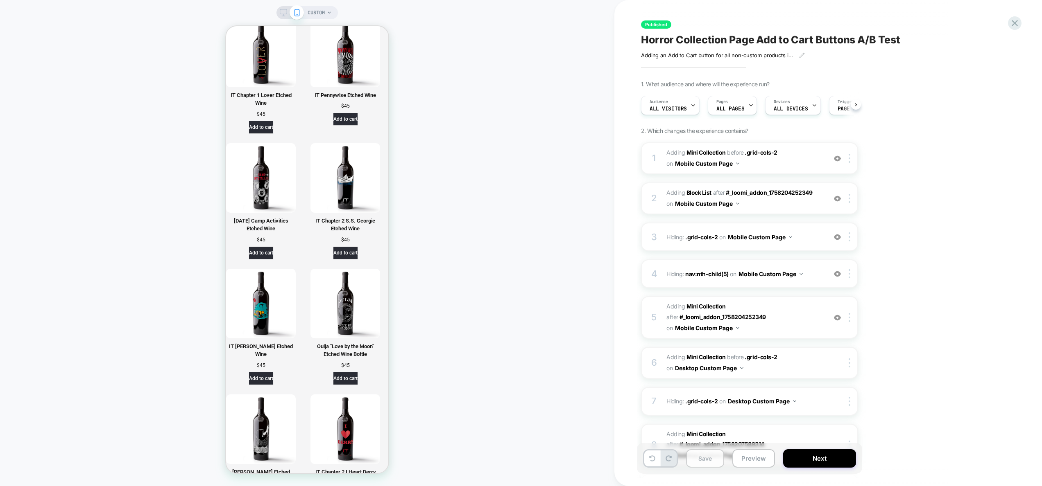
scroll to position [0, 0]
click at [753, 461] on button "Preview" at bounding box center [753, 459] width 43 height 18
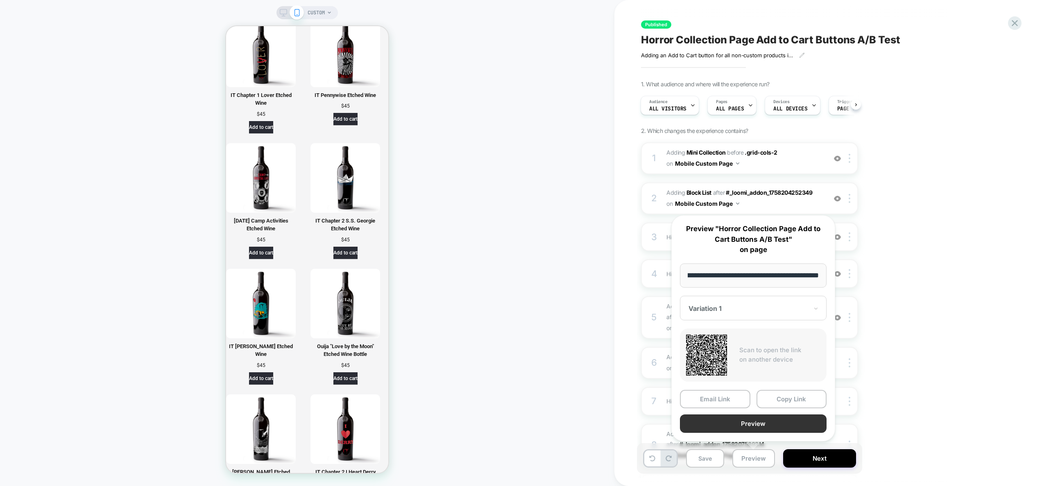
scroll to position [0, 0]
click at [757, 422] on button "Preview" at bounding box center [753, 424] width 147 height 18
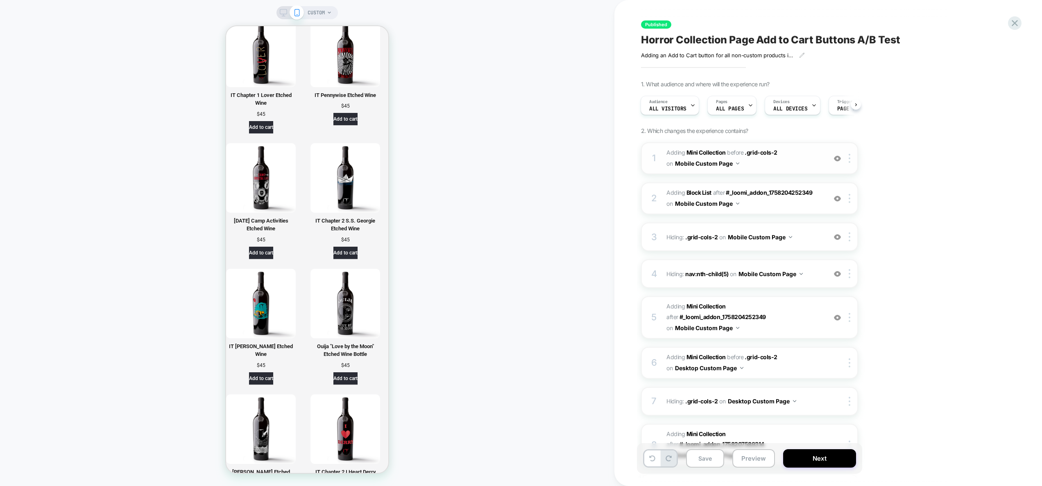
click at [710, 163] on button "Mobile Custom Page" at bounding box center [707, 164] width 64 height 12
click at [718, 289] on div "Mobile All Pages" at bounding box center [707, 288] width 99 height 18
click at [760, 463] on button "Preview" at bounding box center [753, 459] width 43 height 18
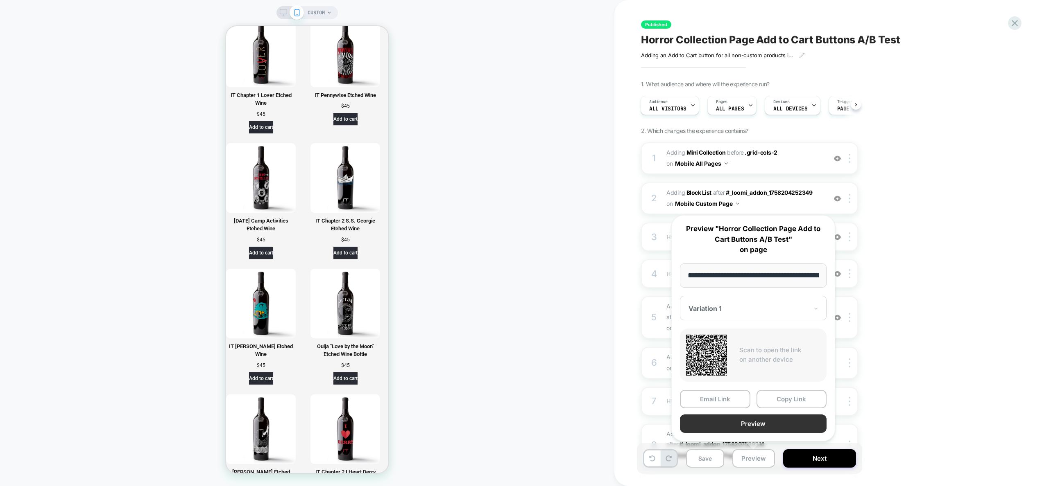
click at [756, 423] on button "Preview" at bounding box center [753, 424] width 147 height 18
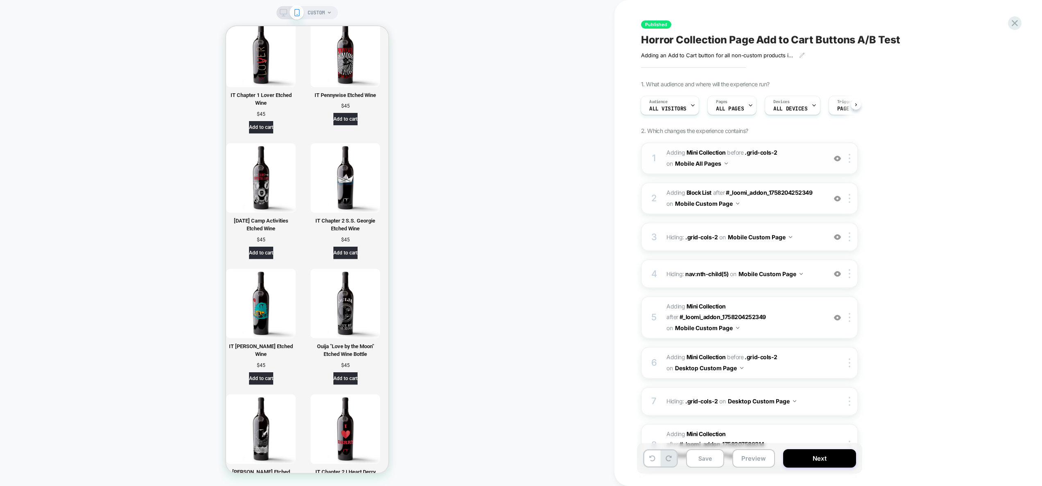
click at [713, 164] on button "Mobile All Pages" at bounding box center [701, 164] width 53 height 12
click at [702, 306] on div "Mobile Custom Page" at bounding box center [701, 306] width 99 height 18
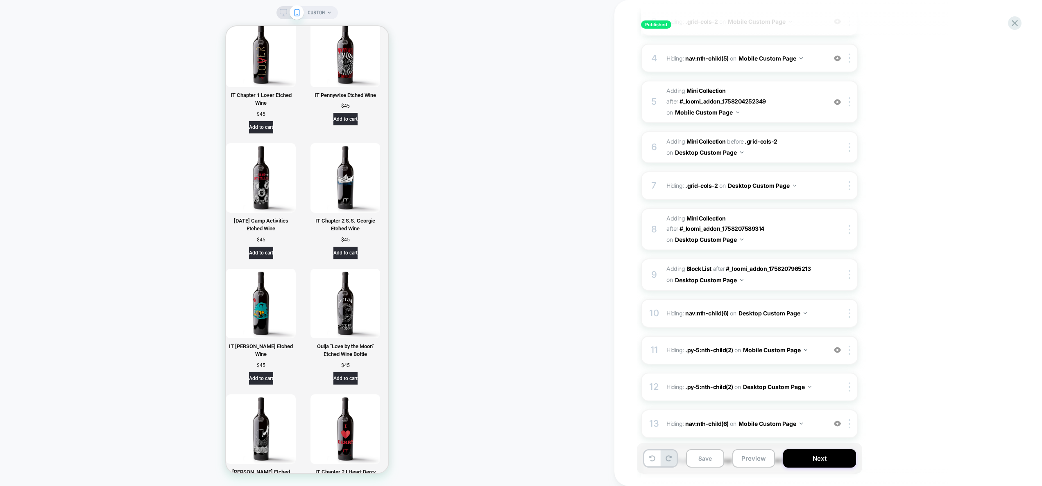
scroll to position [303, 0]
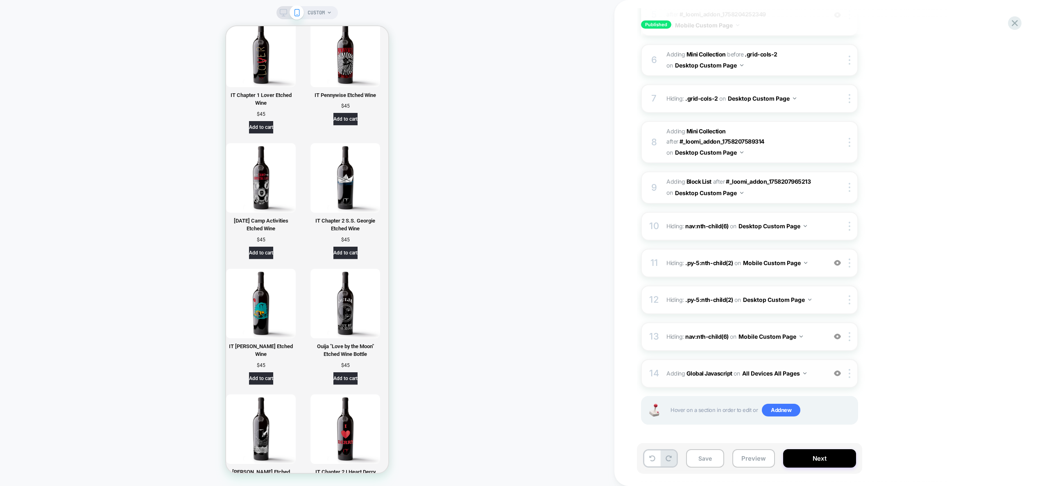
click at [778, 375] on button "All Devices All Pages" at bounding box center [774, 374] width 64 height 12
click at [687, 437] on div "All Devices Custom Page" at bounding box center [682, 436] width 110 height 18
click at [747, 384] on div "14 Adding Global Javascript on All Devices Custom Page Add Before Add After Tar…" at bounding box center [749, 374] width 217 height 29
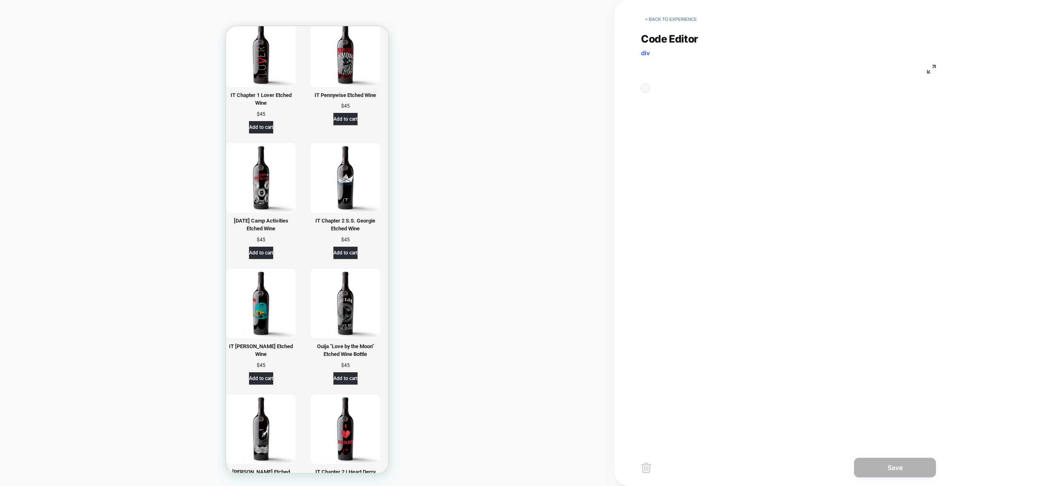
scroll to position [111, 0]
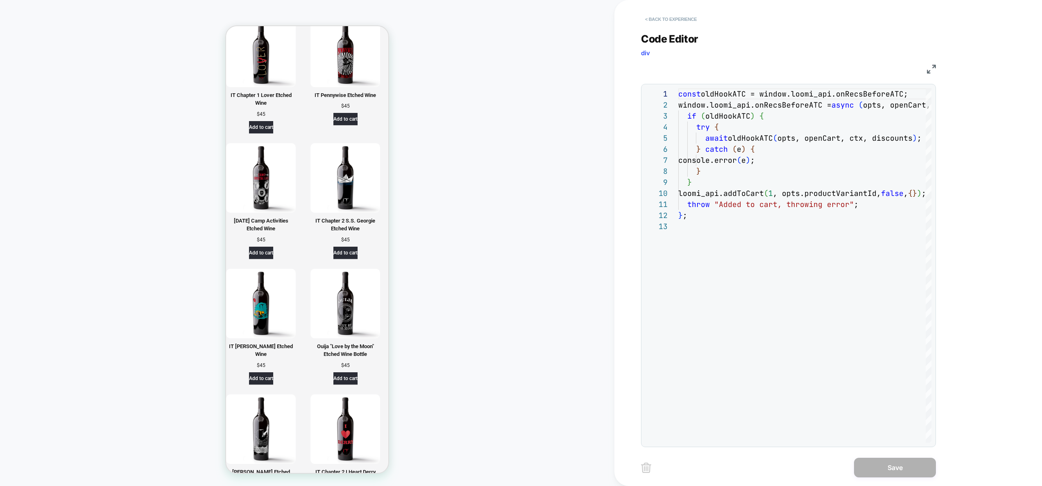
click at [661, 14] on button "< Back to experience" at bounding box center [671, 19] width 60 height 13
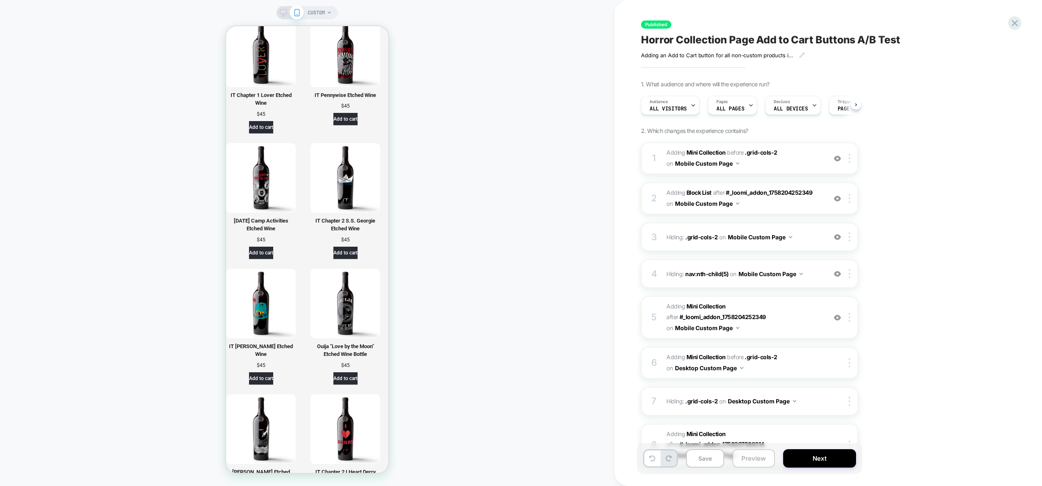
scroll to position [0, 0]
drag, startPoint x: 710, startPoint y: 457, endPoint x: 729, endPoint y: 396, distance: 64.1
click at [710, 458] on button "Save" at bounding box center [705, 459] width 38 height 18
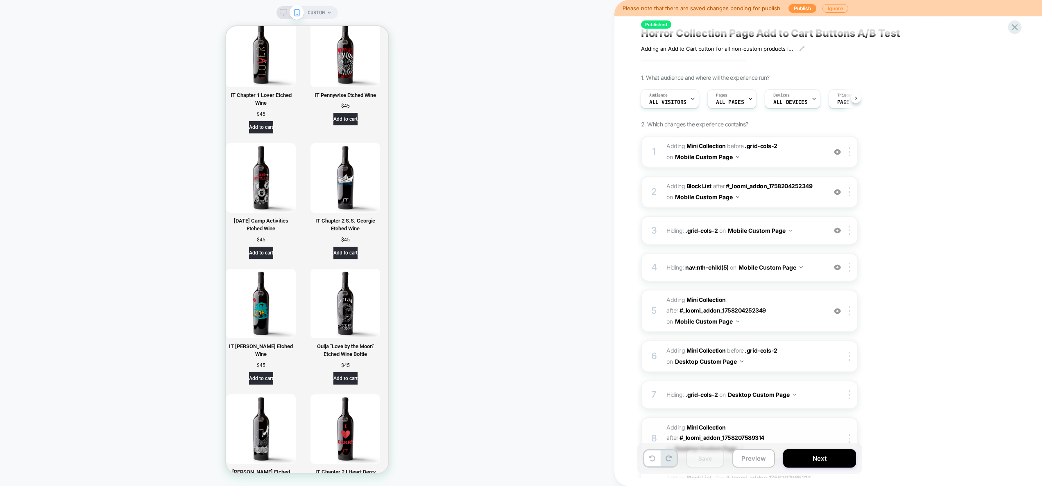
scroll to position [303, 0]
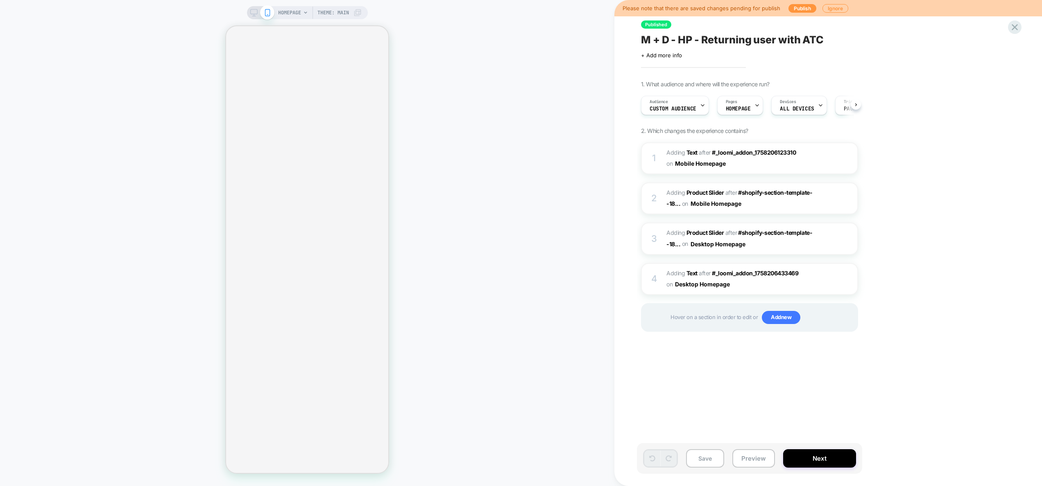
scroll to position [0, 0]
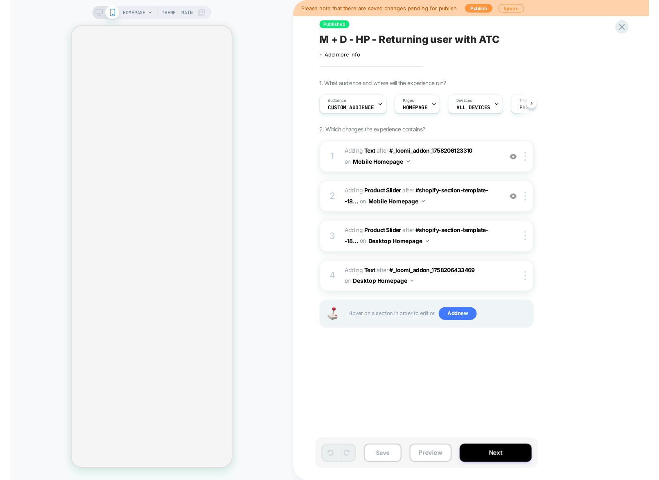
scroll to position [0, 0]
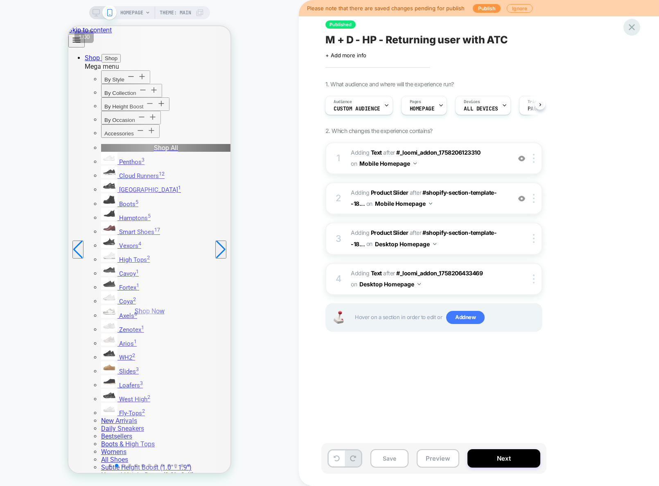
click at [633, 27] on icon at bounding box center [632, 27] width 6 height 6
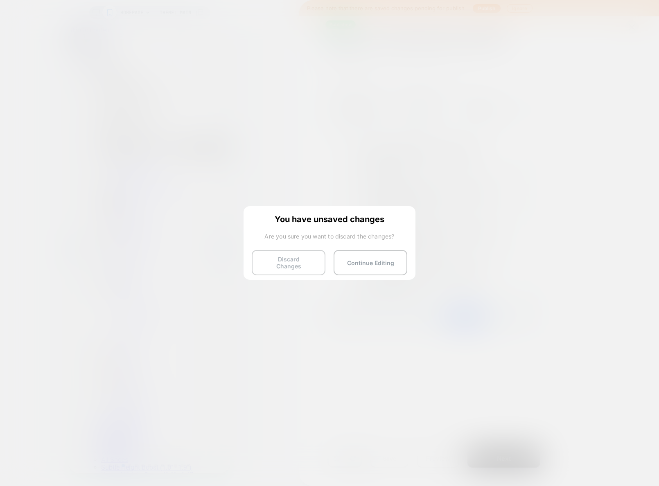
click at [288, 266] on button "Discard Changes" at bounding box center [289, 262] width 74 height 25
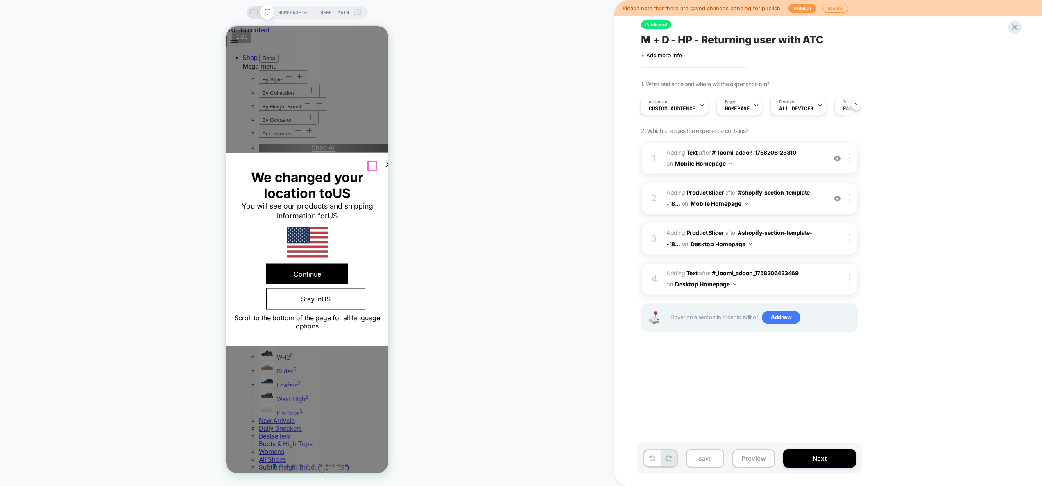
click at [384, 163] on icon at bounding box center [389, 165] width 10 height 10
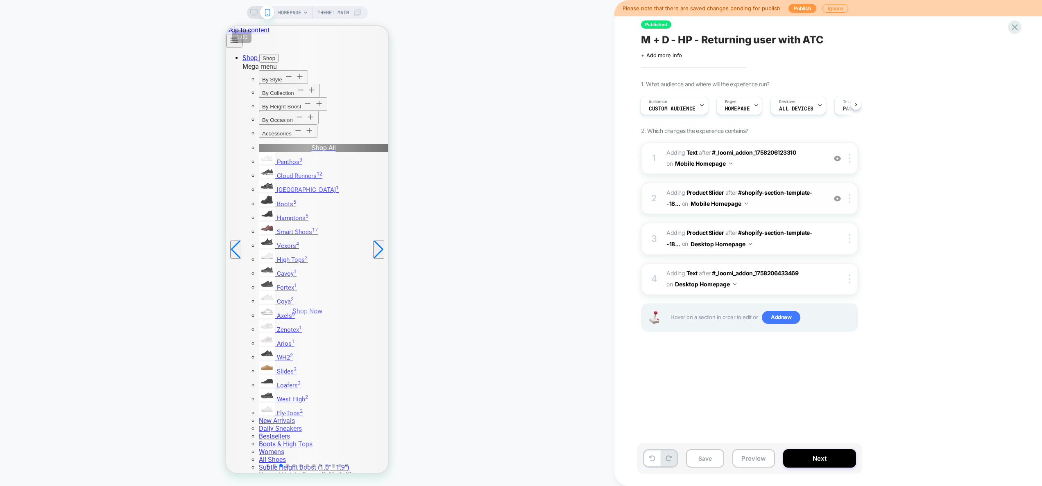
click at [839, 199] on img at bounding box center [837, 198] width 7 height 7
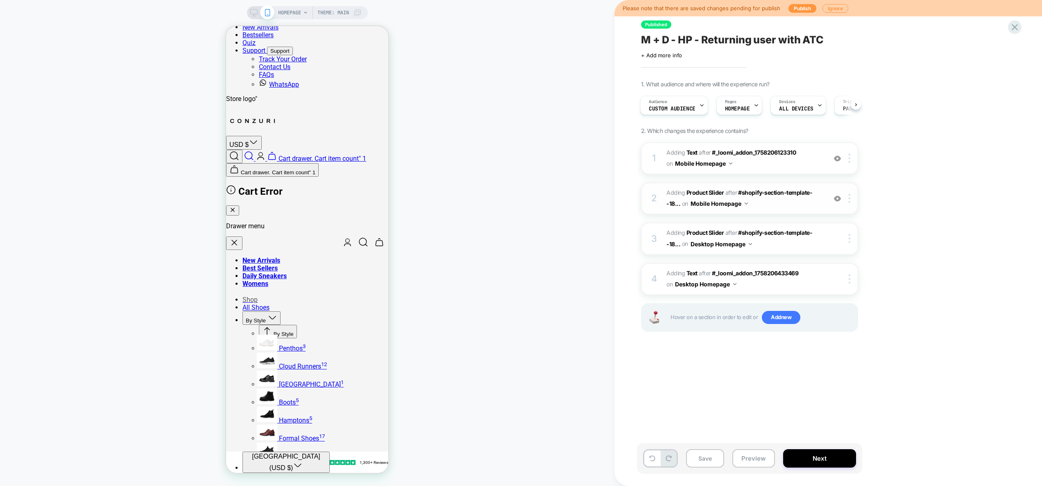
scroll to position [947, 0]
click at [755, 459] on button "Preview" at bounding box center [753, 459] width 43 height 18
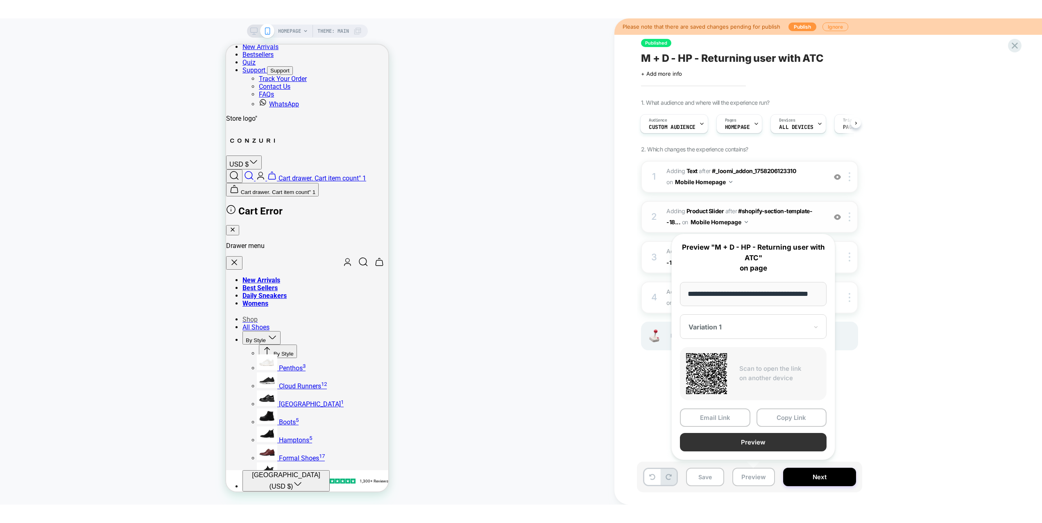
scroll to position [0, 0]
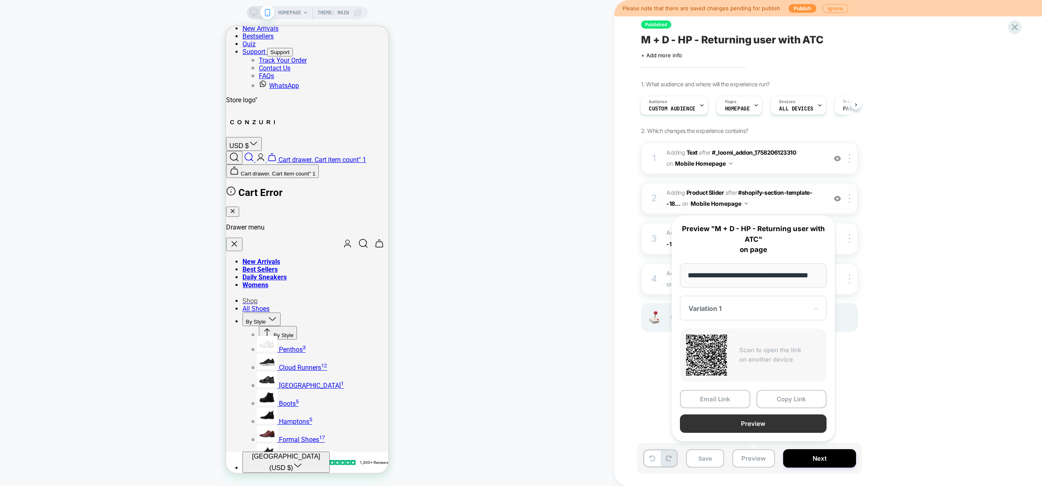
click at [760, 423] on button "Preview" at bounding box center [753, 424] width 147 height 18
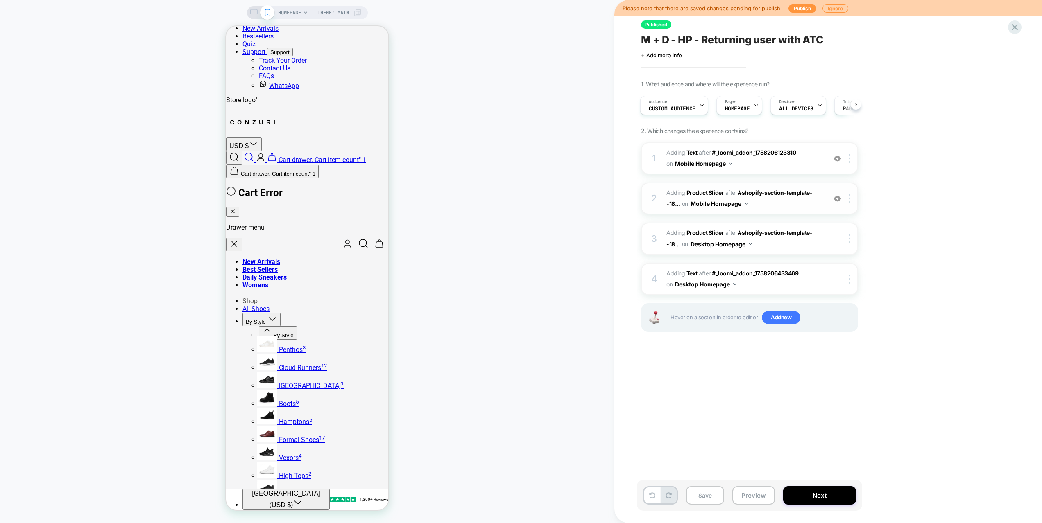
scroll to position [0, 1]
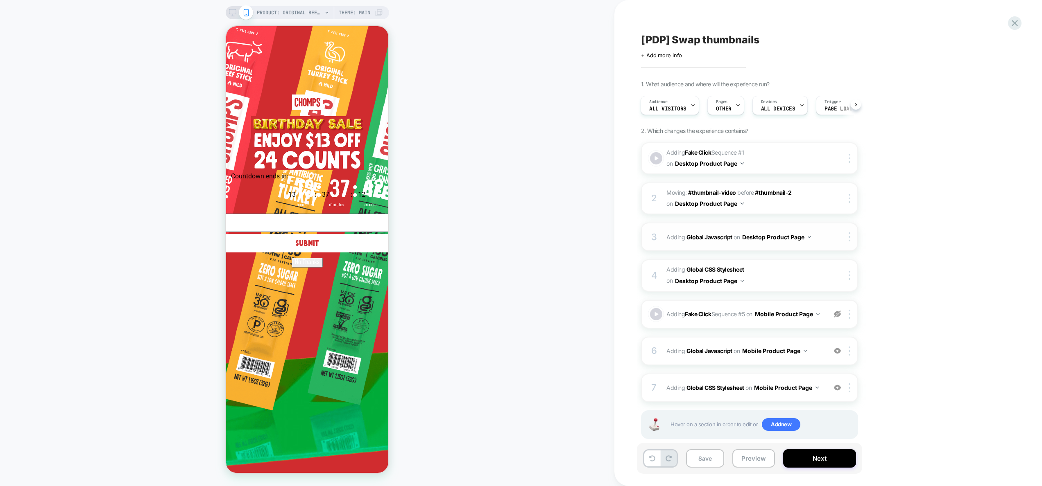
scroll to position [3381, 0]
click at [821, 240] on span "Adding Global Javascript on Desktop Product Page" at bounding box center [744, 237] width 156 height 12
click at [765, 276] on span "Adding Global CSS Stylesheet on Desktop Product Page" at bounding box center [744, 276] width 156 height 22
click at [558, 35] on circle "Close dialog" at bounding box center [566, 38] width 16 height 16
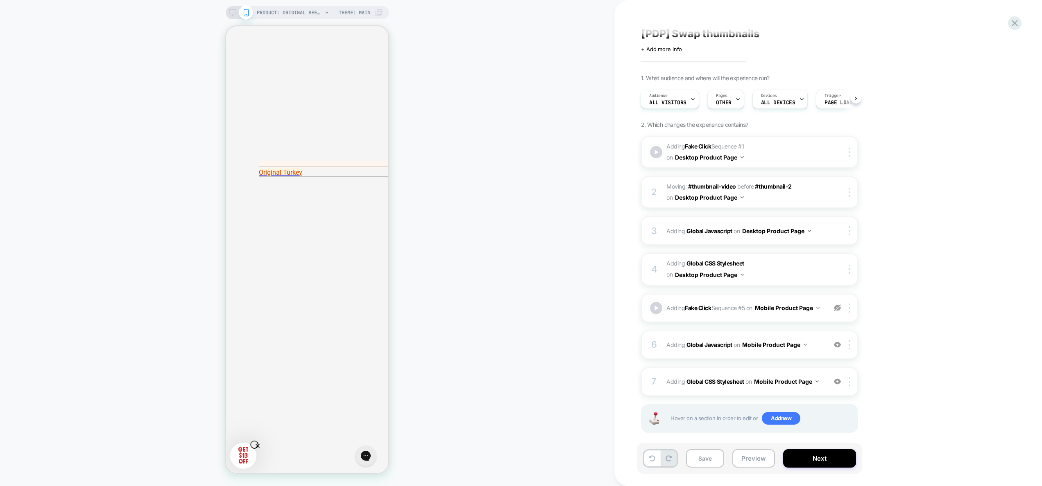
scroll to position [18, 0]
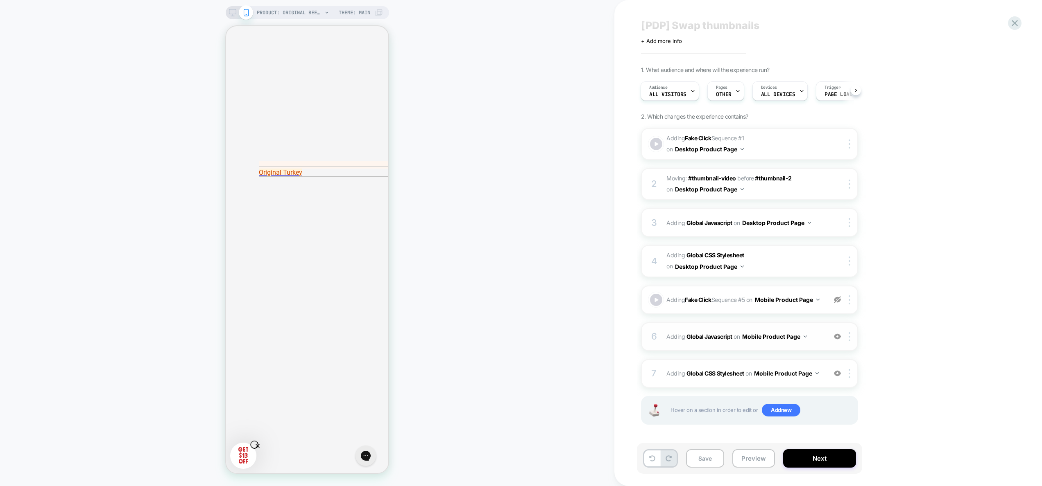
click at [818, 331] on span "Adding Global Javascript on Mobile Product Page" at bounding box center [744, 337] width 156 height 12
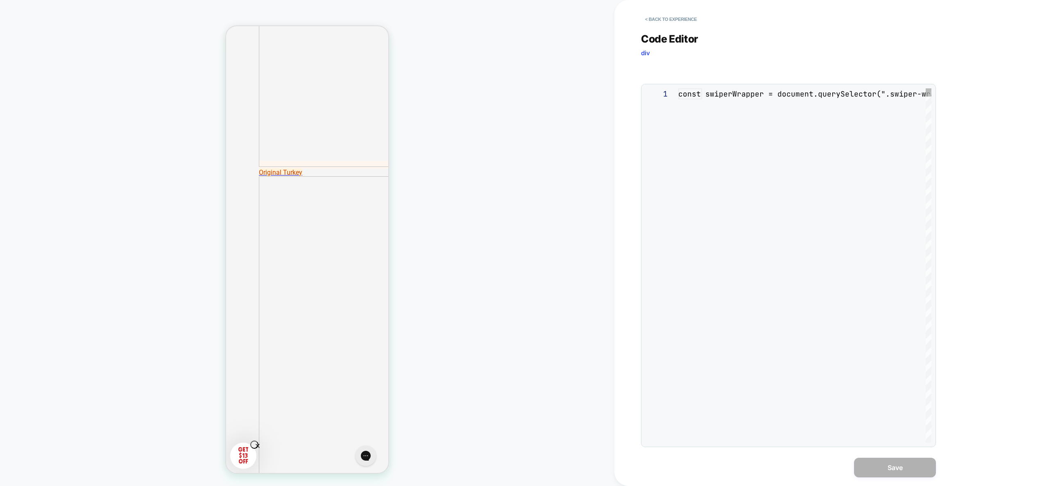
scroll to position [111, 0]
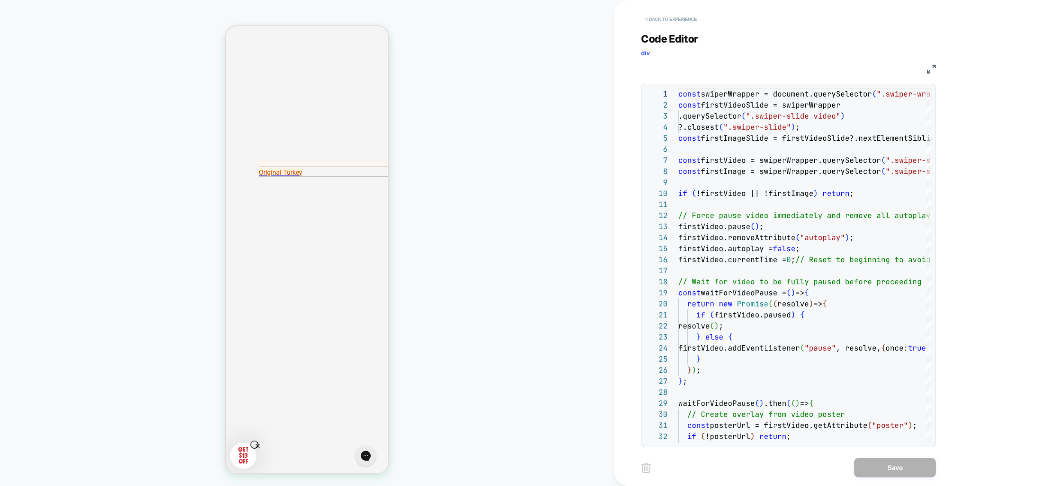
click at [682, 22] on button "< Back to experience" at bounding box center [671, 19] width 60 height 13
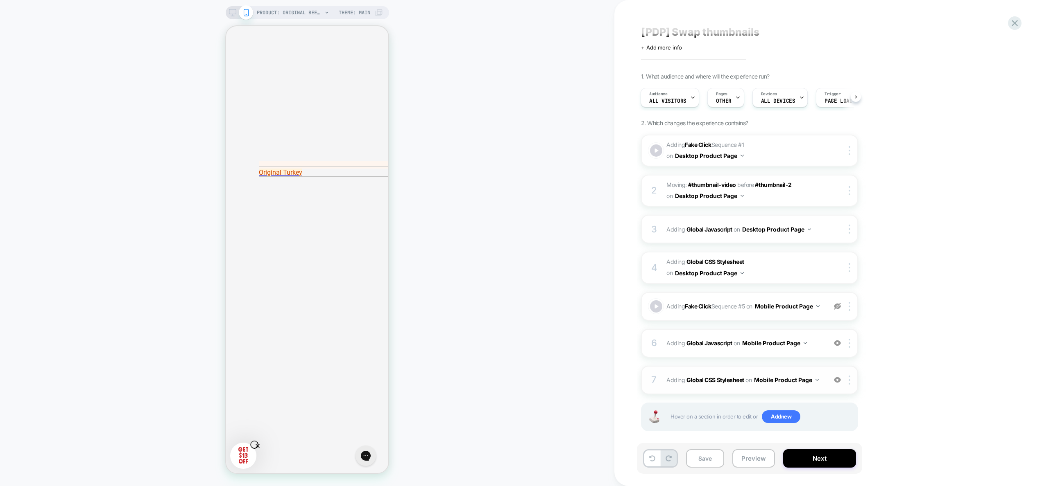
scroll to position [18, 0]
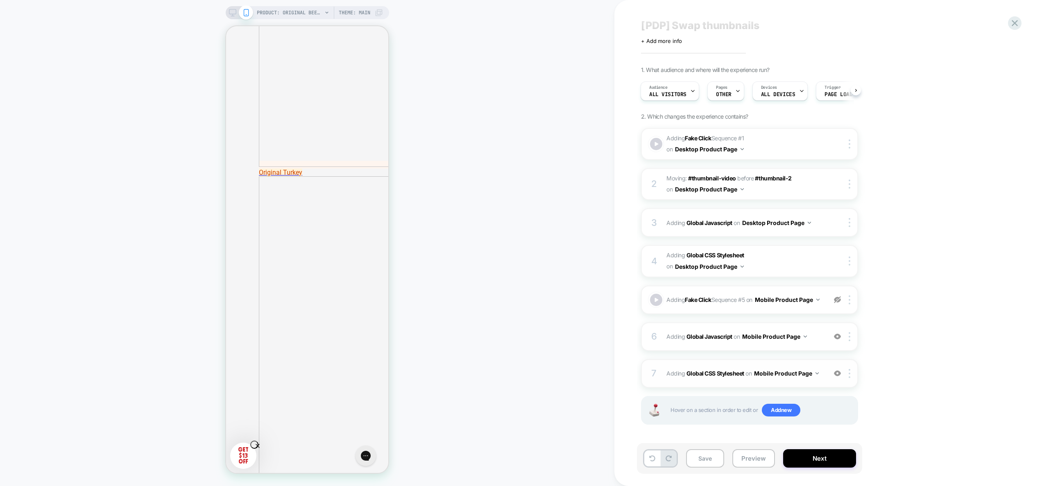
click at [821, 379] on span "Adding Global CSS Stylesheet on Mobile Product Page" at bounding box center [744, 374] width 156 height 12
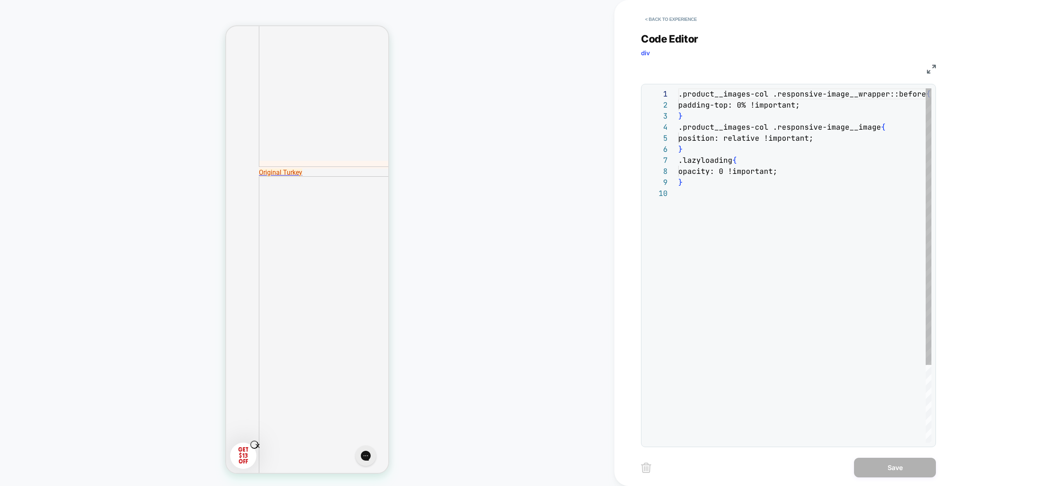
scroll to position [99, 0]
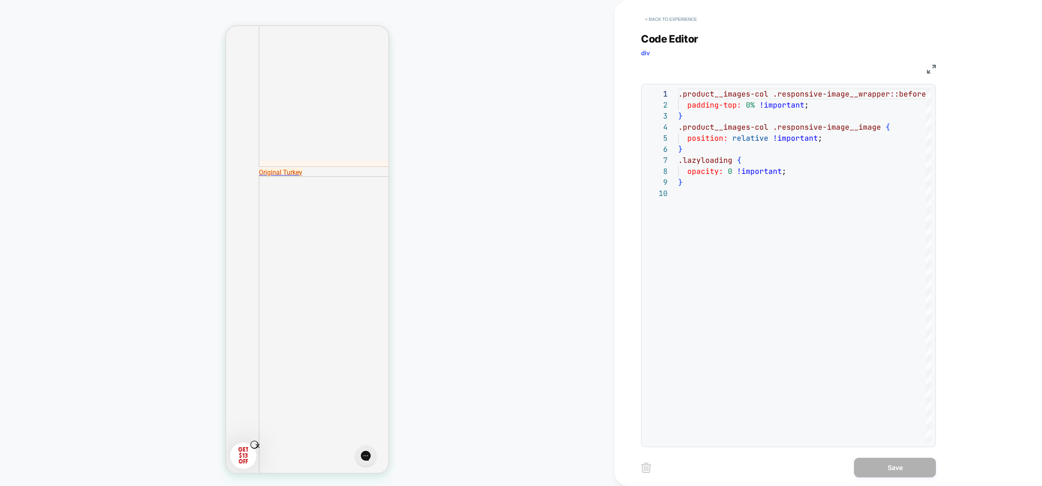
click at [661, 20] on button "< Back to experience" at bounding box center [671, 19] width 60 height 13
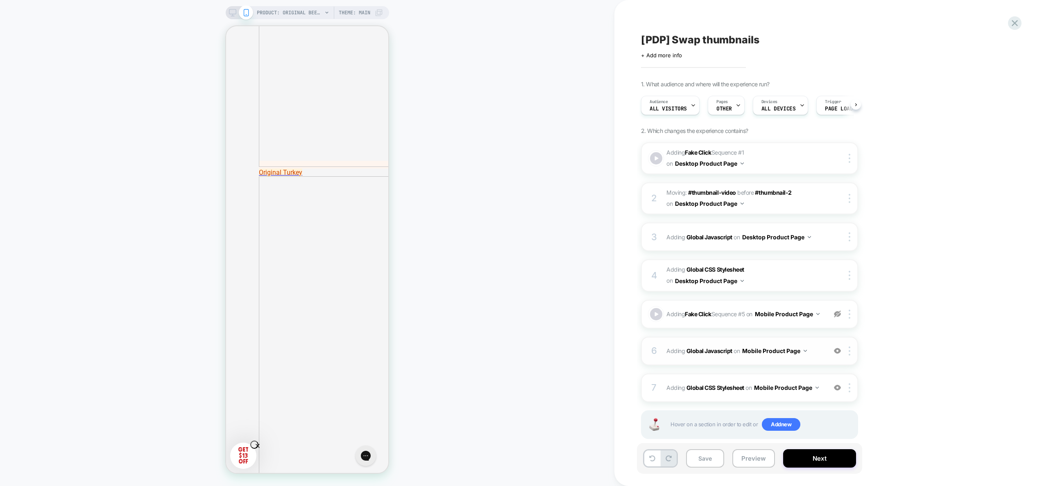
scroll to position [0, 0]
click at [807, 364] on div "6 Adding Global Javascript on Mobile Product Page Add Before Add After Copy to …" at bounding box center [749, 351] width 217 height 29
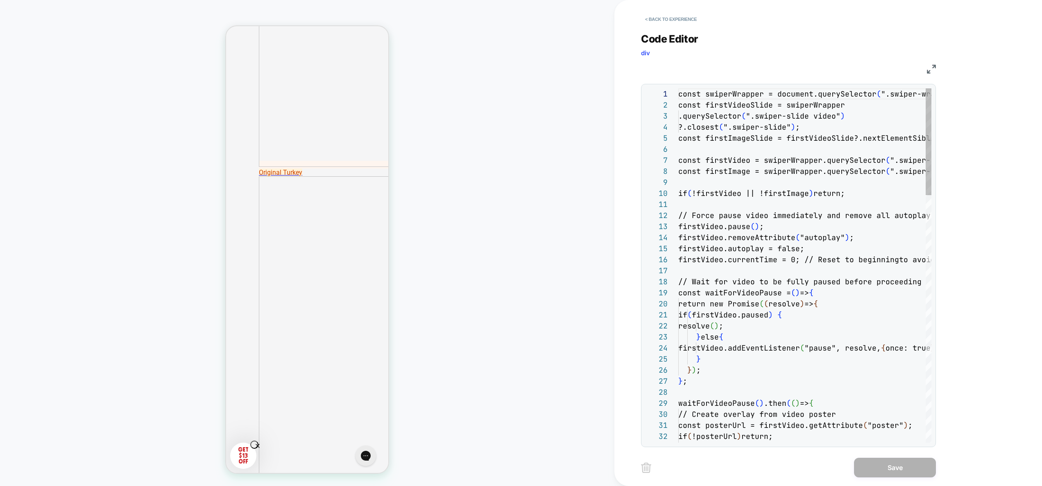
scroll to position [111, 0]
